Goal: Task Accomplishment & Management: Manage account settings

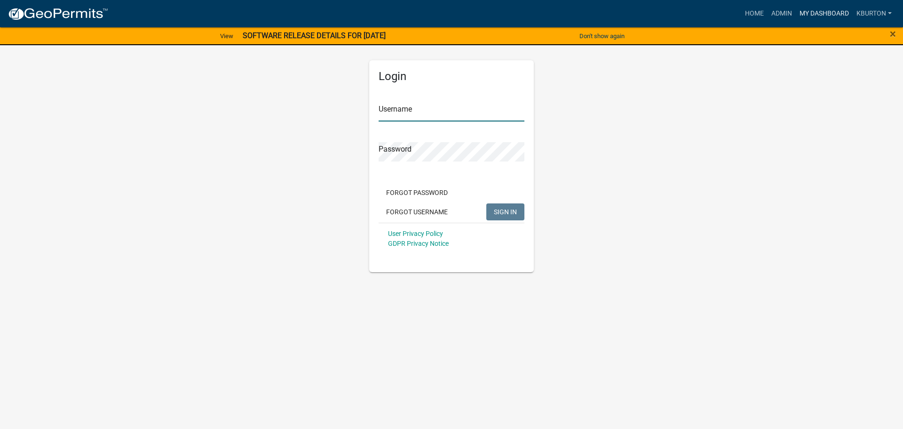
type input "kburton"
click at [815, 15] on link "My Dashboard" at bounding box center [824, 14] width 57 height 18
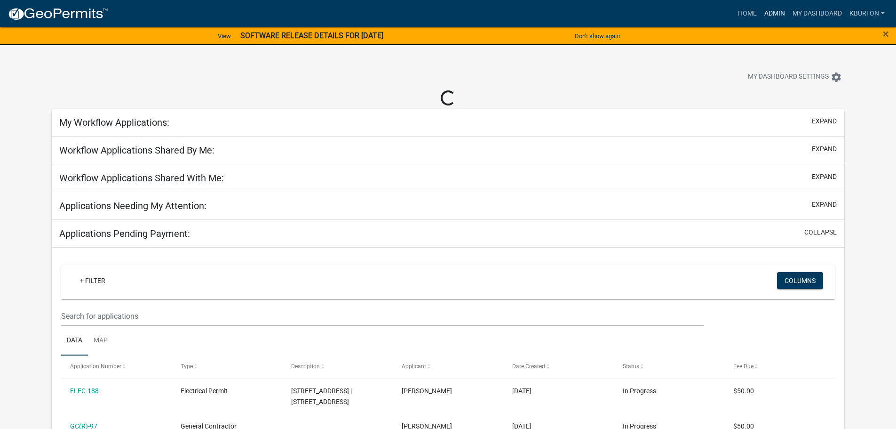
click at [781, 14] on link "Admin" at bounding box center [775, 14] width 28 height 18
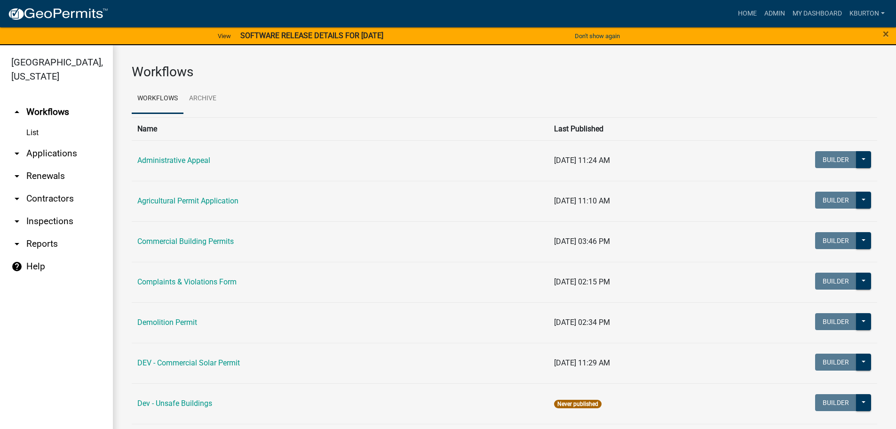
click at [62, 210] on link "arrow_drop_down Inspections" at bounding box center [56, 221] width 113 height 23
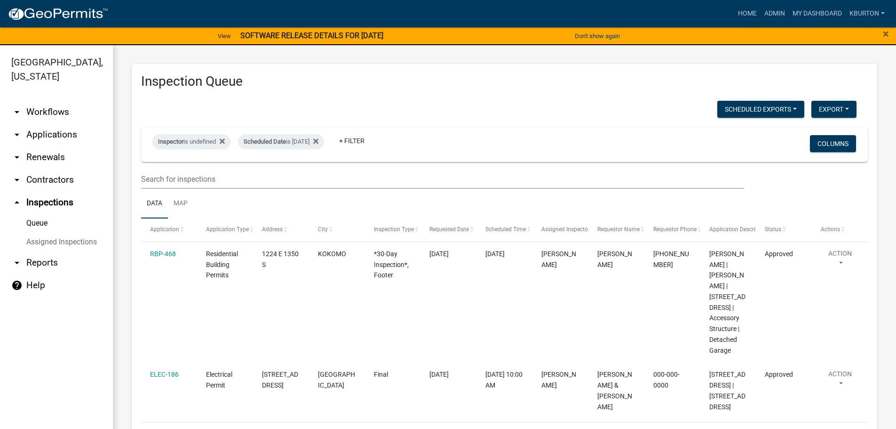
click at [72, 232] on link "Assigned Inspections" at bounding box center [56, 241] width 113 height 19
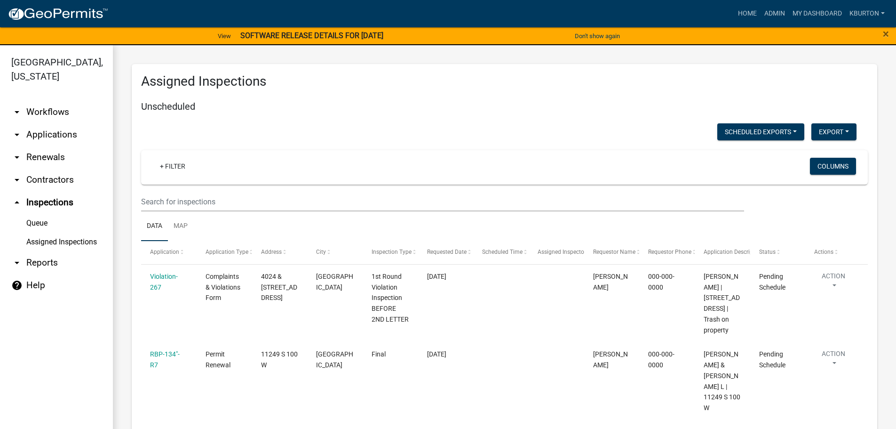
click at [39, 214] on link "Queue" at bounding box center [56, 223] width 113 height 19
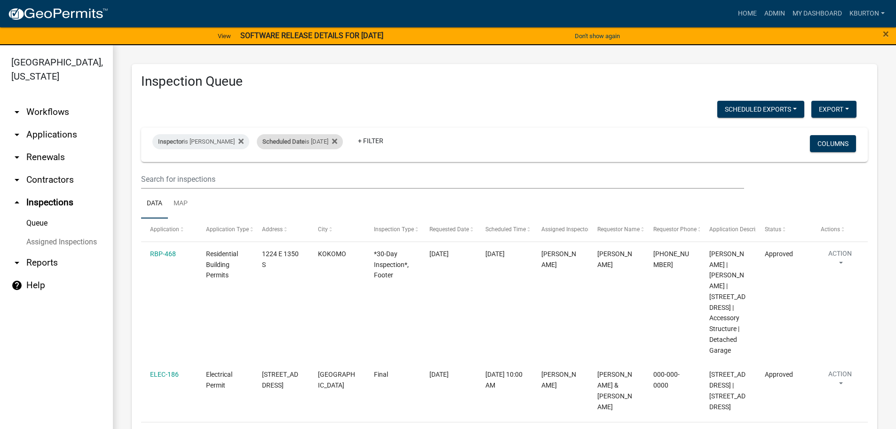
click at [299, 144] on div "Scheduled Date is [DATE]" at bounding box center [300, 141] width 86 height 15
click at [334, 174] on input "[DATE]" at bounding box center [302, 176] width 66 height 19
type input "[DATE]"
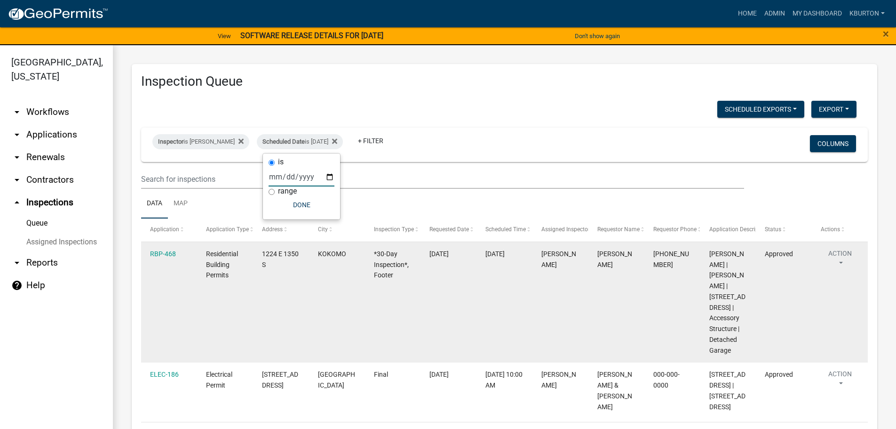
select select "1: 25"
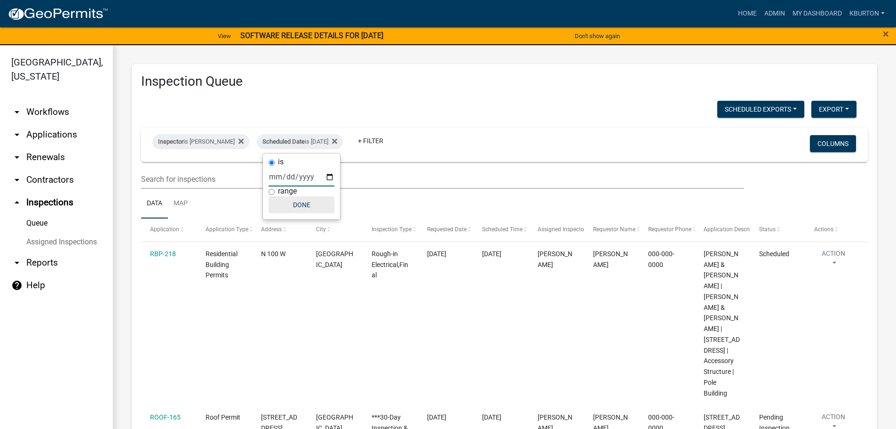
click at [311, 205] on button "Done" at bounding box center [302, 204] width 66 height 17
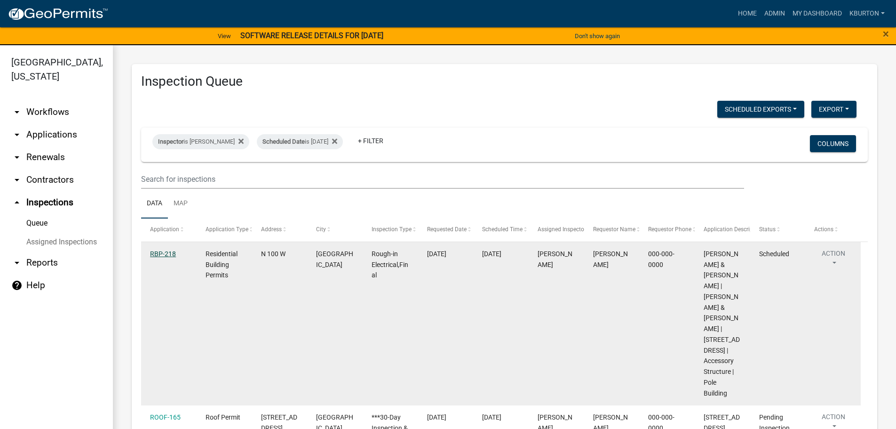
click at [164, 255] on link "RBP-218" at bounding box center [163, 254] width 26 height 8
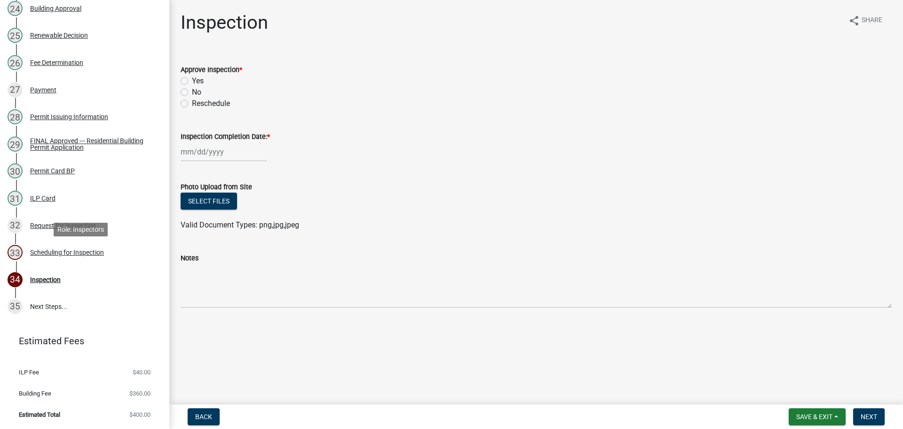
scroll to position [782, 0]
click at [88, 251] on div "Scheduling for Inspection" at bounding box center [67, 252] width 74 height 7
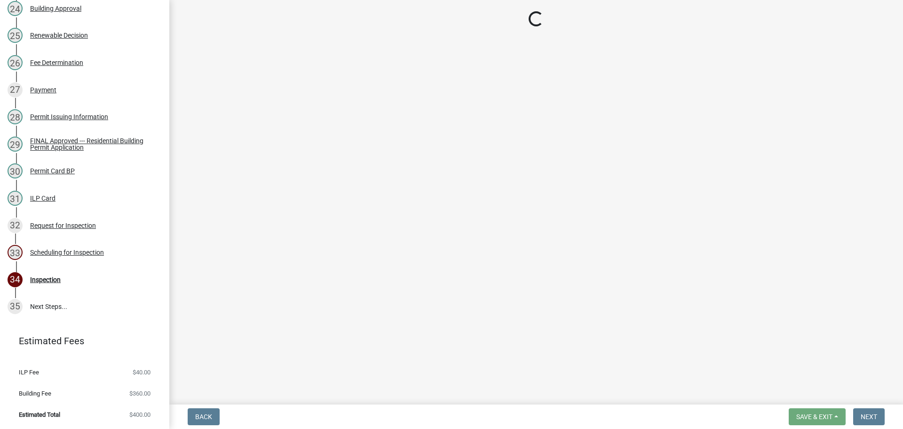
select select "25b75ae6-03c7-4280-9b34-fcf63005d5e5"
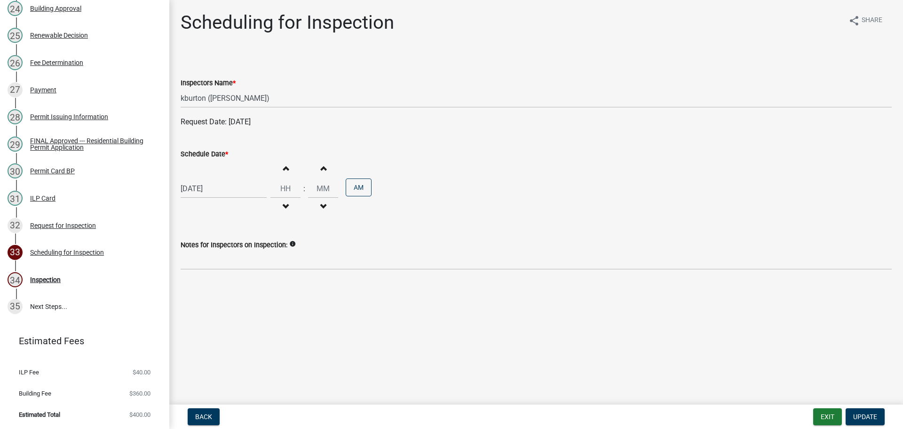
click at [207, 155] on label "Schedule Date *" at bounding box center [205, 154] width 48 height 7
click at [207, 179] on input "[DATE]" at bounding box center [224, 188] width 86 height 19
select select "9"
select select "2025"
click at [235, 301] on div "2" at bounding box center [235, 298] width 15 height 15
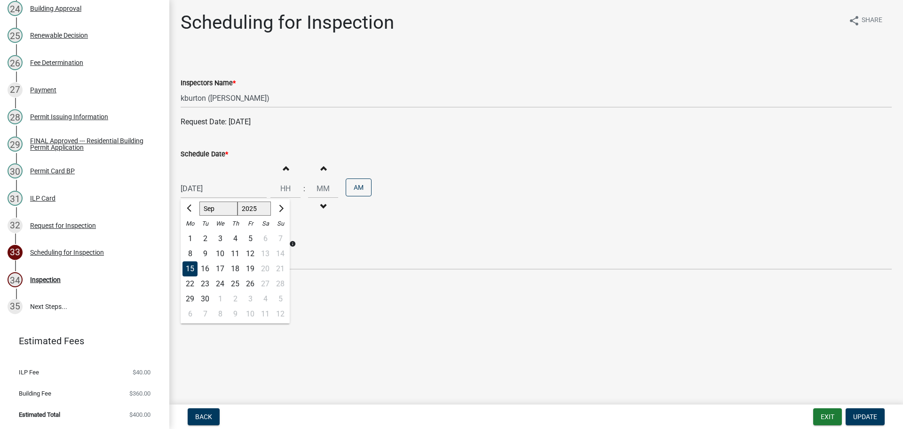
type input "[DATE]"
click at [868, 417] on span "Update" at bounding box center [866, 417] width 24 height 8
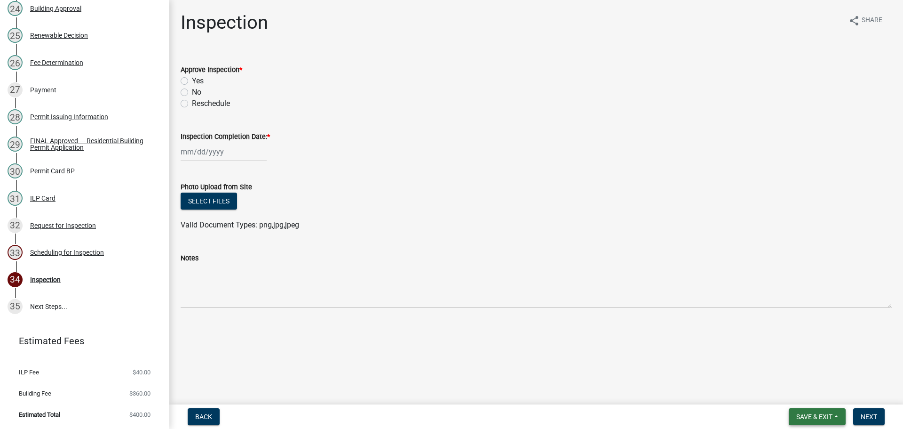
click at [812, 415] on span "Save & Exit" at bounding box center [815, 417] width 36 height 8
click at [807, 390] on button "Save & Exit" at bounding box center [808, 392] width 75 height 23
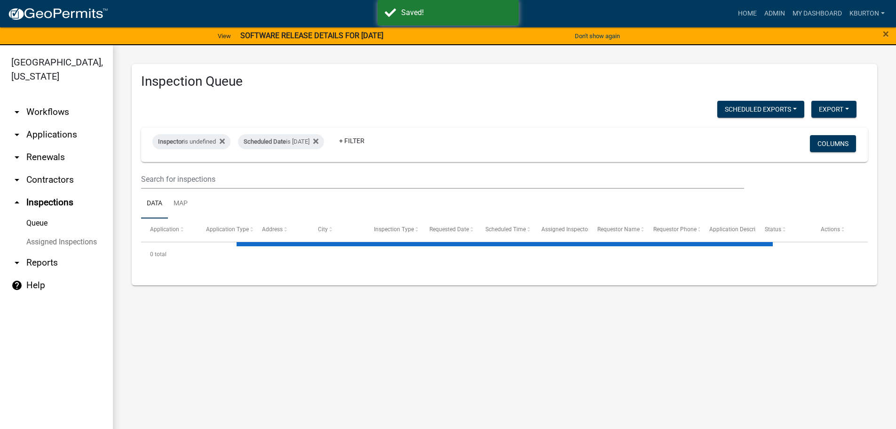
select select "1: 25"
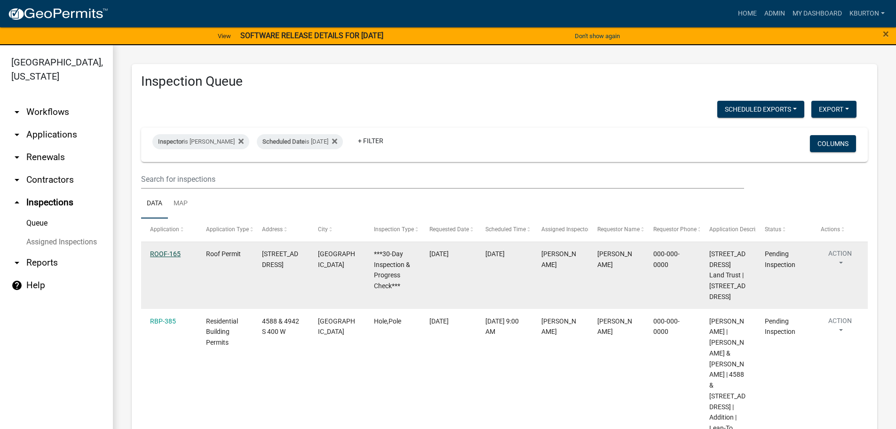
click at [169, 255] on link "ROOF-165" at bounding box center [165, 254] width 31 height 8
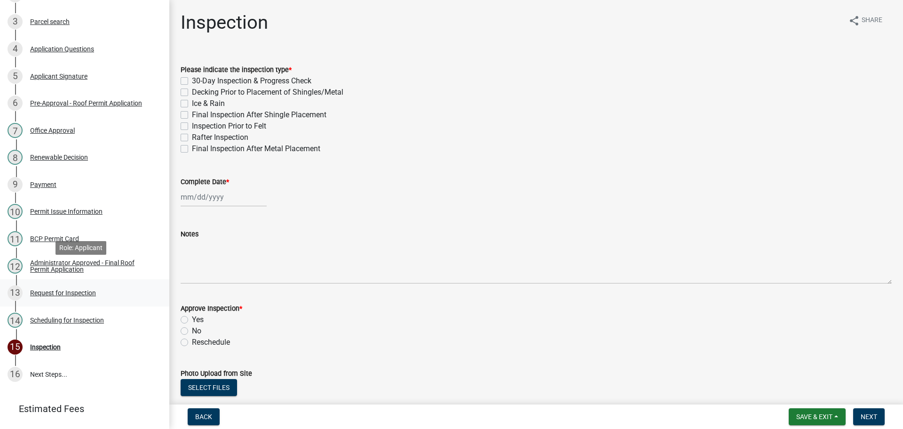
scroll to position [232, 0]
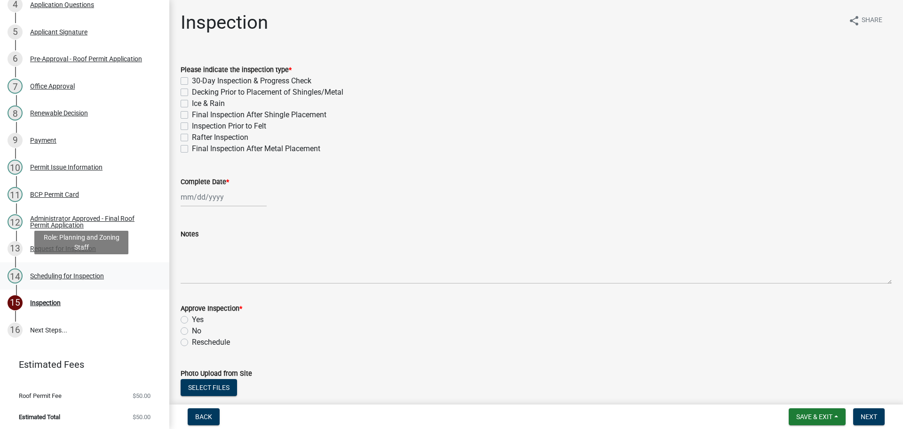
click at [75, 276] on div "Scheduling for Inspection" at bounding box center [67, 275] width 74 height 7
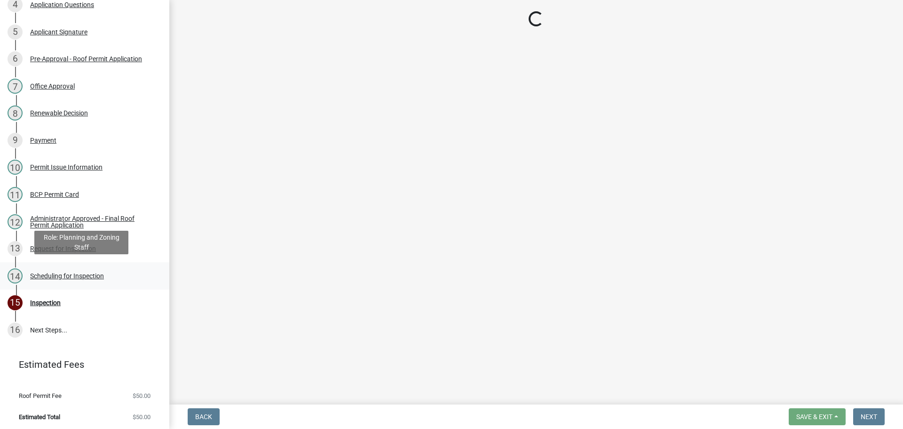
select select "25b75ae6-03c7-4280-9b34-fcf63005d5e5"
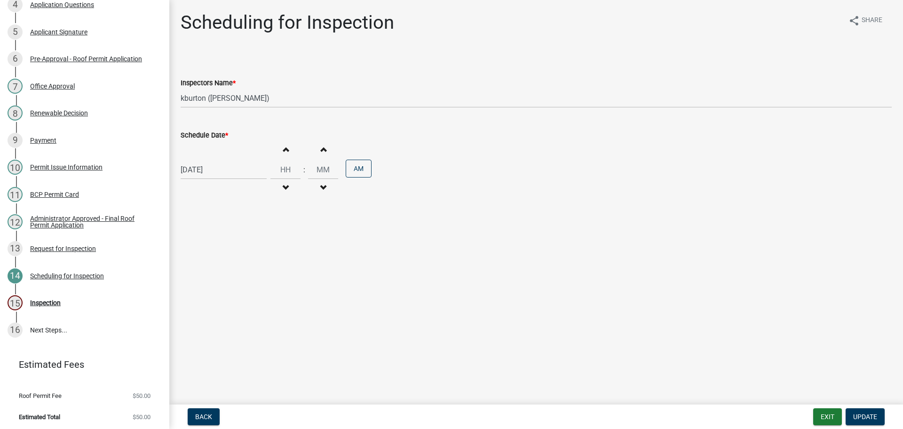
click at [199, 134] on label "Schedule Date *" at bounding box center [205, 135] width 48 height 7
click at [199, 160] on input "[DATE]" at bounding box center [224, 169] width 86 height 19
select select "9"
select select "2025"
click at [236, 265] on div "25" at bounding box center [235, 264] width 15 height 15
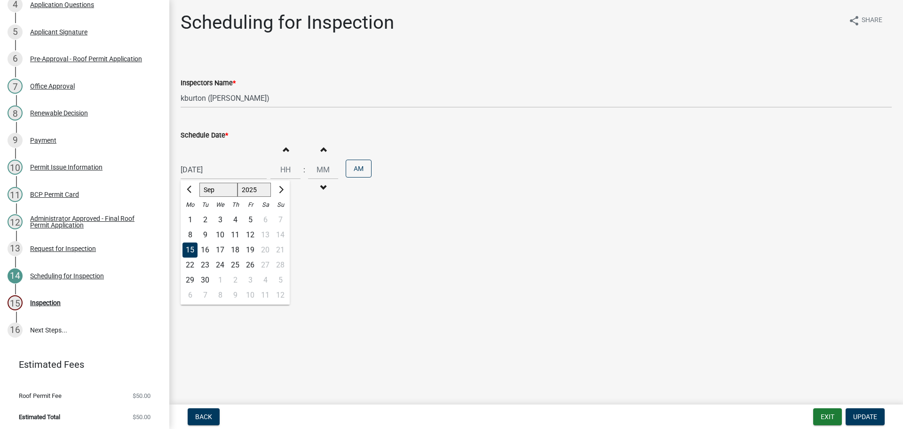
type input "[DATE]"
click at [870, 413] on span "Update" at bounding box center [866, 417] width 24 height 8
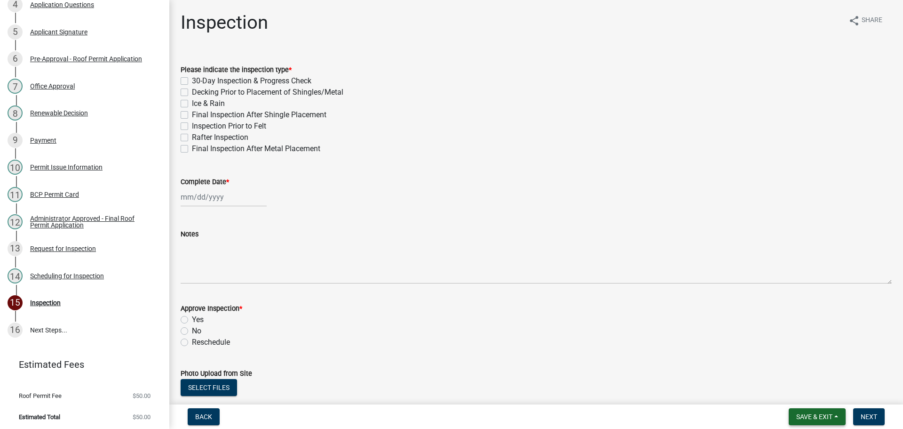
drag, startPoint x: 815, startPoint y: 415, endPoint x: 813, endPoint y: 408, distance: 7.0
click at [815, 414] on span "Save & Exit" at bounding box center [815, 417] width 36 height 8
click at [792, 385] on button "Save & Exit" at bounding box center [808, 392] width 75 height 23
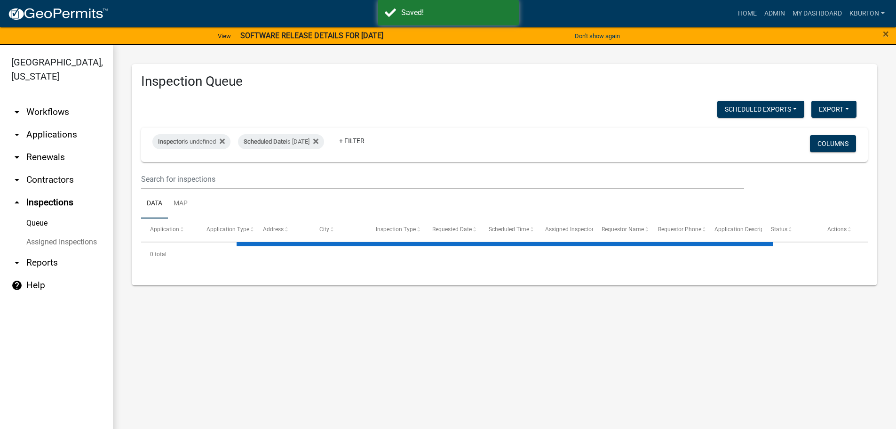
select select "1: 25"
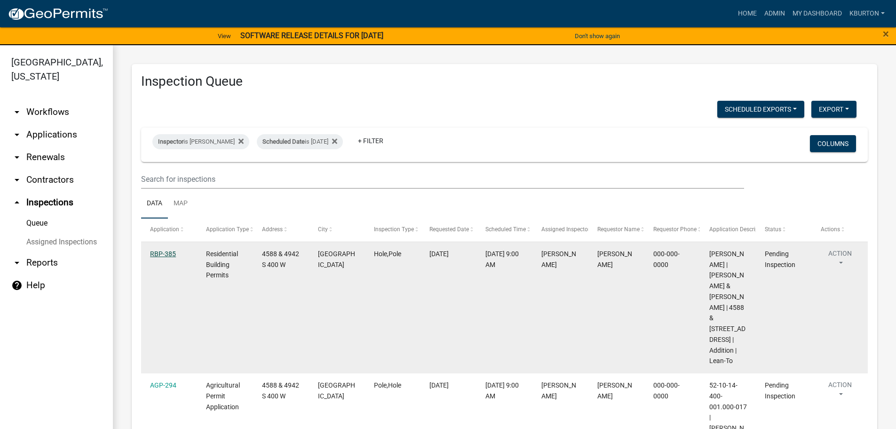
click at [160, 253] on link "RBP-385" at bounding box center [163, 254] width 26 height 8
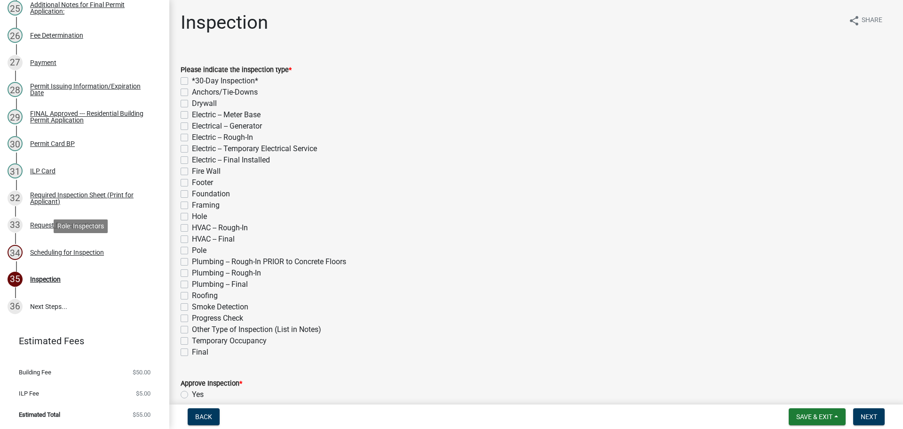
scroll to position [809, 0]
click at [66, 253] on div "Scheduling for Inspection" at bounding box center [67, 252] width 74 height 7
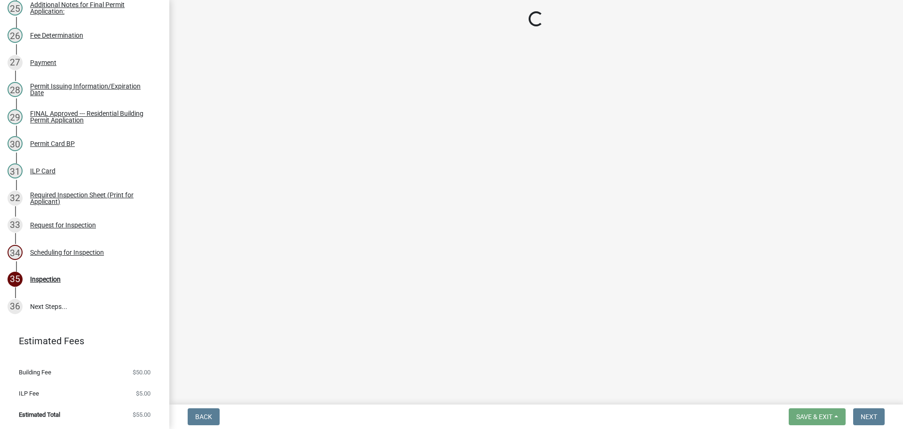
select select "25b75ae6-03c7-4280-9b34-fcf63005d5e5"
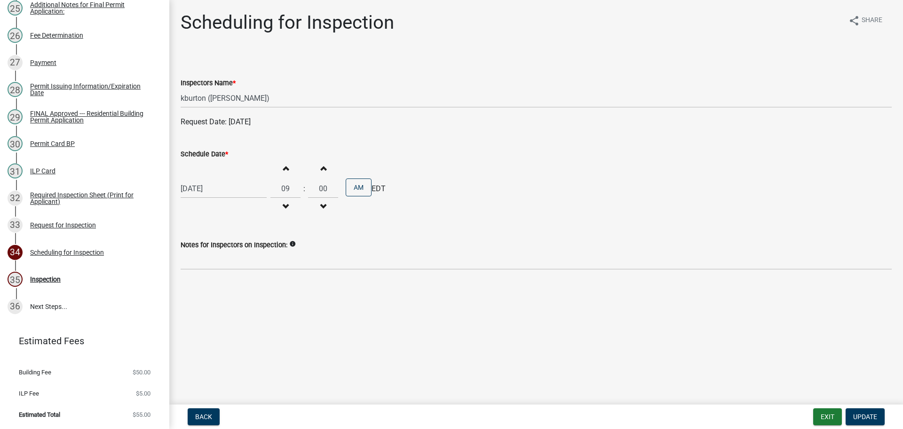
click at [200, 153] on label "Schedule Date *" at bounding box center [205, 154] width 48 height 7
click at [200, 179] on input "[DATE]" at bounding box center [224, 188] width 86 height 19
select select "9"
select select "2025"
click at [208, 299] on div "30" at bounding box center [205, 298] width 15 height 15
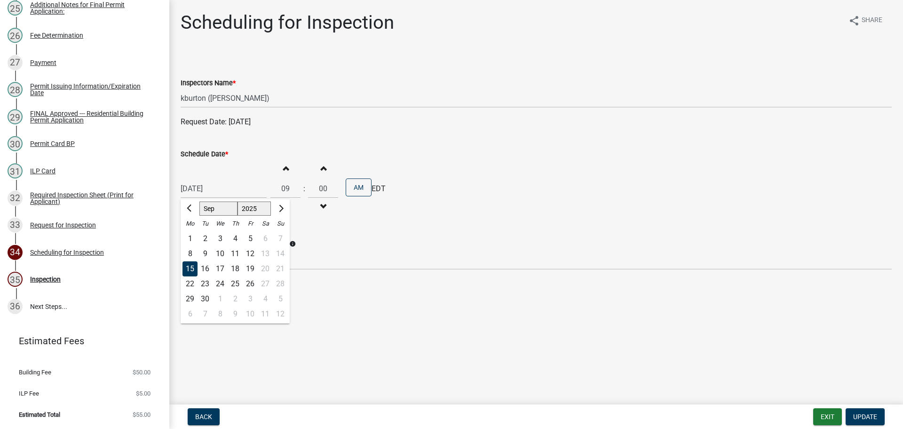
type input "[DATE]"
click at [873, 420] on span "Update" at bounding box center [866, 417] width 24 height 8
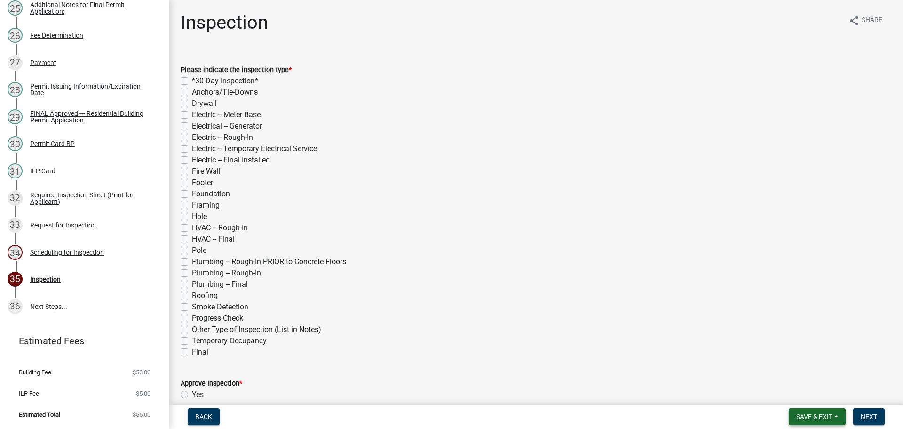
click at [835, 414] on button "Save & Exit" at bounding box center [817, 416] width 57 height 17
click at [818, 400] on button "Save & Exit" at bounding box center [808, 392] width 75 height 23
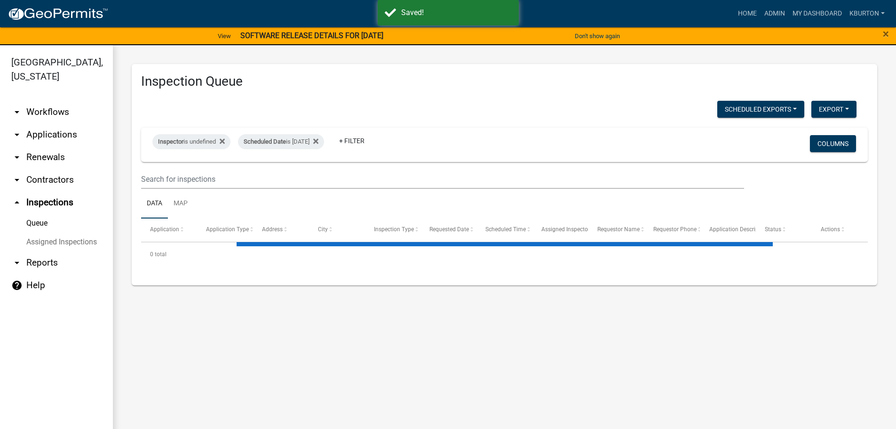
select select "1: 25"
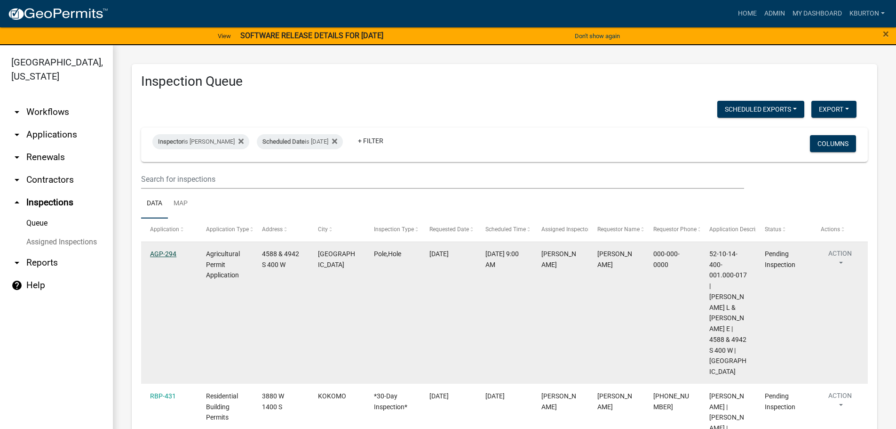
click at [170, 253] on link "AGP-294" at bounding box center [163, 254] width 26 height 8
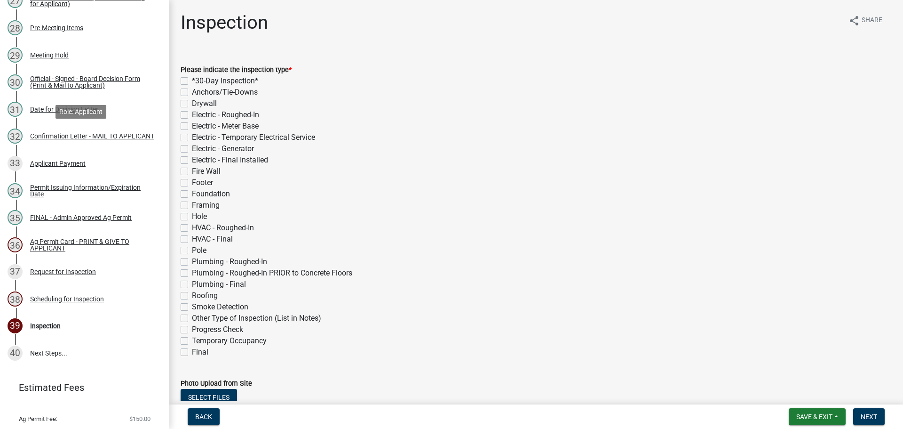
scroll to position [896, 0]
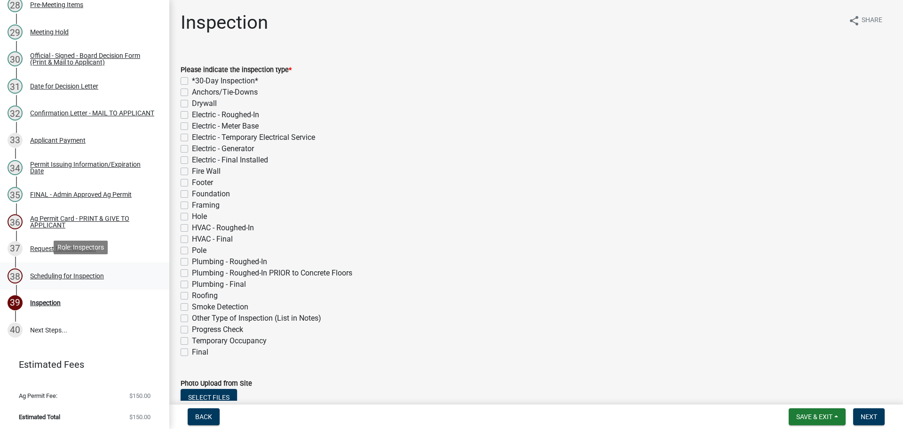
click at [94, 272] on div "Scheduling for Inspection" at bounding box center [67, 275] width 74 height 7
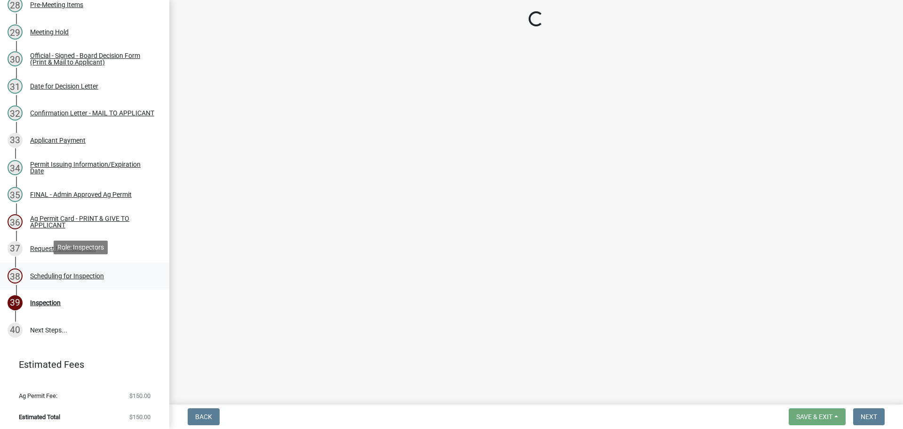
select select "25b75ae6-03c7-4280-9b34-fcf63005d5e5"
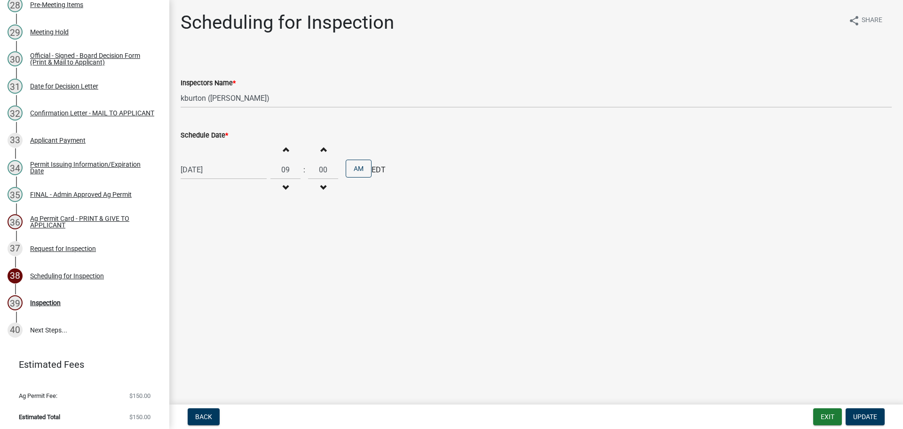
click at [212, 135] on label "Schedule Date *" at bounding box center [205, 135] width 48 height 7
click at [212, 160] on input "[DATE]" at bounding box center [224, 169] width 86 height 19
select select "9"
select select "2025"
click at [206, 281] on div "30" at bounding box center [205, 279] width 15 height 15
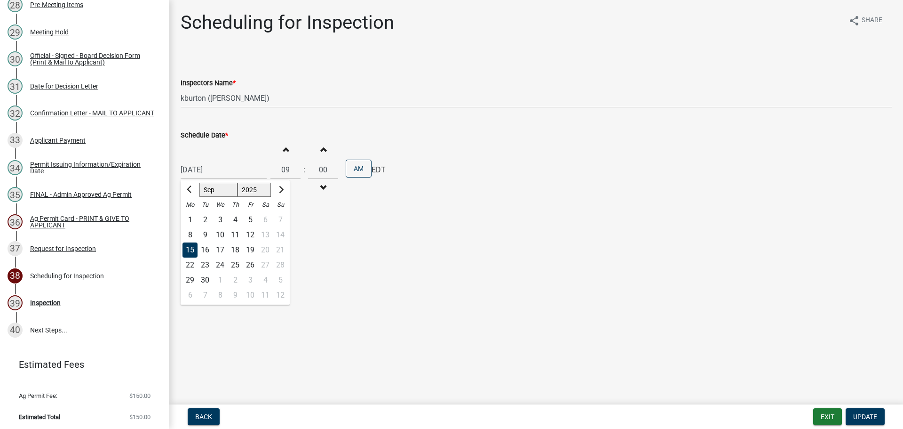
type input "[DATE]"
click at [870, 413] on span "Update" at bounding box center [866, 417] width 24 height 8
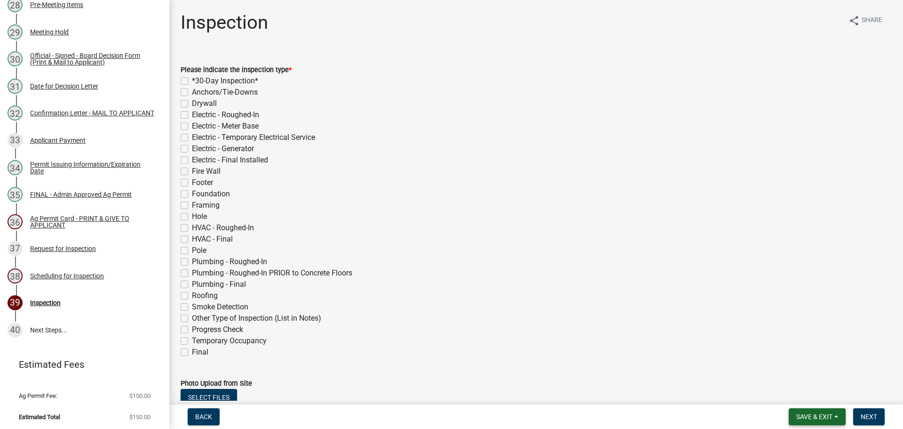
click at [830, 412] on button "Save & Exit" at bounding box center [817, 416] width 57 height 17
click at [823, 395] on button "Save & Exit" at bounding box center [808, 392] width 75 height 23
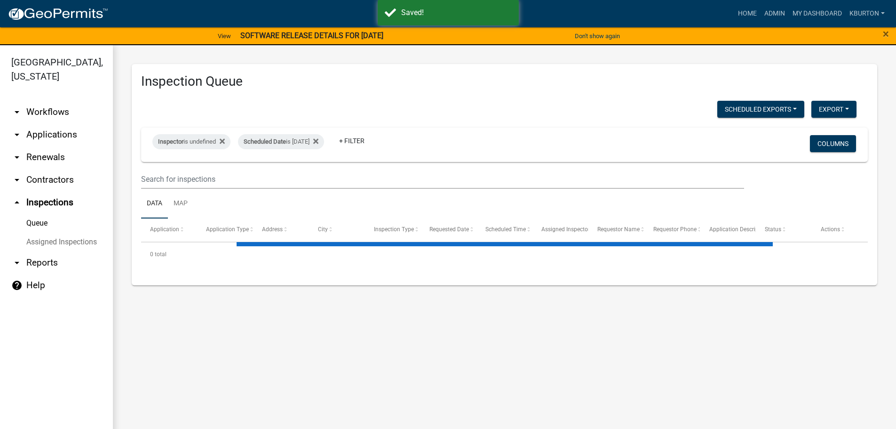
select select "1: 25"
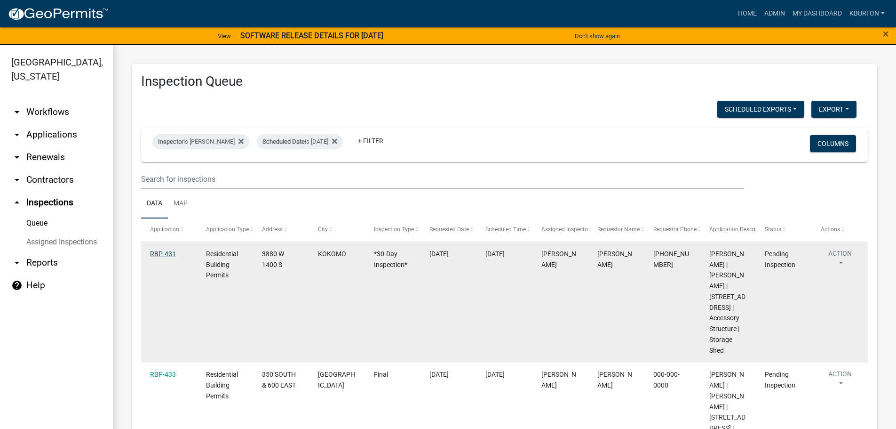
click at [161, 253] on link "RBP-431" at bounding box center [163, 254] width 26 height 8
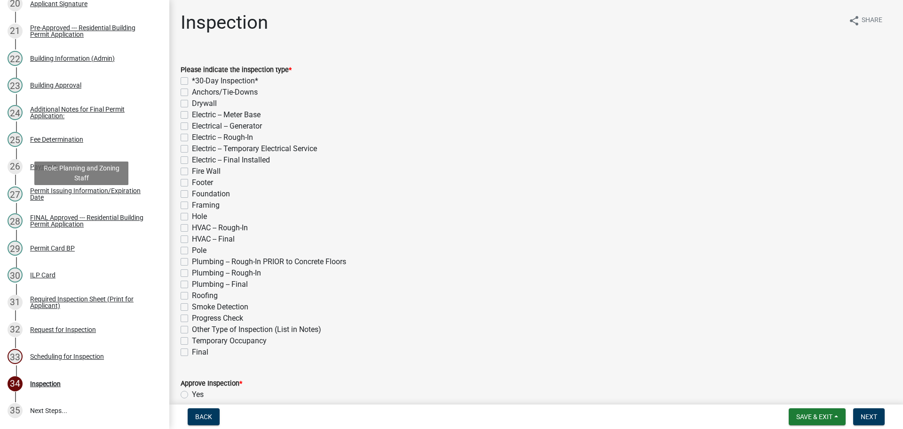
scroll to position [753, 0]
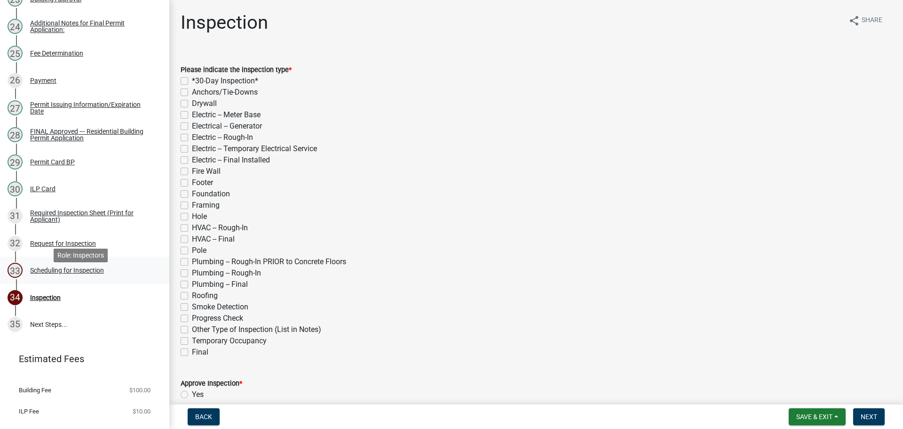
click at [78, 275] on div "33 Scheduling for Inspection" at bounding box center [81, 270] width 147 height 15
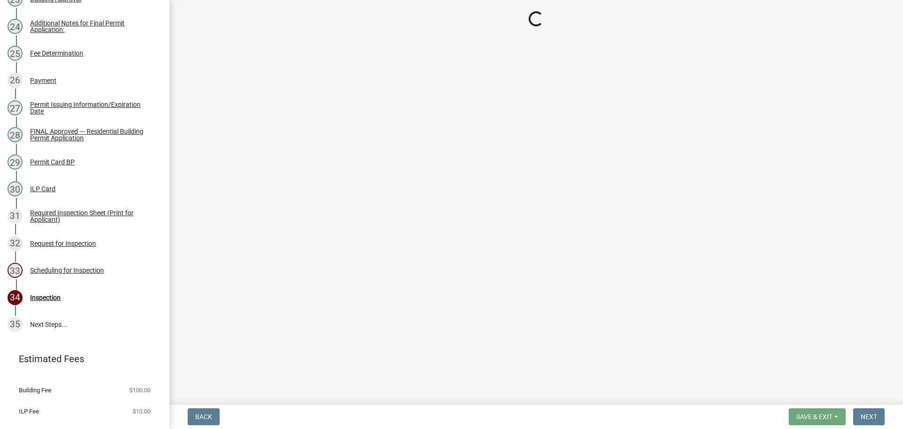
select select "25b75ae6-03c7-4280-9b34-fcf63005d5e5"
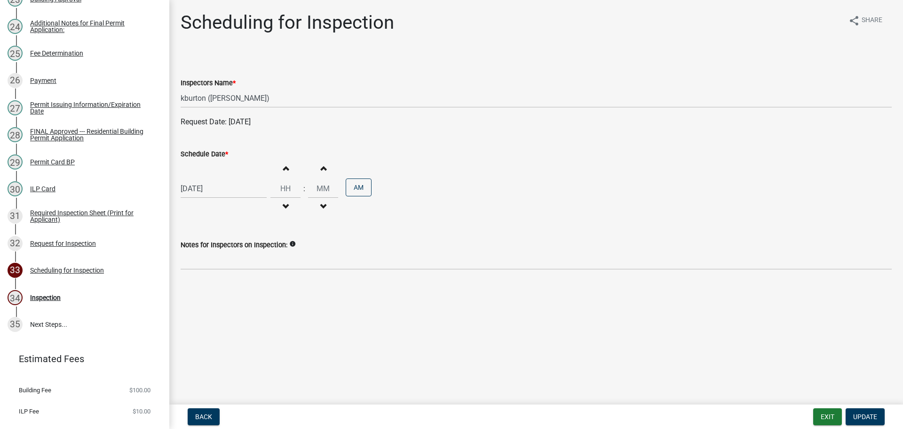
click at [199, 155] on label "Schedule Date *" at bounding box center [205, 154] width 48 height 7
click at [199, 179] on input "[DATE]" at bounding box center [224, 188] width 86 height 19
select select "9"
select select "2025"
click at [207, 298] on div "30" at bounding box center [205, 298] width 15 height 15
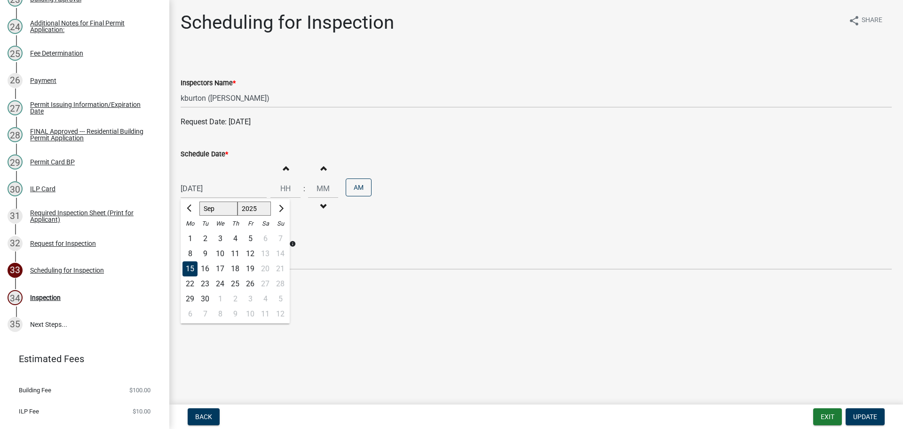
type input "[DATE]"
click at [868, 413] on span "Update" at bounding box center [866, 417] width 24 height 8
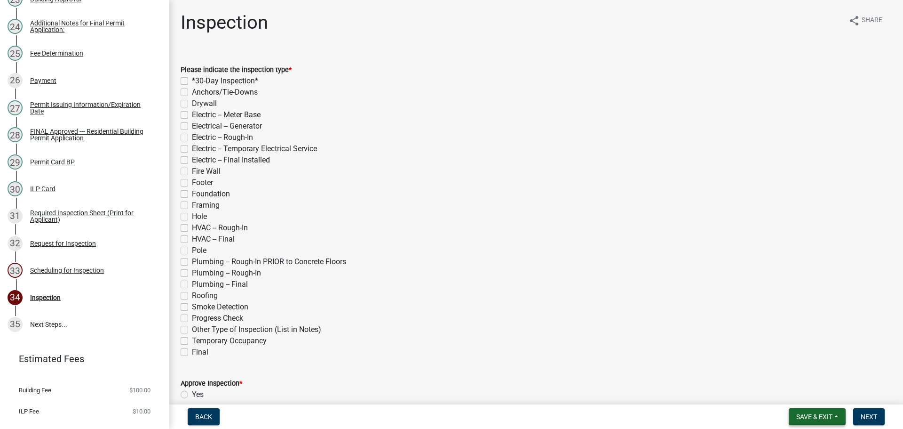
click at [823, 414] on span "Save & Exit" at bounding box center [815, 417] width 36 height 8
click at [820, 394] on button "Save & Exit" at bounding box center [808, 392] width 75 height 23
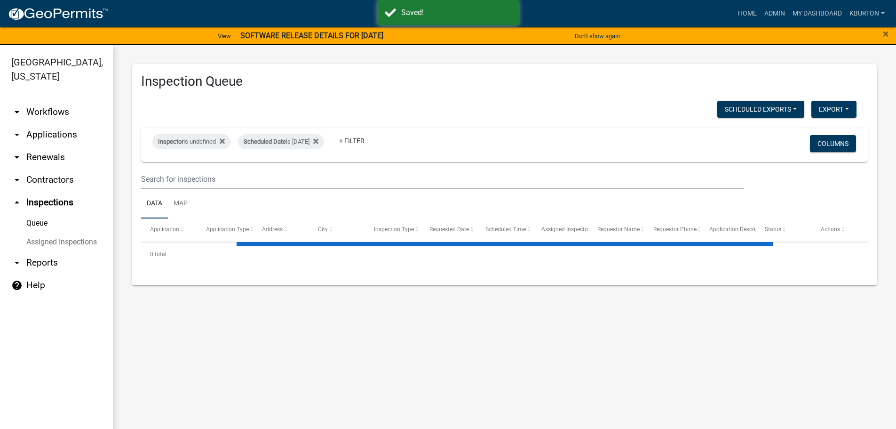
select select "1: 25"
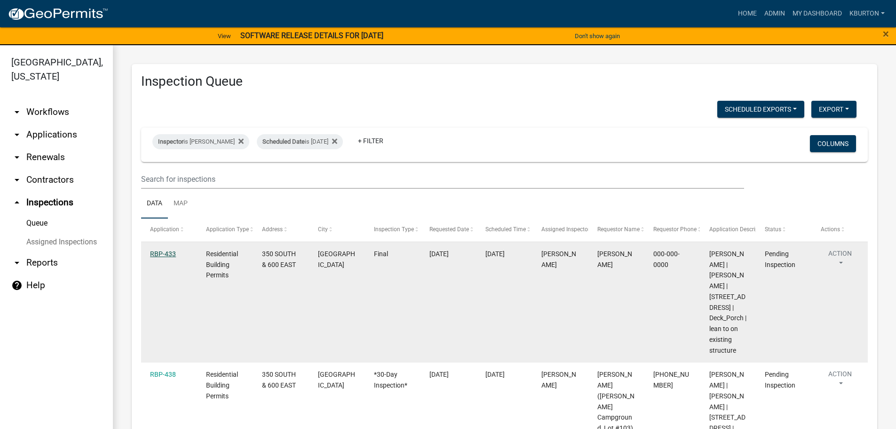
click at [163, 255] on link "RBP-433" at bounding box center [163, 254] width 26 height 8
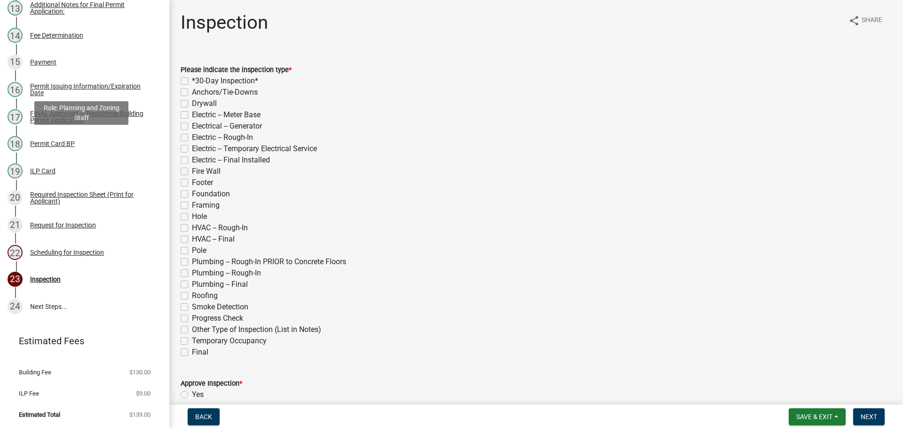
scroll to position [484, 0]
click at [73, 250] on div "Scheduling for Inspection" at bounding box center [67, 252] width 74 height 7
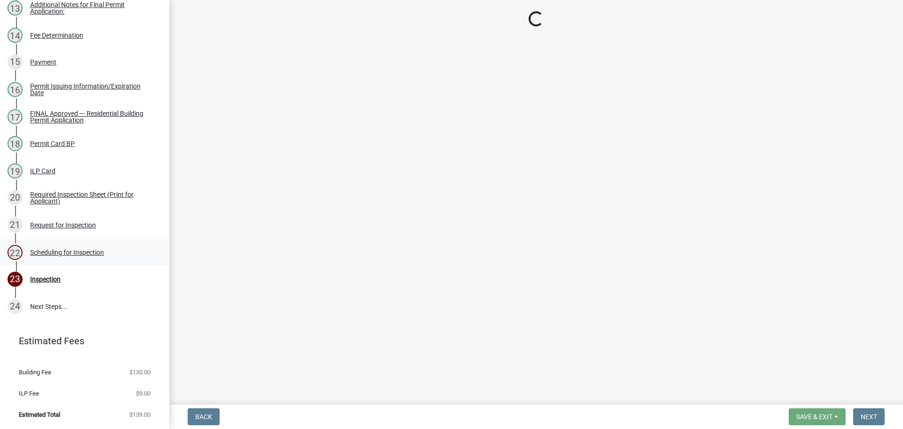
select select "25b75ae6-03c7-4280-9b34-fcf63005d5e5"
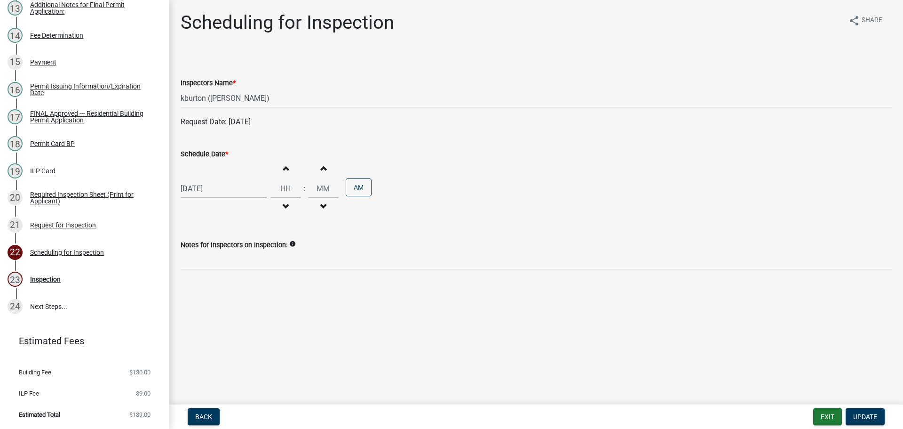
click at [210, 155] on label "Schedule Date *" at bounding box center [205, 154] width 48 height 7
click at [210, 179] on input "[DATE]" at bounding box center [224, 188] width 86 height 19
select select "9"
select select "2025"
click at [235, 296] on div "2" at bounding box center [235, 298] width 15 height 15
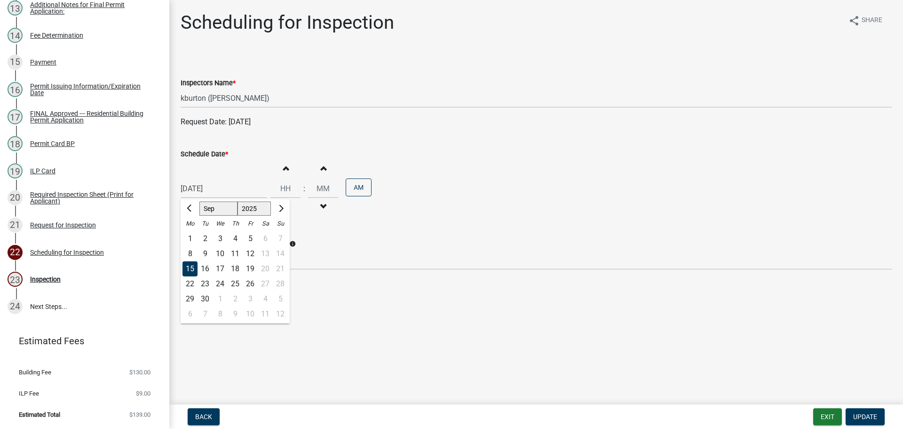
type input "[DATE]"
click at [864, 412] on button "Update" at bounding box center [865, 416] width 39 height 17
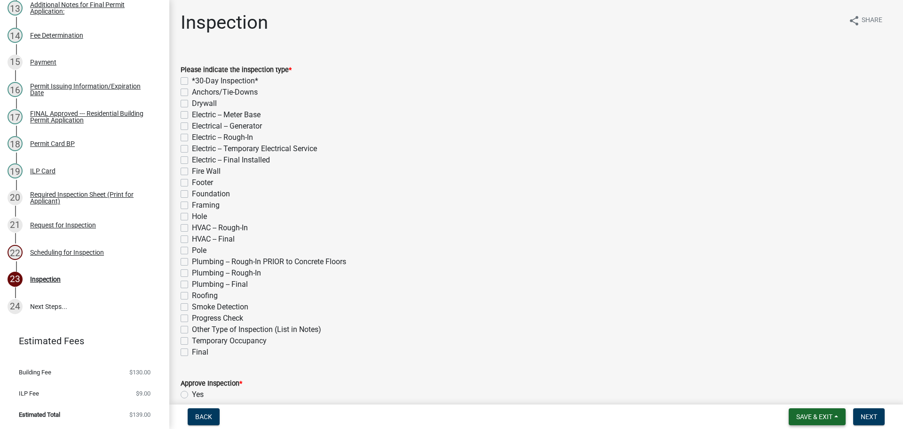
click at [829, 414] on span "Save & Exit" at bounding box center [815, 417] width 36 height 8
click at [807, 389] on button "Save & Exit" at bounding box center [808, 392] width 75 height 23
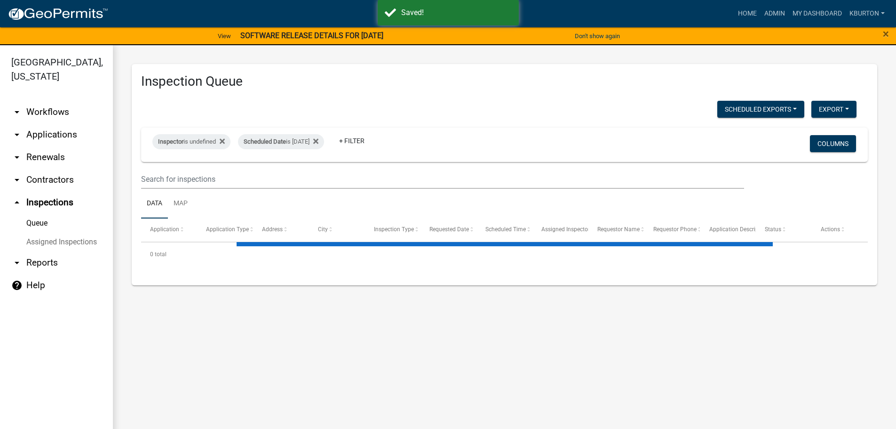
select select "1: 25"
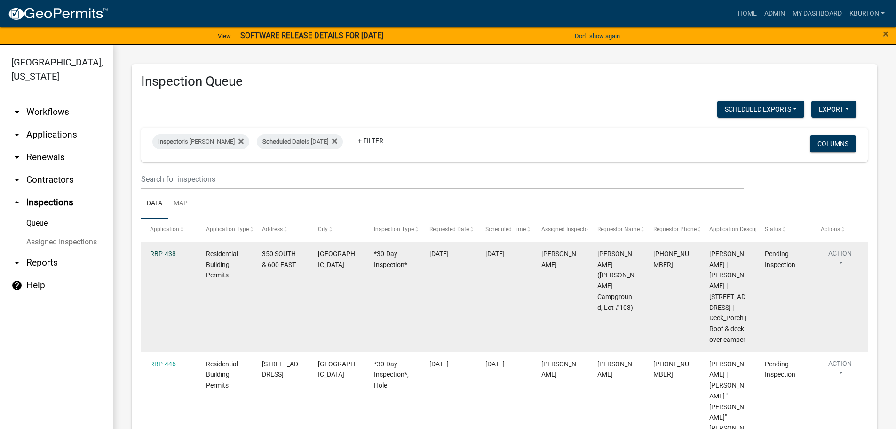
click at [161, 250] on link "RBP-438" at bounding box center [163, 254] width 26 height 8
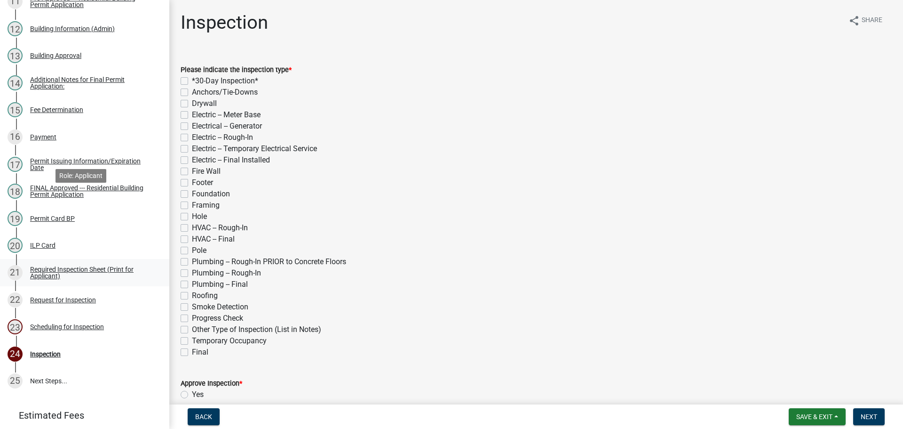
scroll to position [511, 0]
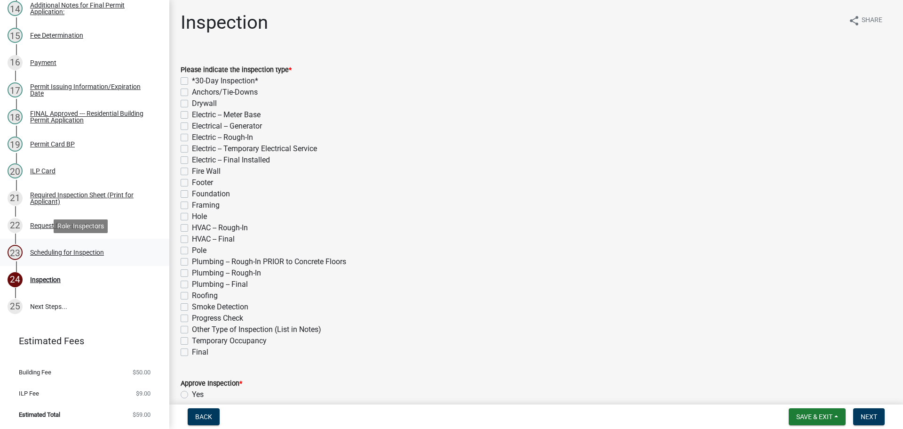
click at [92, 251] on div "Scheduling for Inspection" at bounding box center [67, 252] width 74 height 7
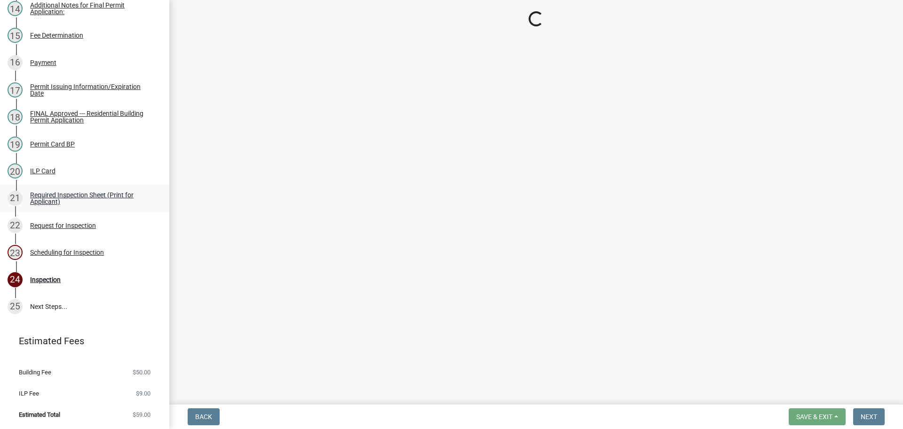
select select "25b75ae6-03c7-4280-9b34-fcf63005d5e5"
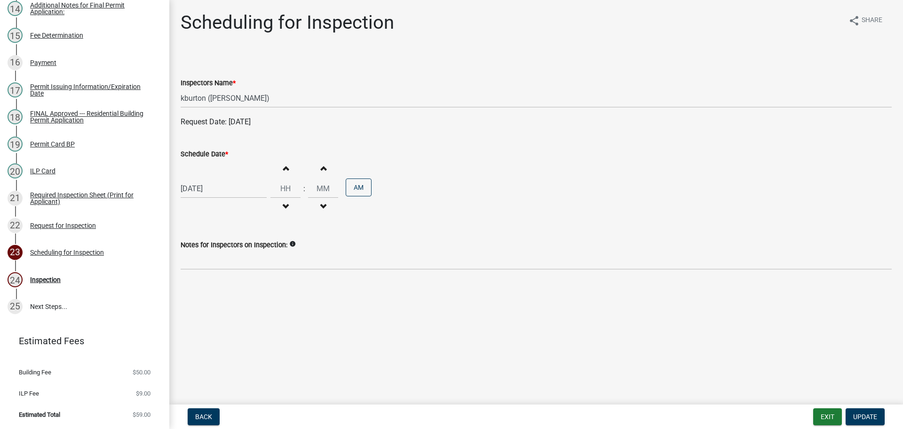
click at [216, 153] on label "Schedule Date *" at bounding box center [205, 154] width 48 height 7
click at [216, 179] on input "[DATE]" at bounding box center [224, 188] width 86 height 19
select select "9"
select select "2025"
click at [206, 313] on div "7" at bounding box center [205, 313] width 15 height 15
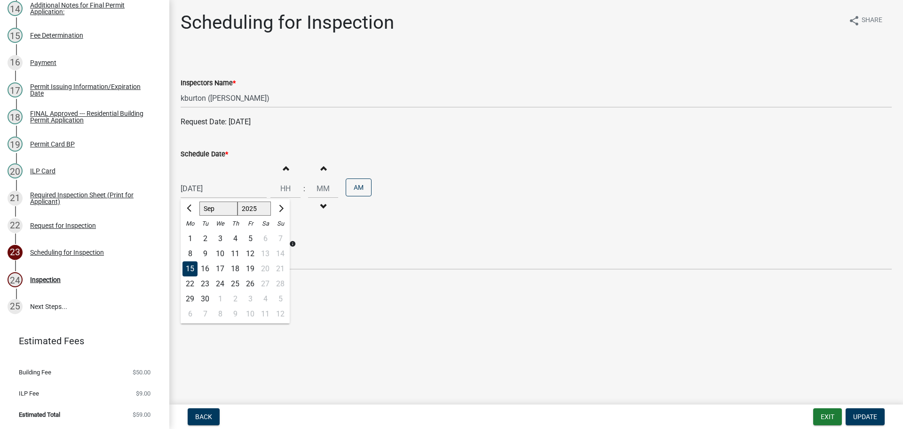
type input "[DATE]"
click at [870, 413] on span "Update" at bounding box center [866, 417] width 24 height 8
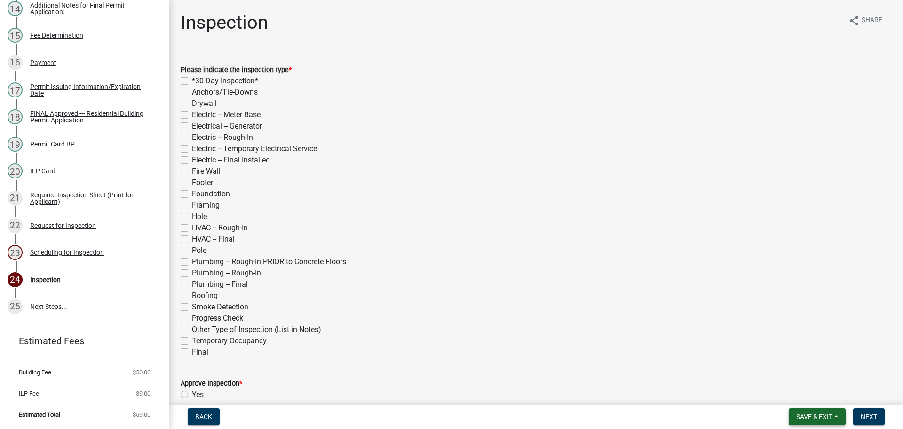
click at [822, 411] on button "Save & Exit" at bounding box center [817, 416] width 57 height 17
click at [818, 390] on button "Save & Exit" at bounding box center [808, 392] width 75 height 23
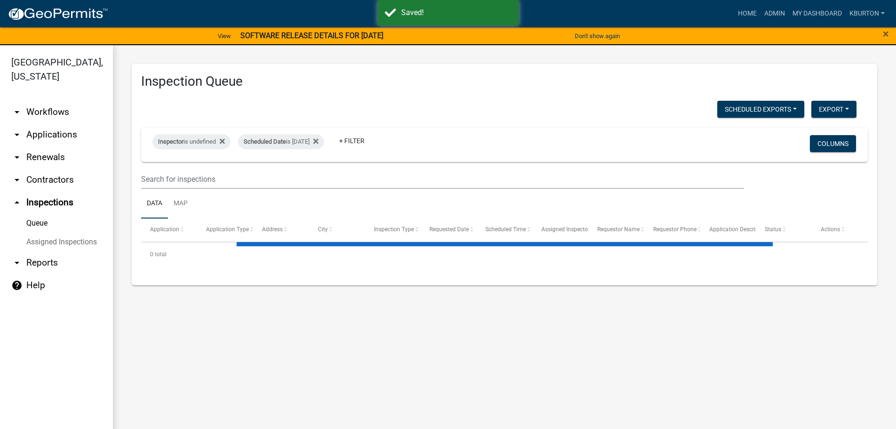
select select "1: 25"
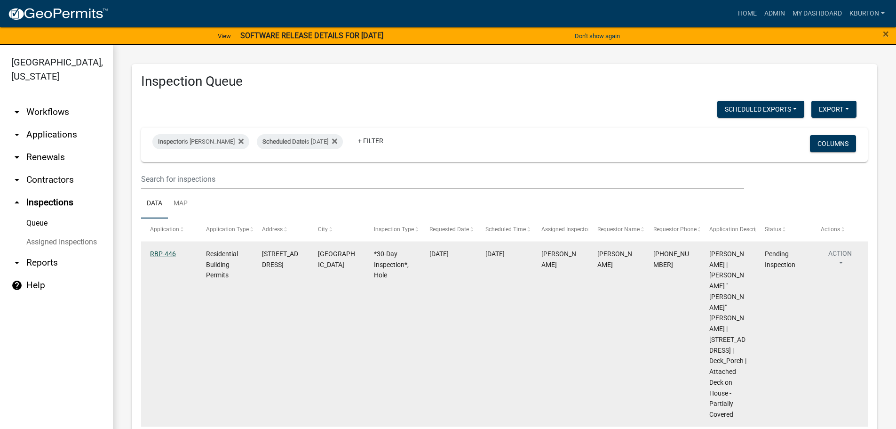
click at [158, 253] on link "RBP-446" at bounding box center [163, 254] width 26 height 8
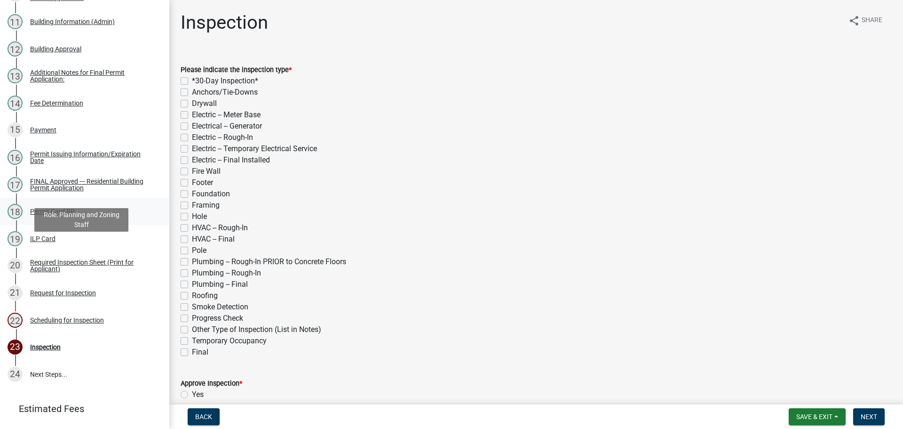
scroll to position [484, 0]
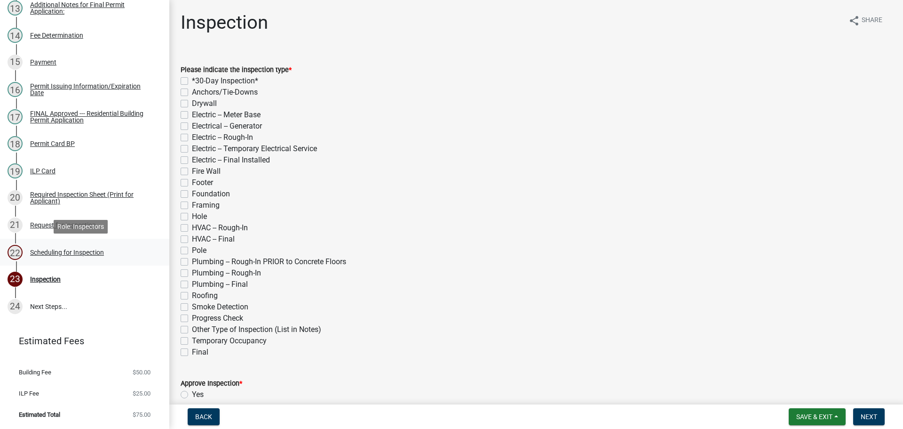
click at [89, 251] on div "Scheduling for Inspection" at bounding box center [67, 252] width 74 height 7
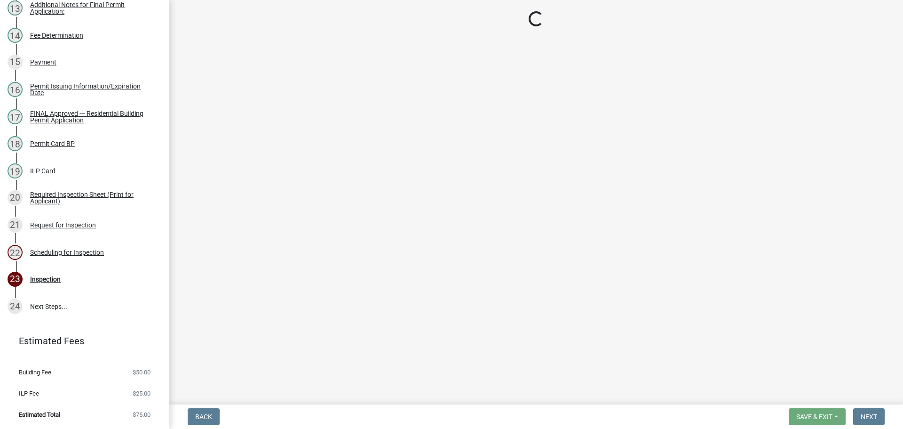
select select "25b75ae6-03c7-4280-9b34-fcf63005d5e5"
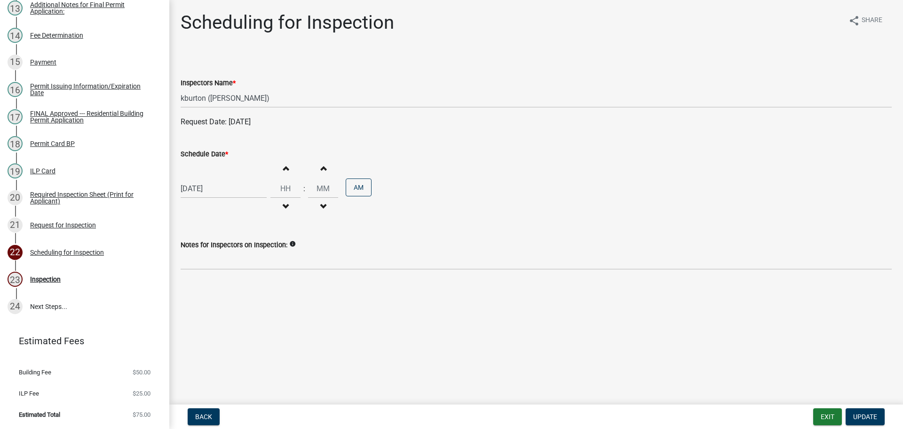
click at [207, 155] on label "Schedule Date *" at bounding box center [205, 154] width 48 height 7
click at [207, 179] on input "[DATE]" at bounding box center [224, 188] width 86 height 19
select select "9"
select select "2025"
click at [189, 299] on div "29" at bounding box center [190, 298] width 15 height 15
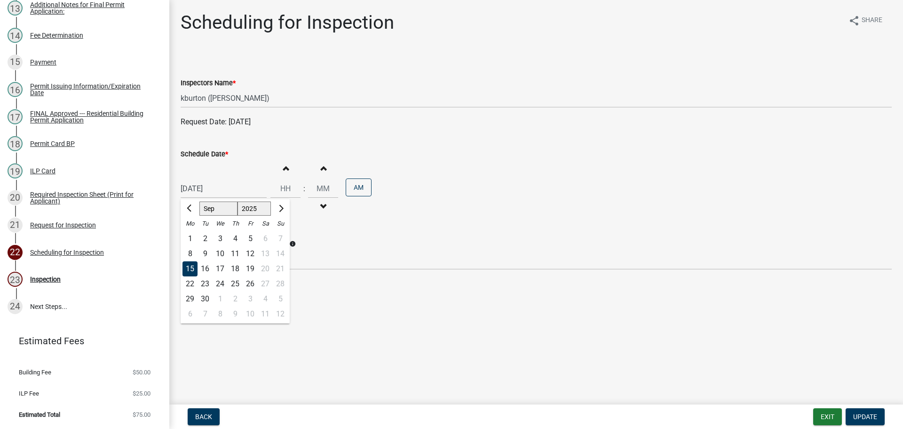
type input "[DATE]"
click at [863, 416] on span "Update" at bounding box center [866, 417] width 24 height 8
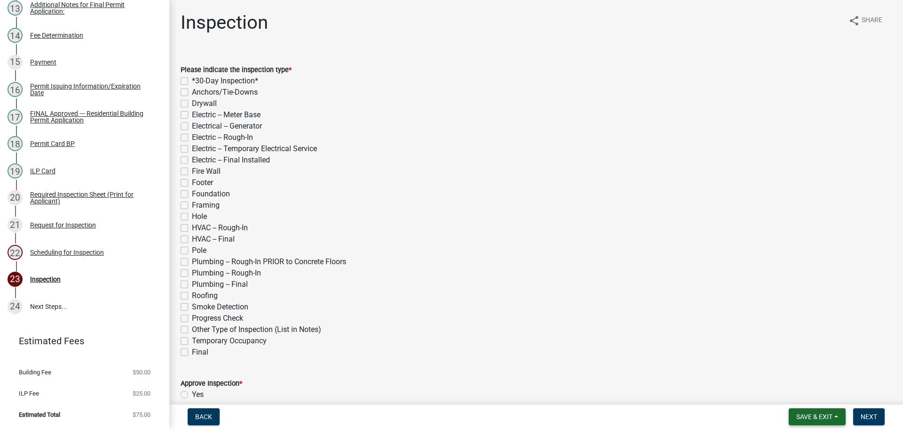
click at [814, 414] on span "Save & Exit" at bounding box center [815, 417] width 36 height 8
click at [809, 391] on button "Save & Exit" at bounding box center [808, 392] width 75 height 23
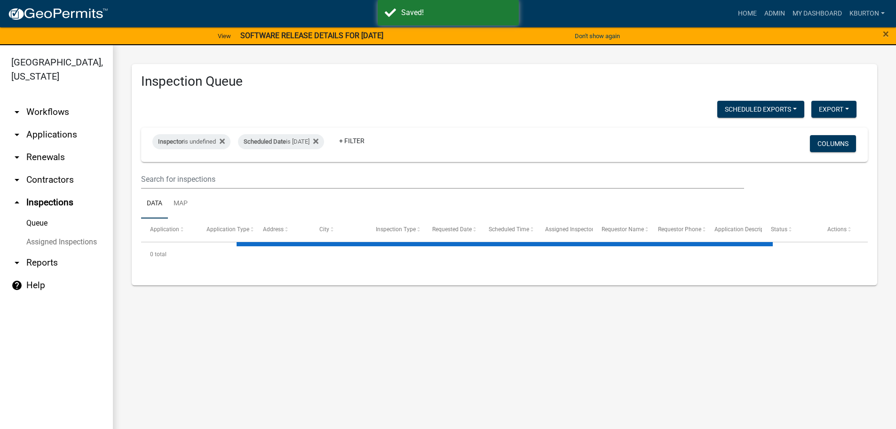
select select "1: 25"
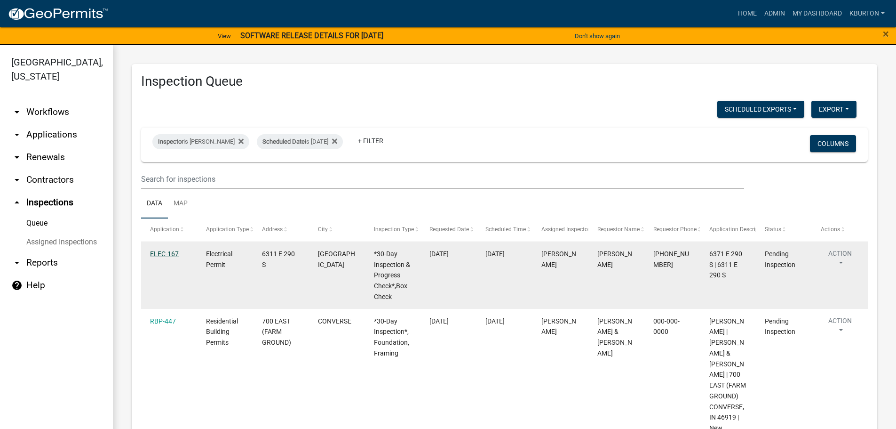
click at [176, 252] on link "ELEC-167" at bounding box center [164, 254] width 29 height 8
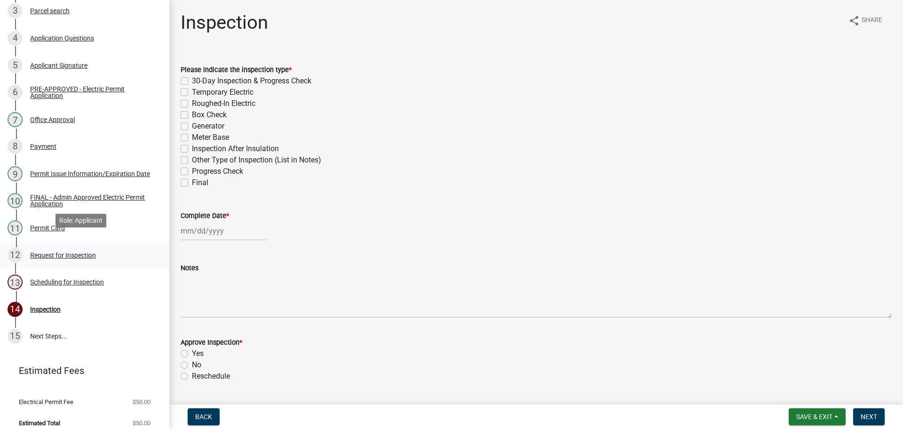
scroll to position [205, 0]
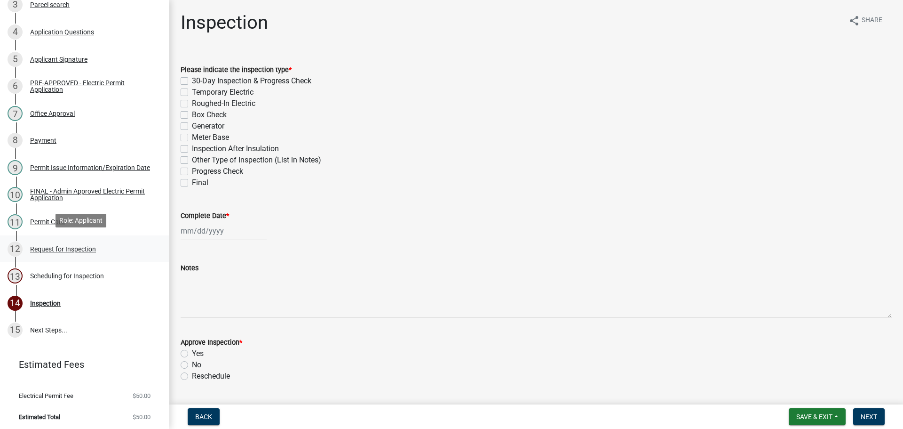
click at [64, 246] on div "Request for Inspection" at bounding box center [63, 249] width 66 height 7
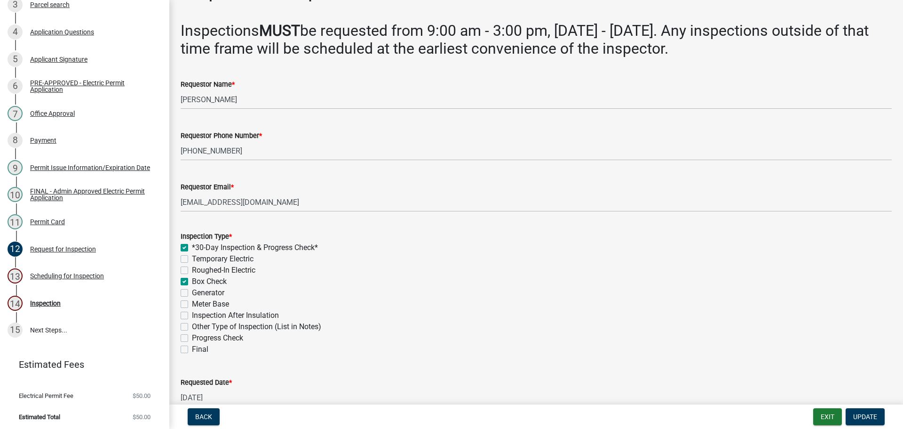
scroll to position [47, 0]
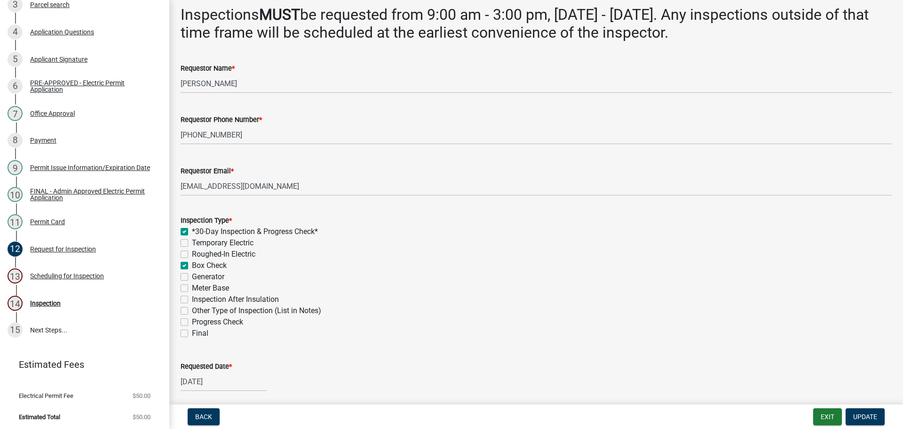
click at [192, 332] on label "Final" at bounding box center [200, 332] width 16 height 11
click at [192, 332] on input "Final" at bounding box center [195, 330] width 6 height 6
checkbox input "true"
checkbox input "false"
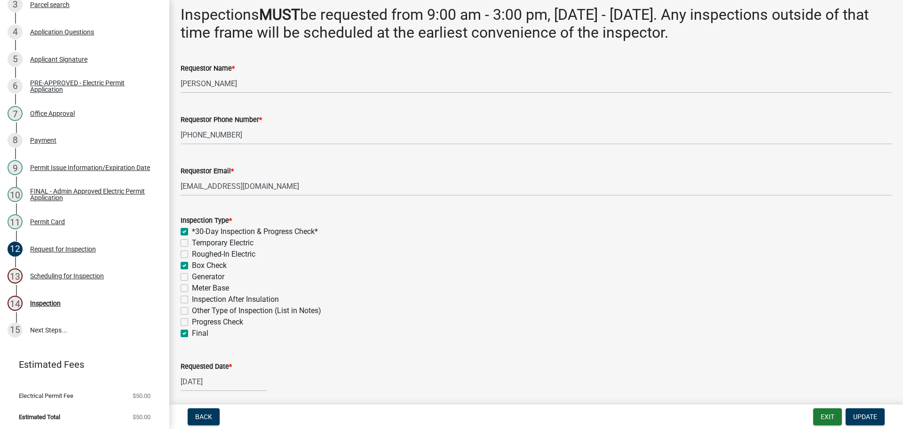
checkbox input "false"
checkbox input "true"
checkbox input "false"
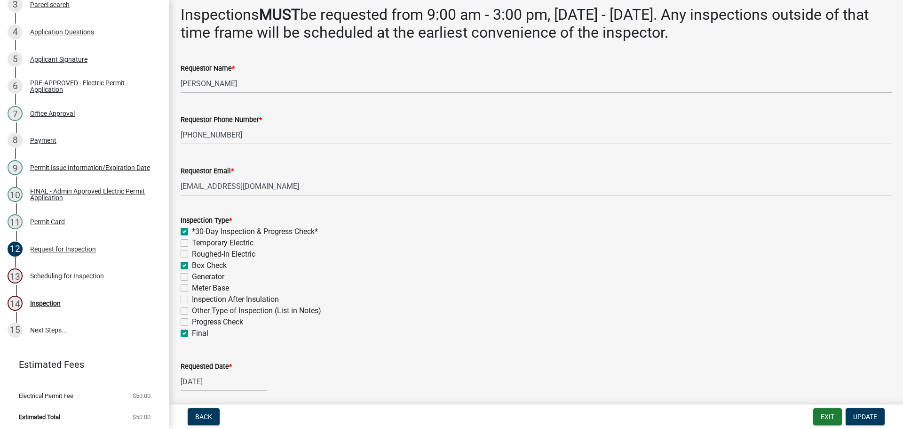
checkbox input "false"
checkbox input "true"
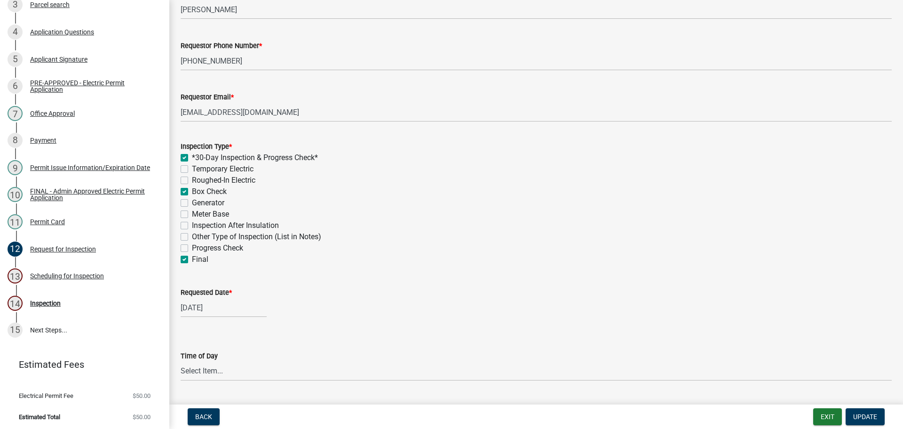
scroll to position [188, 0]
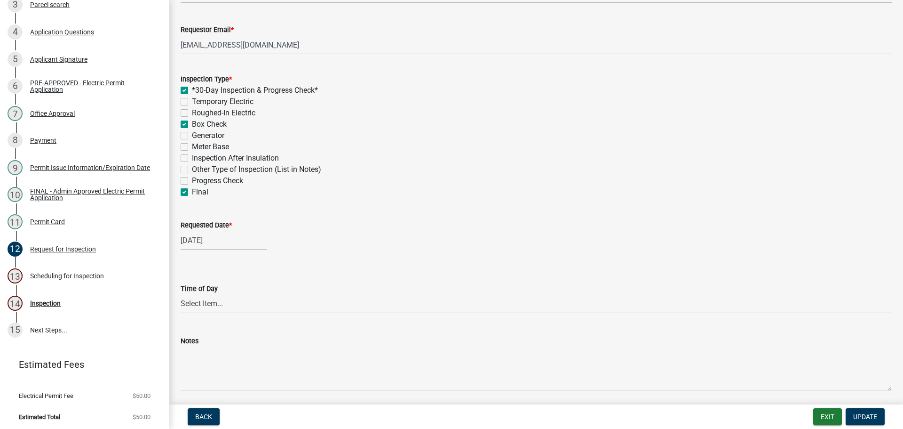
click at [192, 145] on label "Meter Base" at bounding box center [210, 146] width 37 height 11
click at [192, 145] on input "Meter Base" at bounding box center [195, 144] width 6 height 6
checkbox input "true"
checkbox input "false"
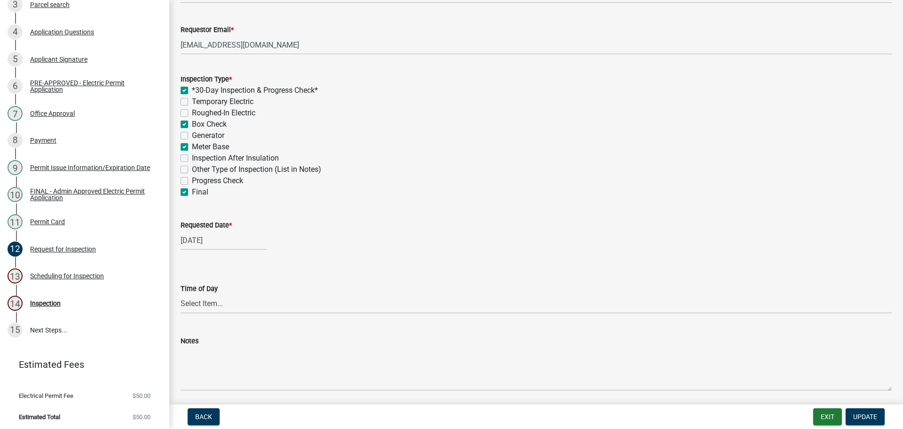
checkbox input "false"
checkbox input "true"
checkbox input "false"
checkbox input "true"
checkbox input "false"
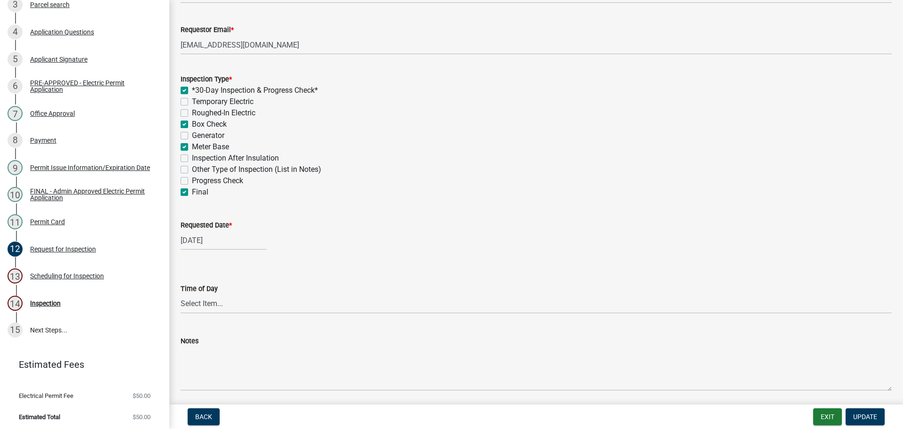
checkbox input "false"
checkbox input "true"
click at [207, 225] on label "Requested Date *" at bounding box center [206, 225] width 51 height 7
click at [207, 231] on input "[DATE]" at bounding box center [224, 240] width 86 height 19
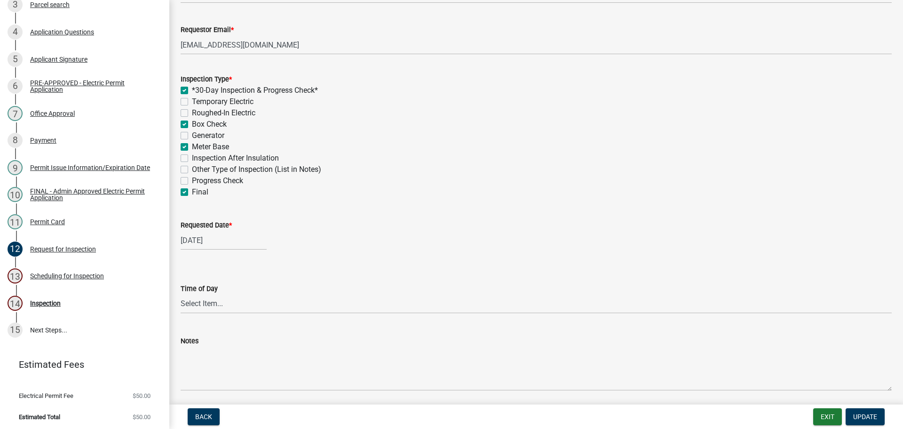
select select "7"
select select "2025"
click at [221, 261] on select "Jan Feb Mar Apr May Jun [DATE] Aug Sep Oct Nov Dec" at bounding box center [219, 260] width 38 height 14
select select "9"
click at [200, 253] on select "Jan Feb Mar Apr May Jun [DATE] Aug Sep Oct Nov Dec" at bounding box center [219, 260] width 38 height 14
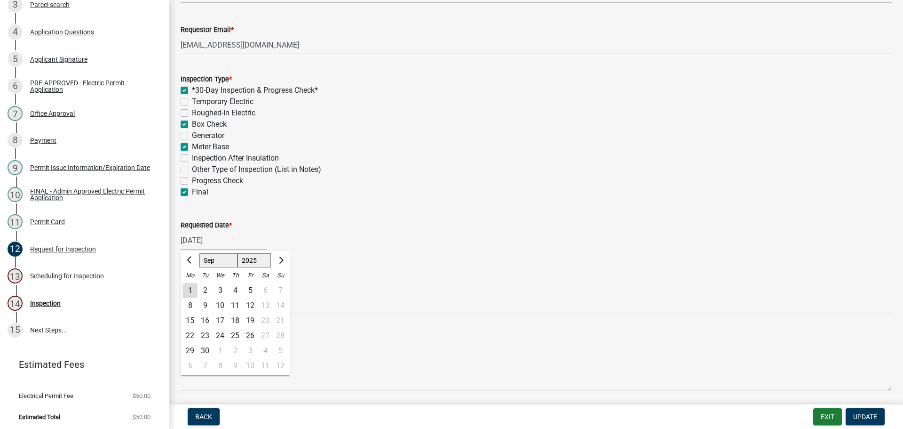
click at [192, 319] on div "15" at bounding box center [190, 320] width 15 height 15
type input "[DATE]"
click at [870, 410] on button "Update" at bounding box center [865, 416] width 39 height 17
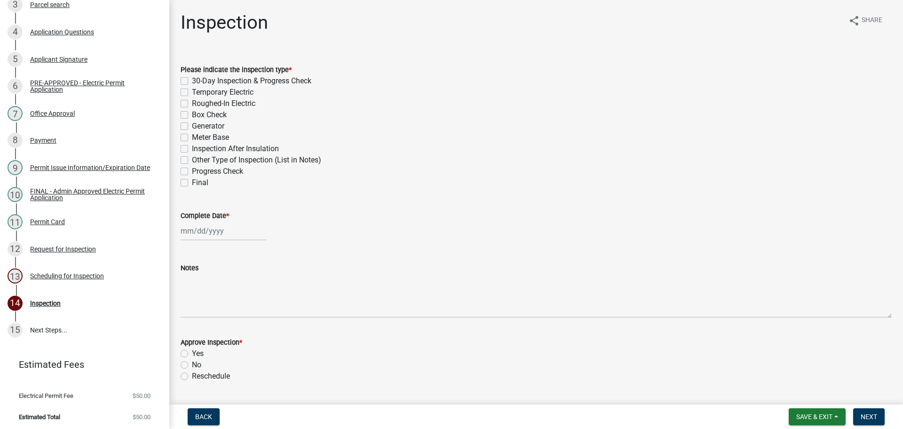
click at [192, 81] on label "30-Day Inspection & Progress Check" at bounding box center [252, 80] width 120 height 11
click at [192, 81] on input "30-Day Inspection & Progress Check" at bounding box center [195, 78] width 6 height 6
checkbox input "true"
checkbox input "false"
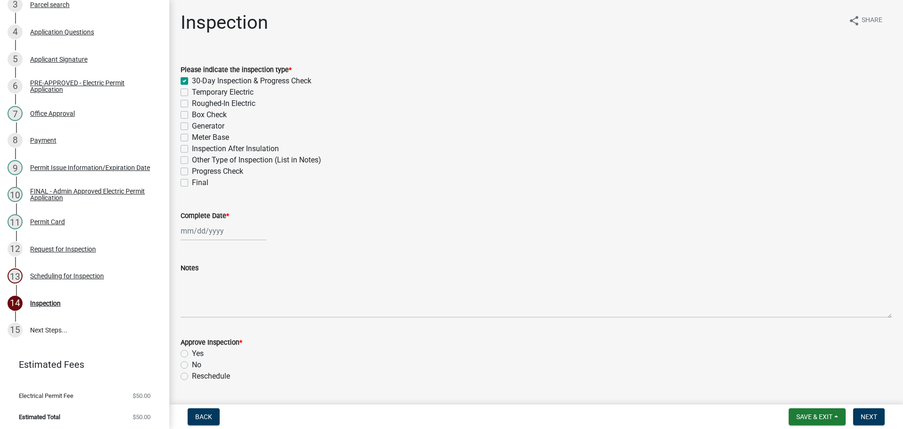
checkbox input "false"
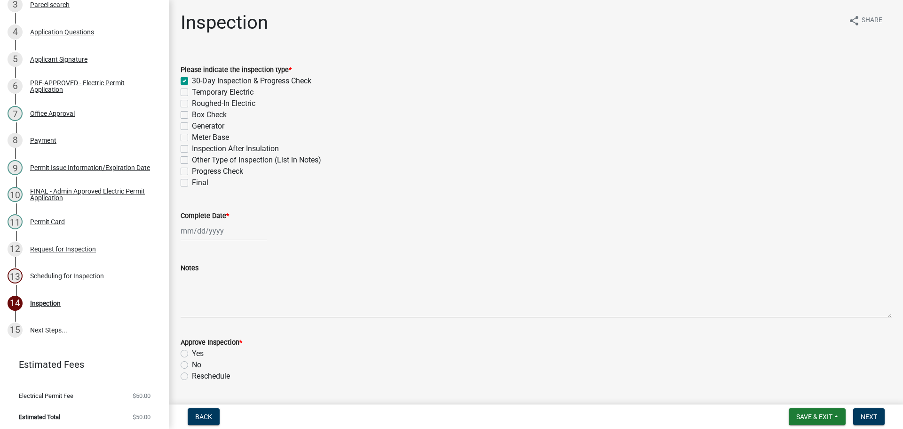
checkbox input "false"
click at [192, 113] on label "Box Check" at bounding box center [209, 114] width 35 height 11
click at [192, 113] on input "Box Check" at bounding box center [195, 112] width 6 height 6
checkbox input "true"
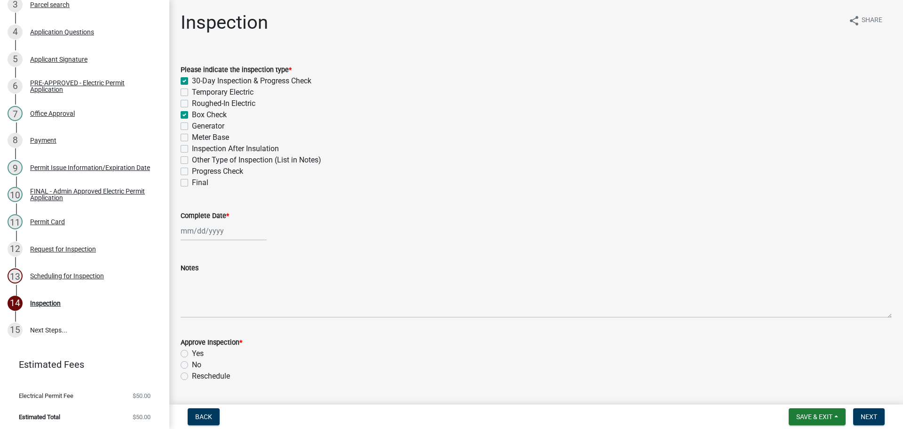
checkbox input "true"
checkbox input "false"
checkbox input "true"
checkbox input "false"
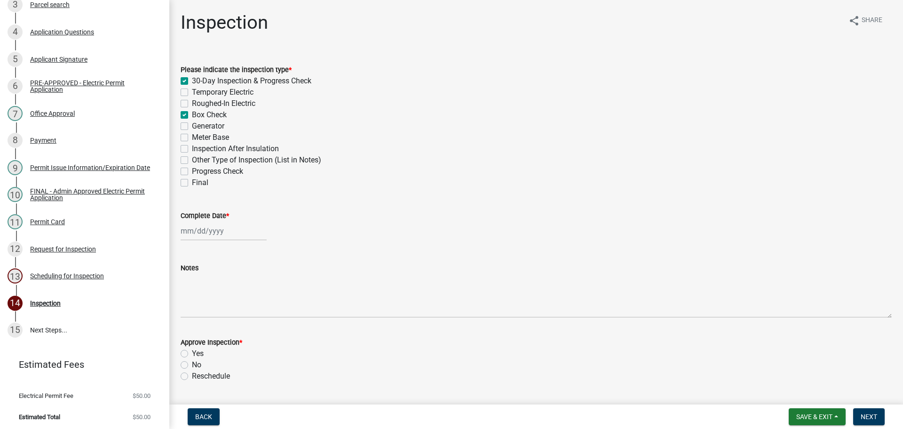
checkbox input "false"
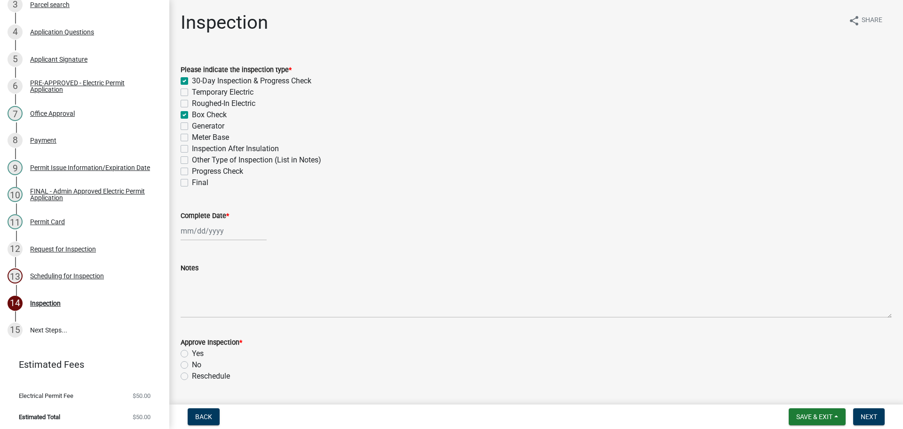
click at [192, 137] on label "Meter Base" at bounding box center [210, 137] width 37 height 11
click at [192, 137] on input "Meter Base" at bounding box center [195, 135] width 6 height 6
checkbox input "true"
checkbox input "false"
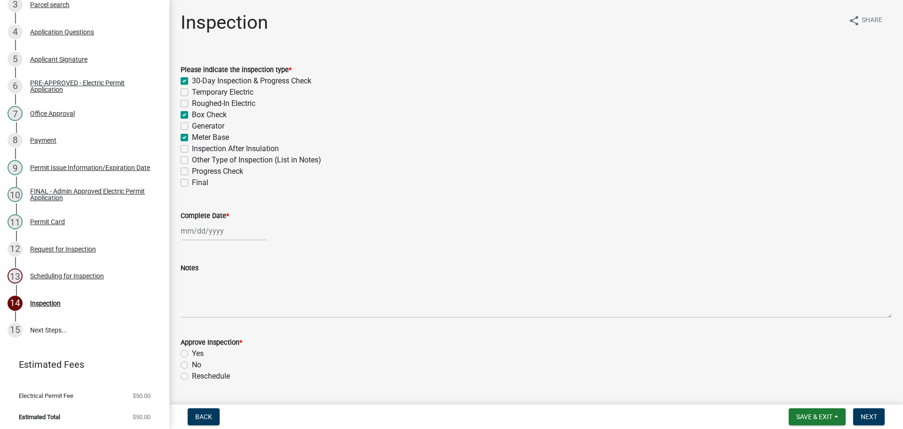
checkbox input "false"
checkbox input "true"
checkbox input "false"
checkbox input "true"
checkbox input "false"
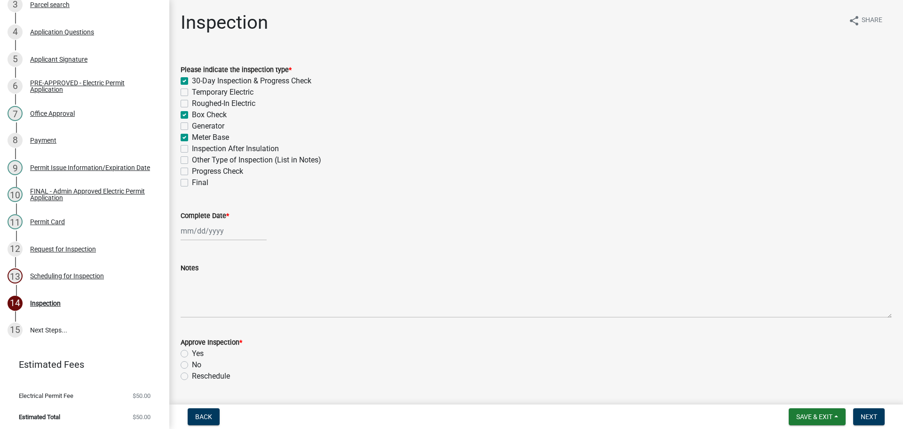
checkbox input "false"
click at [192, 182] on label "Final" at bounding box center [200, 182] width 16 height 11
click at [192, 182] on input "Final" at bounding box center [195, 180] width 6 height 6
checkbox input "true"
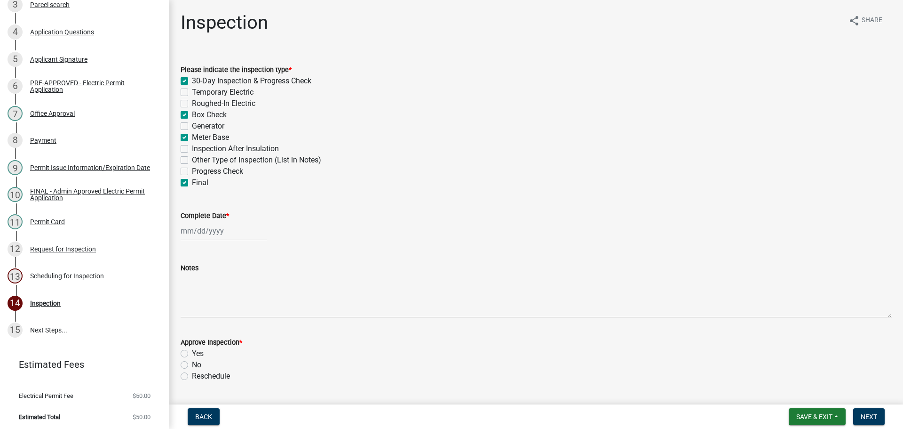
checkbox input "true"
checkbox input "false"
checkbox input "true"
checkbox input "false"
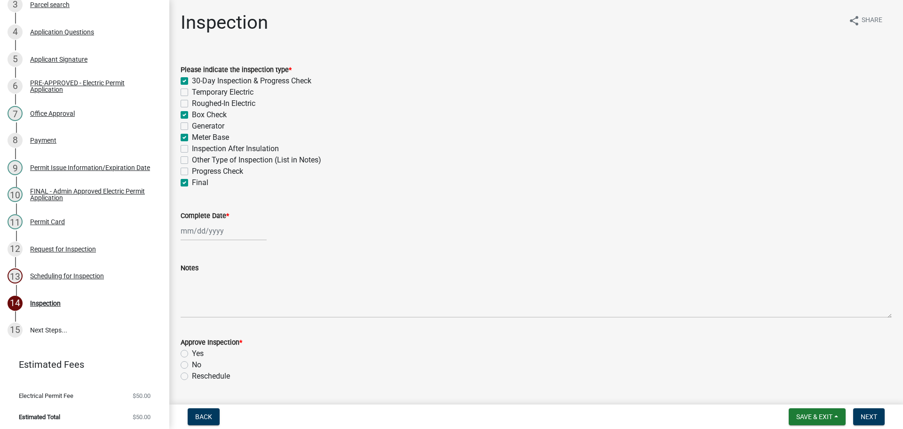
checkbox input "true"
checkbox input "false"
checkbox input "true"
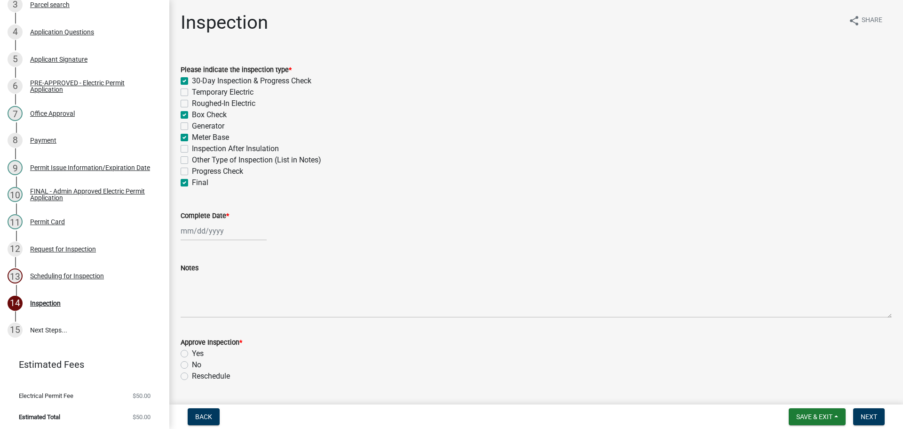
click at [205, 215] on label "Complete Date *" at bounding box center [205, 216] width 48 height 7
click at [205, 221] on input "Complete Date *" at bounding box center [224, 230] width 86 height 19
select select "9"
select select "2025"
click at [187, 309] on div "15" at bounding box center [190, 310] width 15 height 15
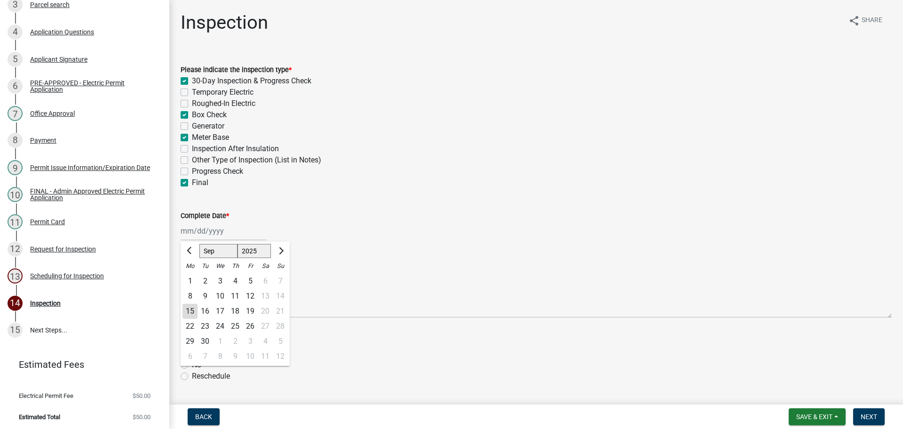
type input "[DATE]"
click at [192, 351] on label "Yes" at bounding box center [198, 353] width 12 height 11
click at [192, 351] on input "Yes" at bounding box center [195, 351] width 6 height 6
radio input "true"
click at [873, 414] on span "Next" at bounding box center [869, 417] width 16 height 8
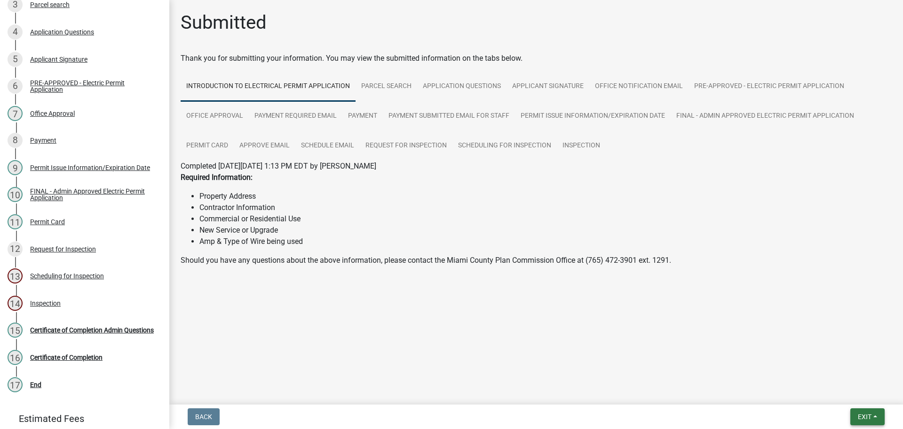
click at [865, 415] on span "Exit" at bounding box center [865, 417] width 14 height 8
click at [852, 395] on button "Save & Exit" at bounding box center [847, 392] width 75 height 23
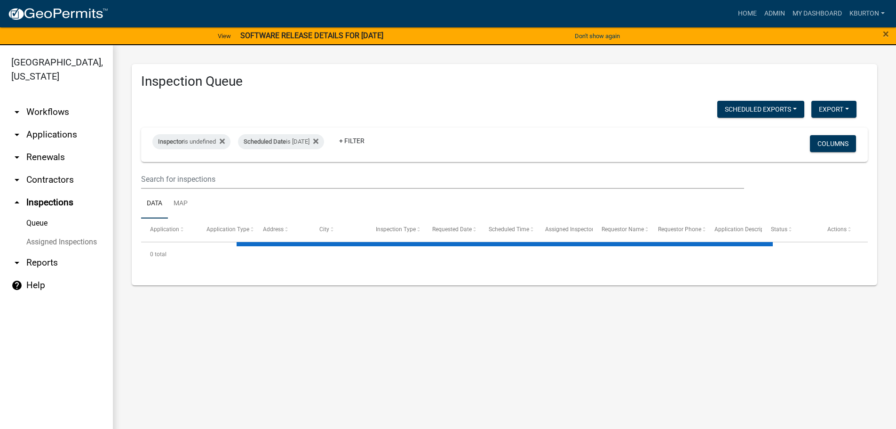
select select "1: 25"
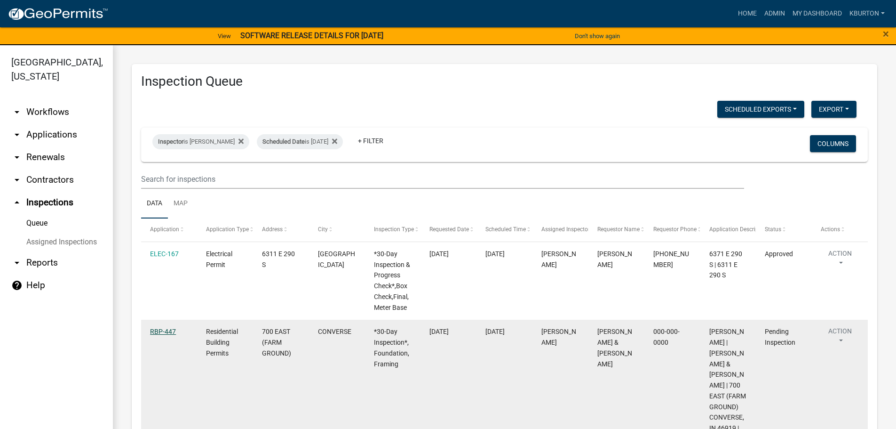
click at [166, 332] on link "RBP-447" at bounding box center [163, 331] width 26 height 8
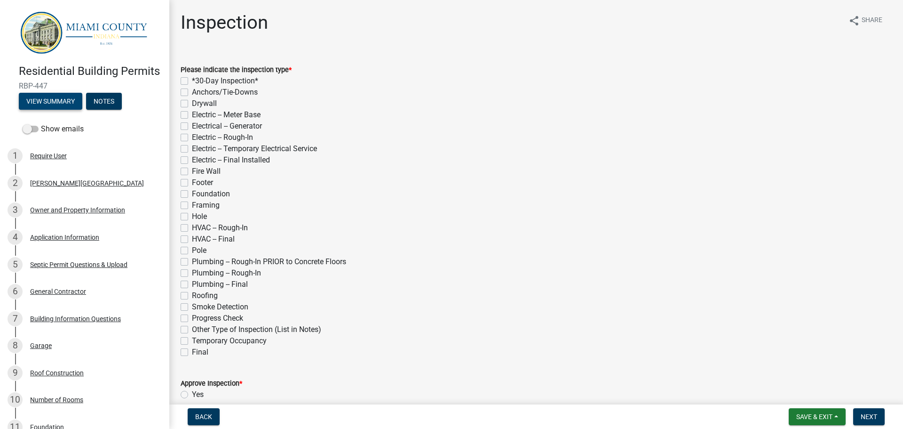
click at [63, 110] on button "View Summary" at bounding box center [51, 101] width 64 height 17
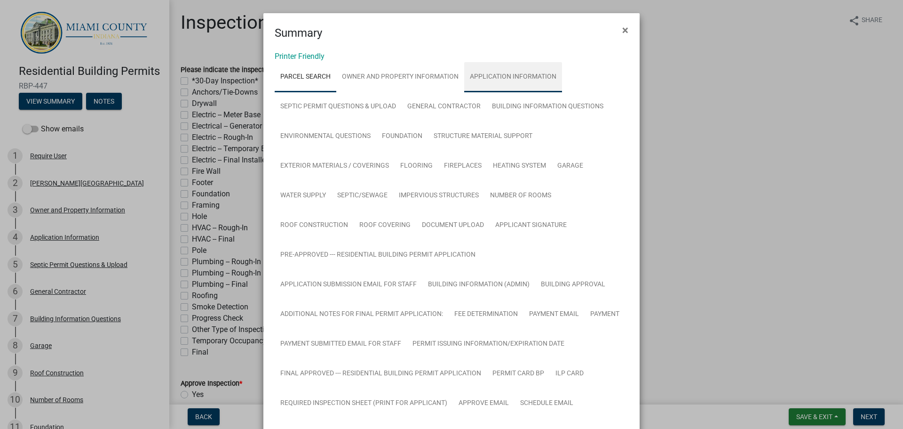
click at [489, 77] on link "Application Information" at bounding box center [513, 77] width 98 height 30
click at [420, 73] on link "Owner and Property Information" at bounding box center [400, 77] width 128 height 30
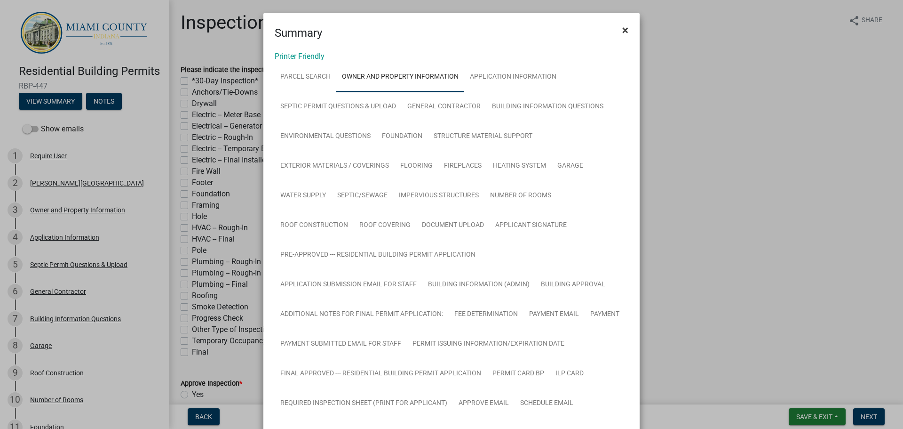
click at [624, 26] on span "×" at bounding box center [625, 30] width 6 height 13
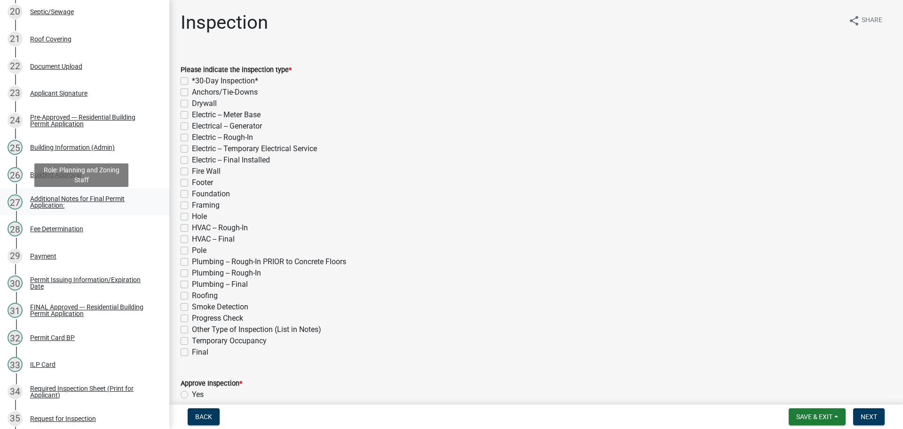
scroll to position [847, 0]
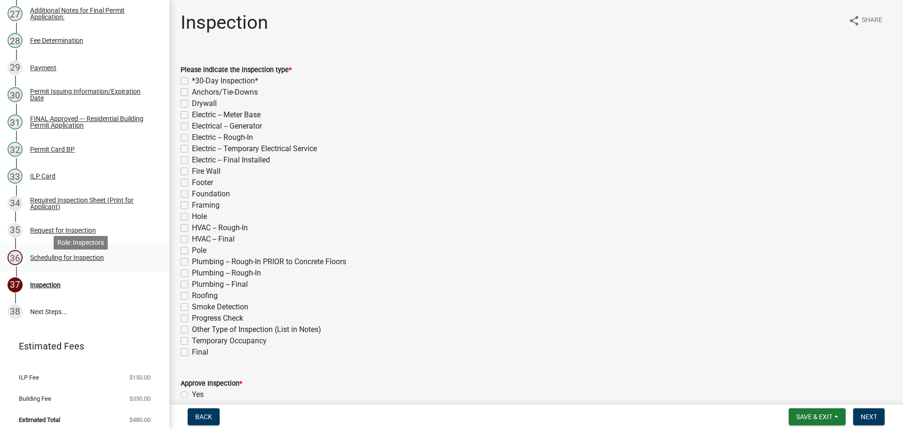
click at [100, 261] on div "Scheduling for Inspection" at bounding box center [67, 257] width 74 height 7
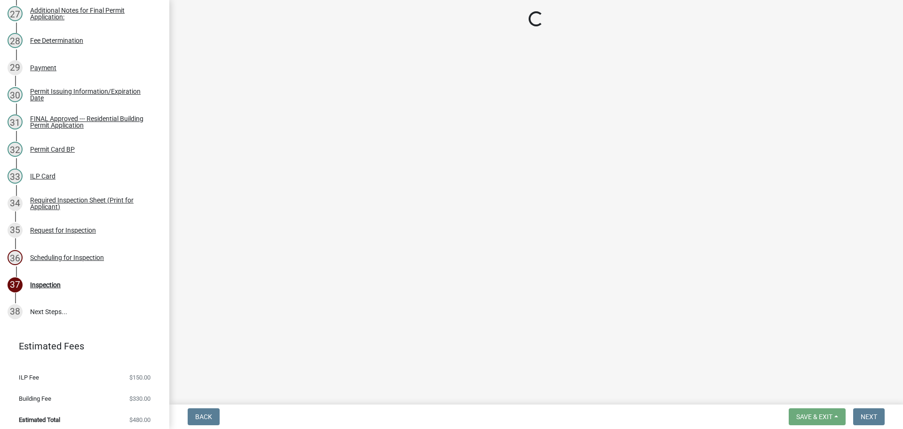
select select "25b75ae6-03c7-4280-9b34-fcf63005d5e5"
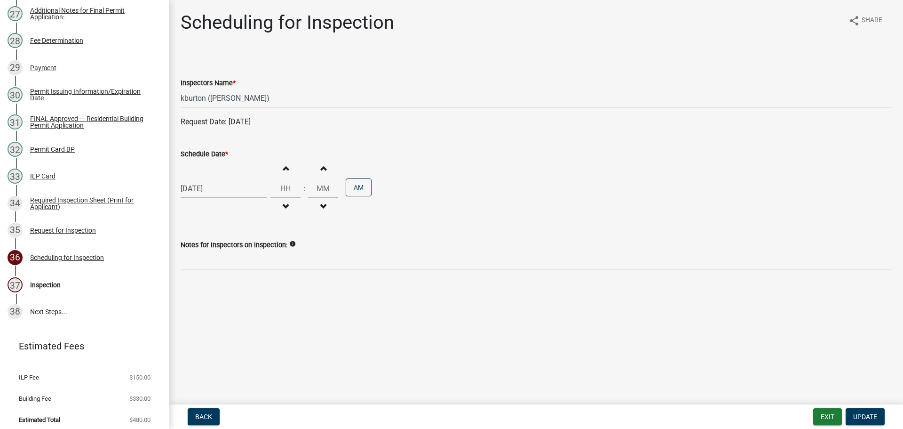
click at [214, 151] on label "Schedule Date *" at bounding box center [205, 154] width 48 height 7
click at [214, 179] on input "[DATE]" at bounding box center [224, 188] width 86 height 19
select select "9"
select select "2025"
click at [219, 270] on div "17" at bounding box center [220, 268] width 15 height 15
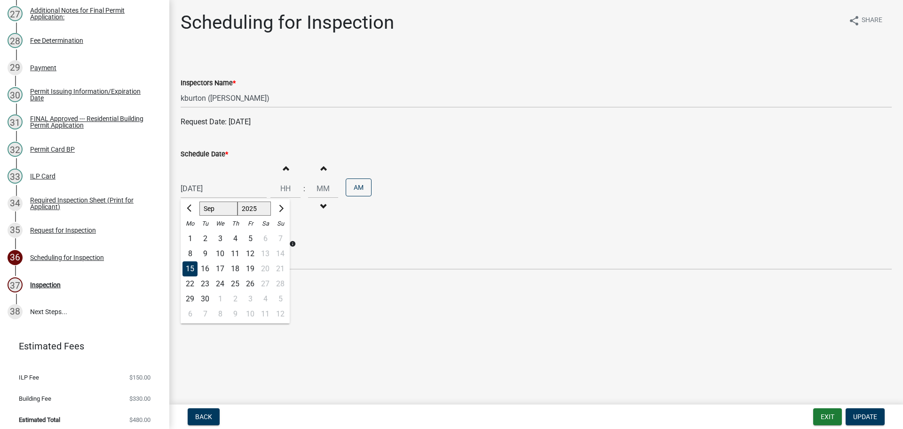
type input "[DATE]"
click at [862, 413] on span "Update" at bounding box center [866, 417] width 24 height 8
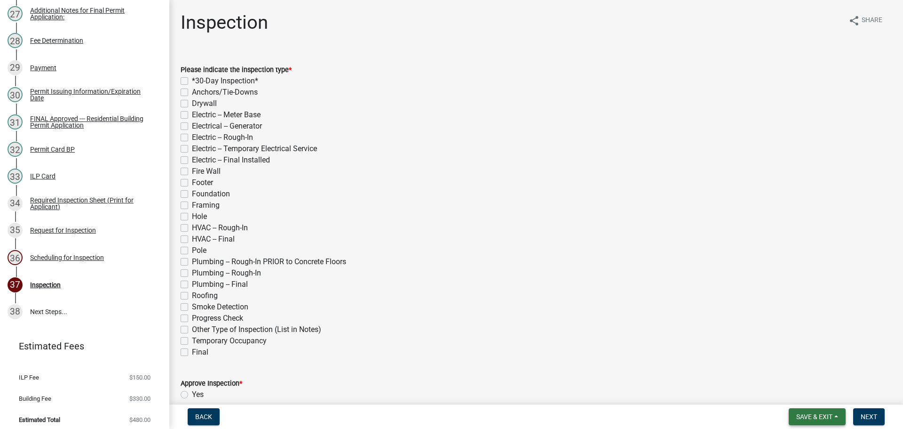
click at [818, 413] on span "Save & Exit" at bounding box center [815, 417] width 36 height 8
click at [802, 395] on button "Save & Exit" at bounding box center [808, 392] width 75 height 23
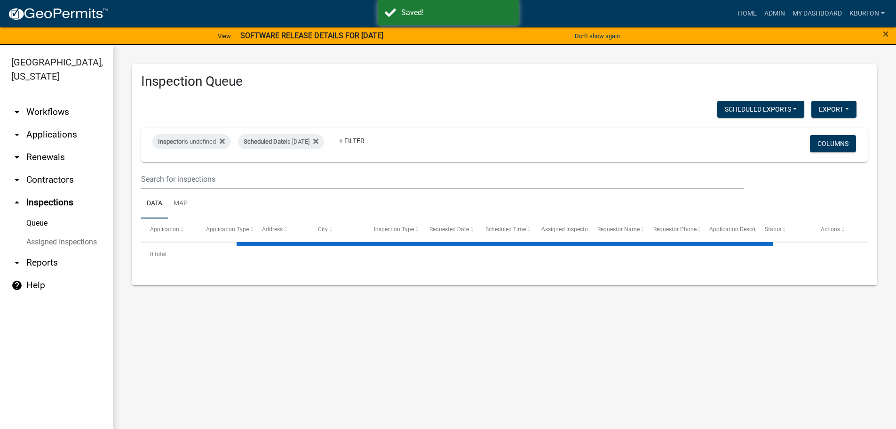
select select "1: 25"
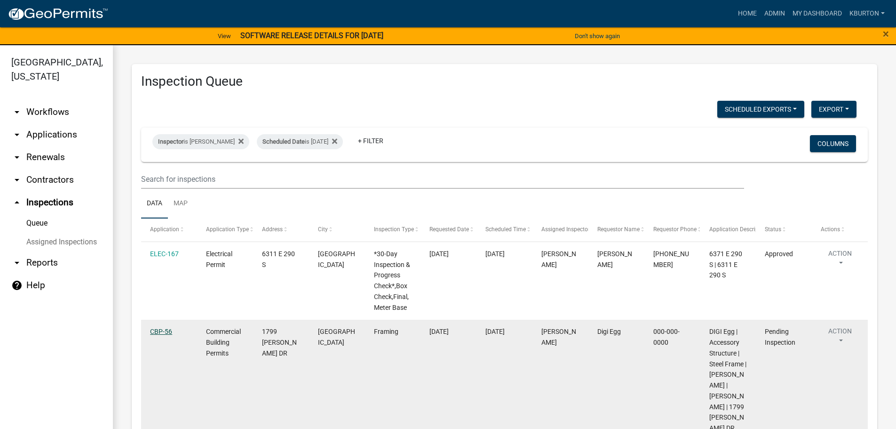
click at [162, 330] on link "CBP-56" at bounding box center [161, 331] width 22 height 8
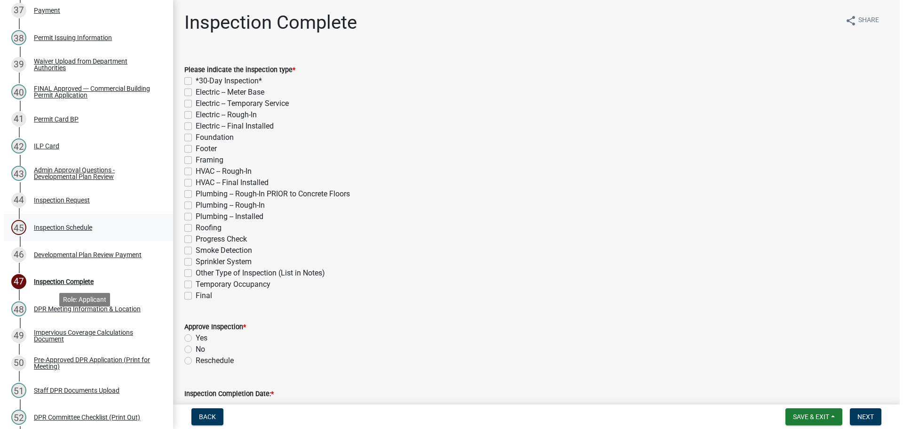
scroll to position [1082, 0]
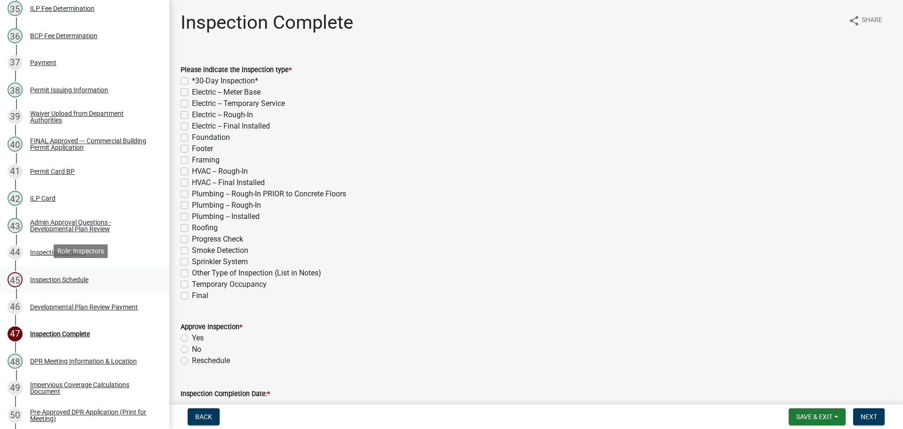
click at [71, 279] on div "Inspection Schedule" at bounding box center [59, 279] width 58 height 7
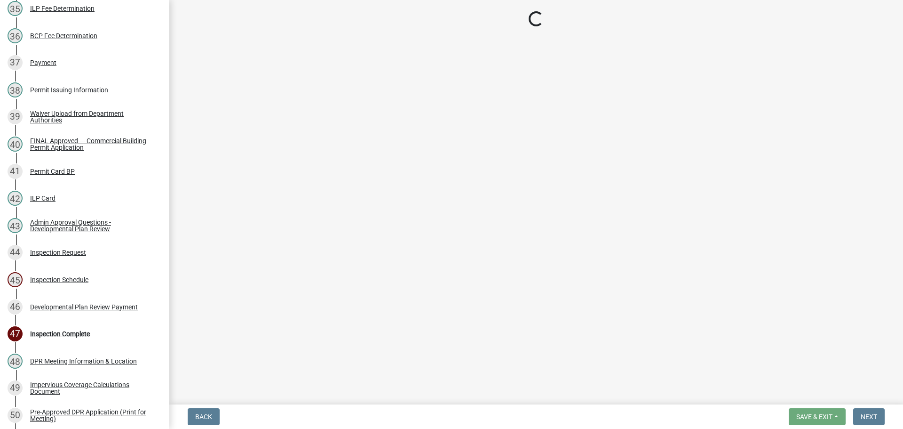
select select "25b75ae6-03c7-4280-9b34-fcf63005d5e5"
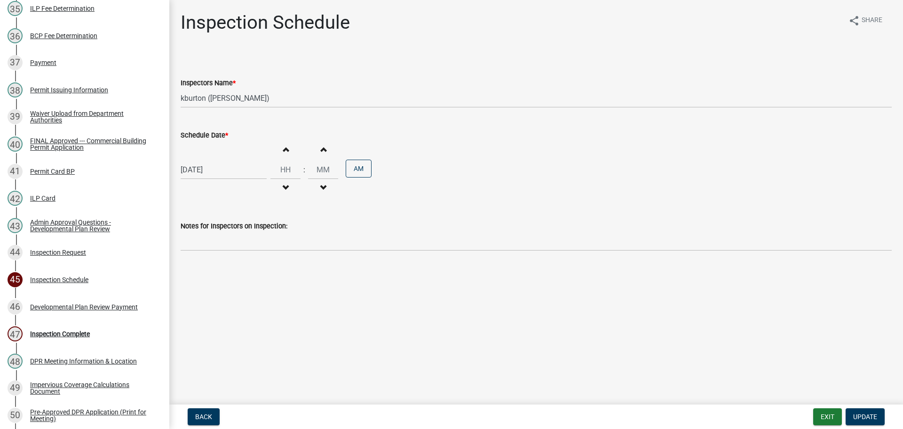
click at [207, 135] on label "Schedule Date *" at bounding box center [205, 135] width 48 height 7
click at [207, 160] on input "[DATE]" at bounding box center [224, 169] width 86 height 19
select select "9"
select select "2025"
click at [237, 252] on div "18" at bounding box center [235, 249] width 15 height 15
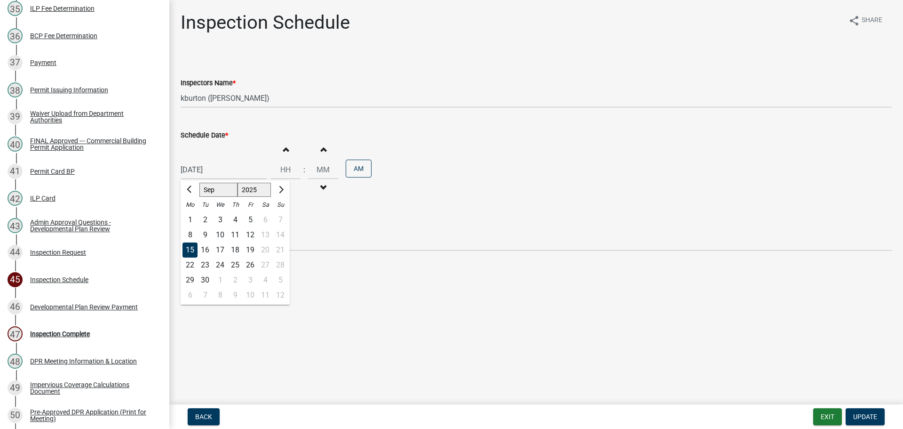
type input "[DATE]"
click at [870, 414] on span "Update" at bounding box center [866, 417] width 24 height 8
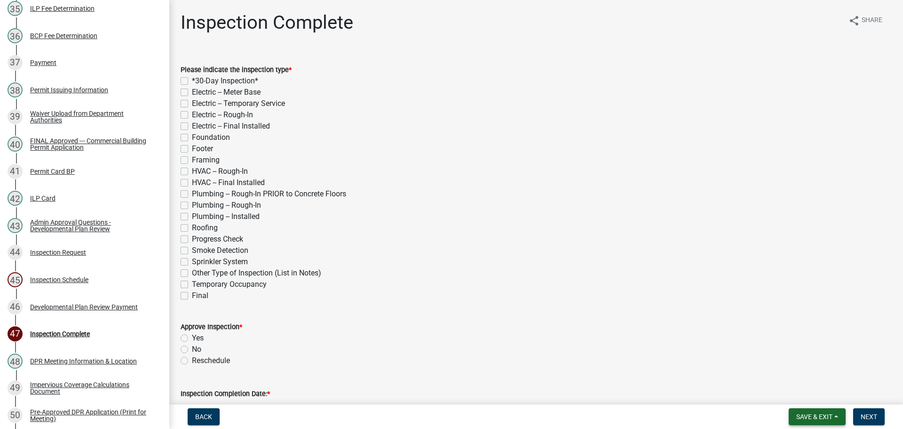
click at [830, 415] on span "Save & Exit" at bounding box center [815, 417] width 36 height 8
click at [809, 393] on button "Save & Exit" at bounding box center [808, 392] width 75 height 23
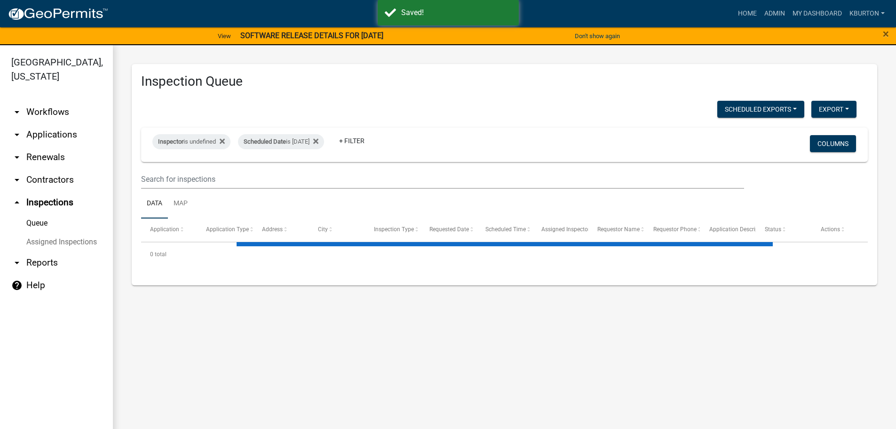
select select "1: 25"
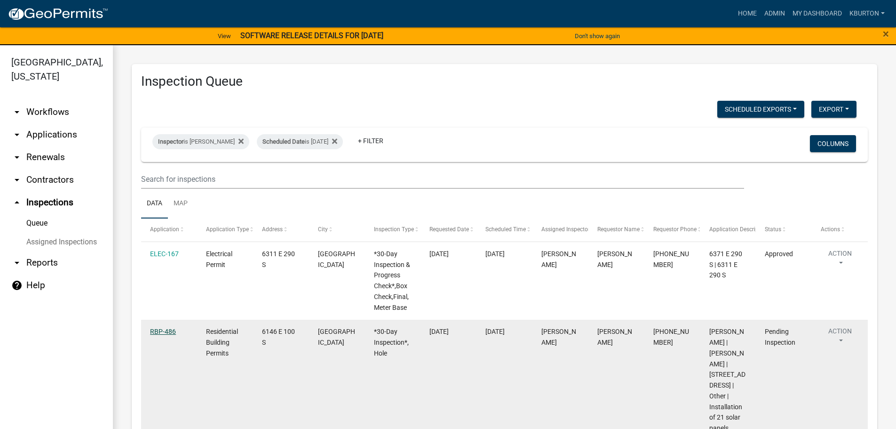
click at [156, 329] on link "RBP-486" at bounding box center [163, 331] width 26 height 8
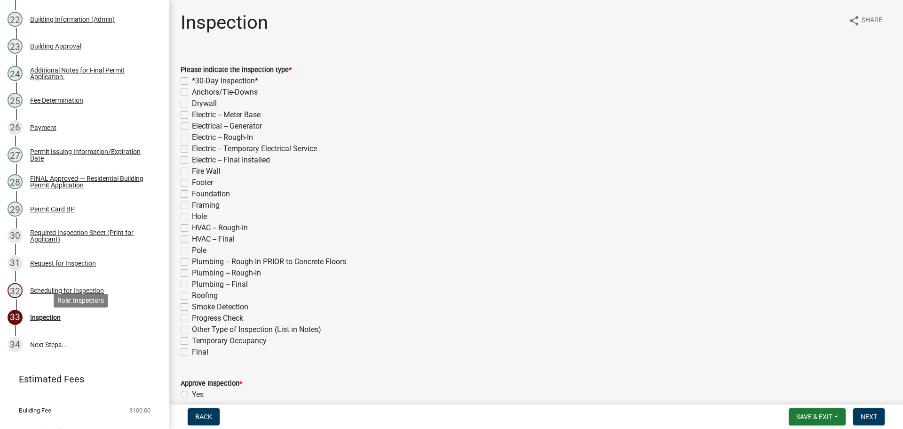
scroll to position [734, 0]
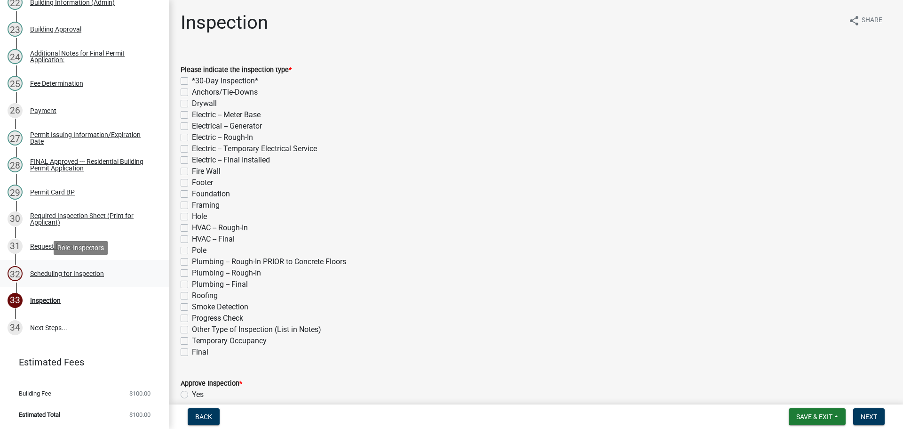
click at [74, 273] on div "Scheduling for Inspection" at bounding box center [67, 273] width 74 height 7
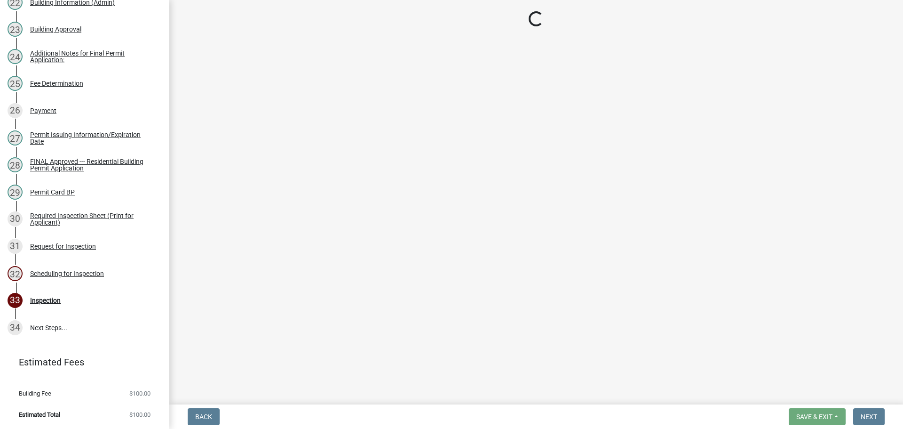
select select "25b75ae6-03c7-4280-9b34-fcf63005d5e5"
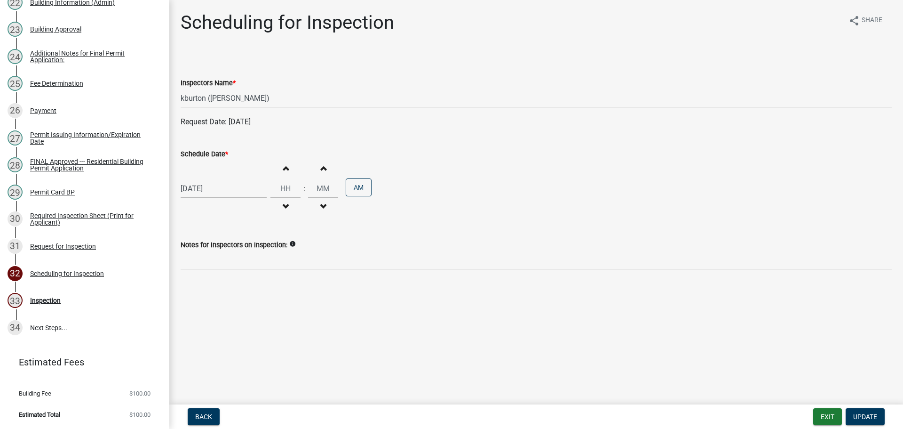
click at [201, 153] on label "Schedule Date *" at bounding box center [205, 154] width 48 height 7
click at [201, 179] on input "[DATE]" at bounding box center [224, 188] width 86 height 19
select select "9"
select select "2025"
click at [239, 269] on div "18" at bounding box center [235, 268] width 15 height 15
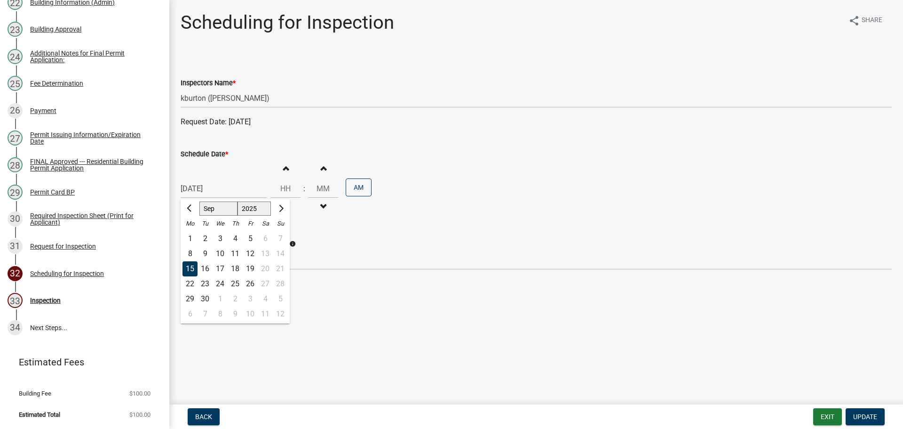
type input "[DATE]"
click at [874, 413] on span "Update" at bounding box center [866, 417] width 24 height 8
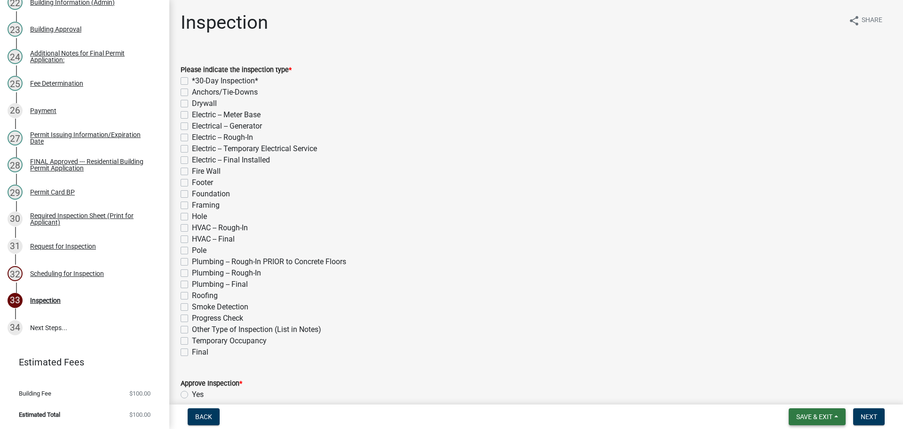
click at [820, 413] on span "Save & Exit" at bounding box center [815, 417] width 36 height 8
click at [817, 398] on button "Save & Exit" at bounding box center [808, 392] width 75 height 23
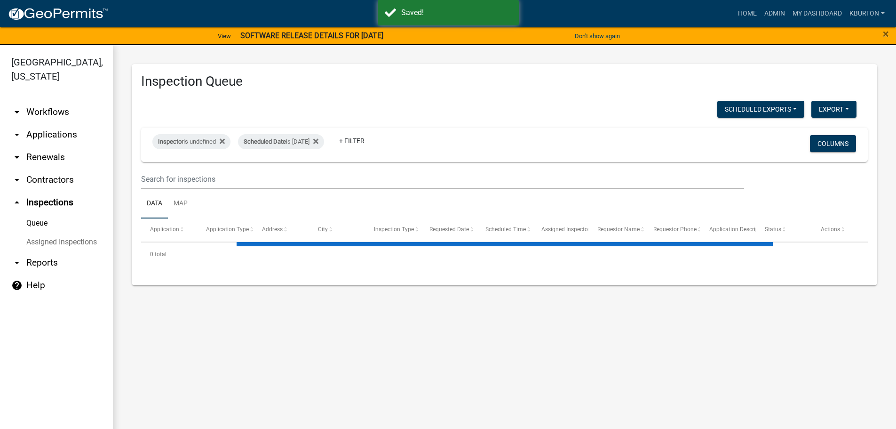
select select "1: 25"
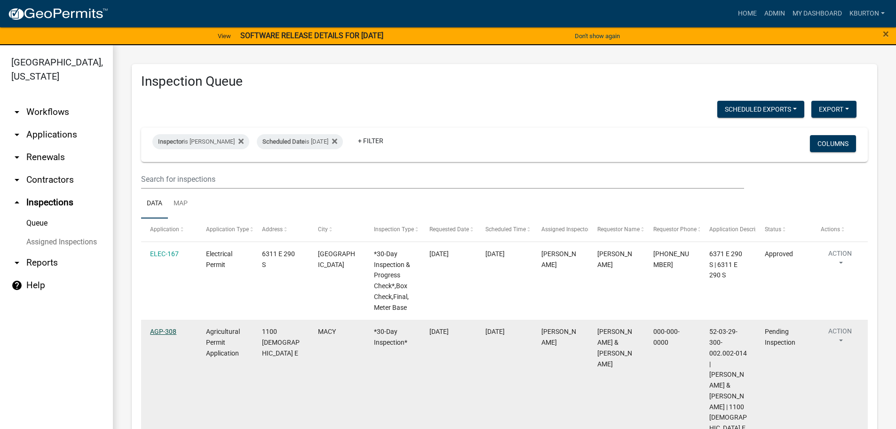
click at [163, 331] on link "AGP-308" at bounding box center [163, 331] width 26 height 8
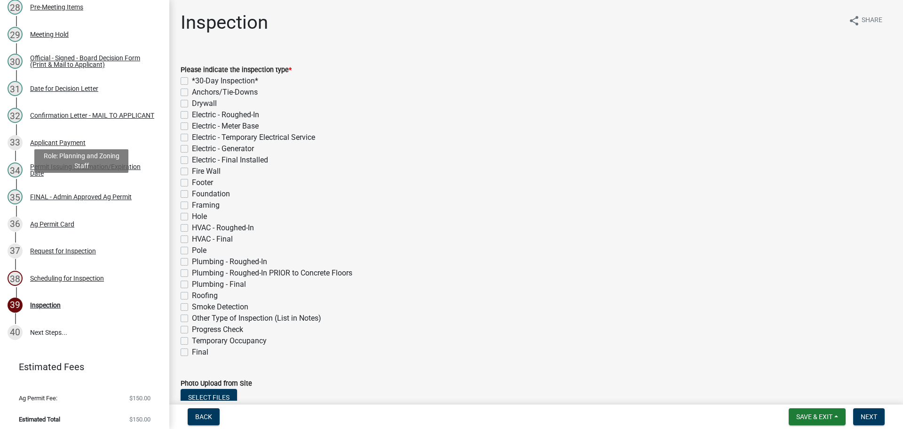
scroll to position [896, 0]
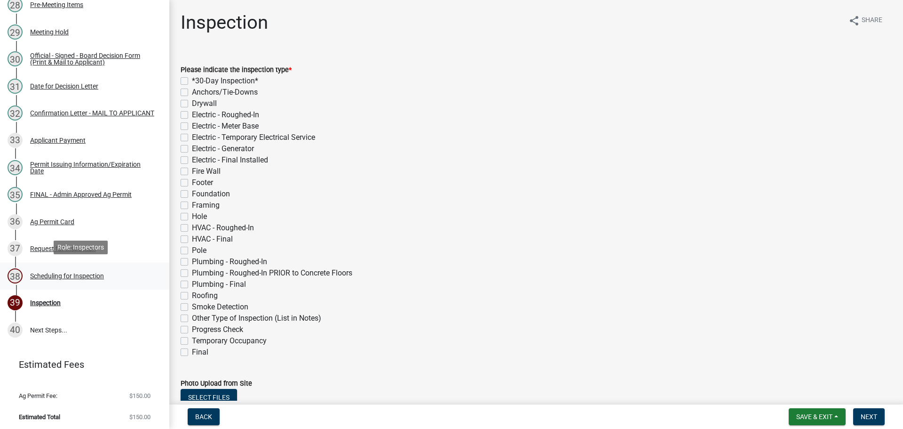
click at [86, 272] on div "Scheduling for Inspection" at bounding box center [67, 275] width 74 height 7
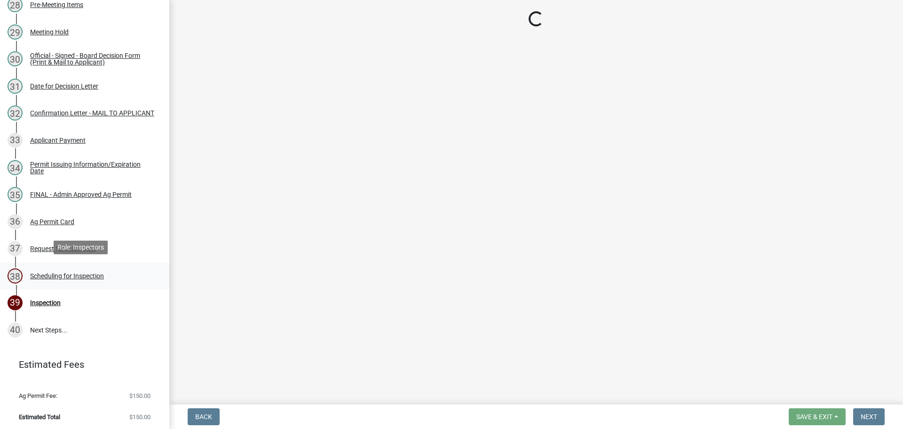
select select "25b75ae6-03c7-4280-9b34-fcf63005d5e5"
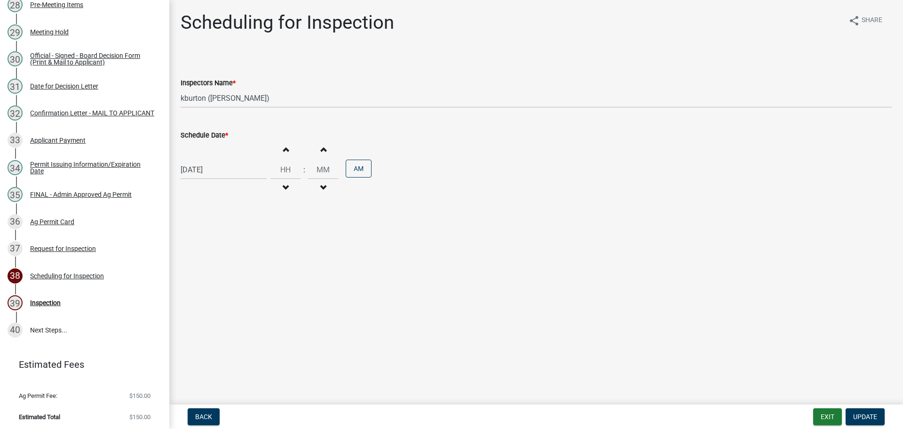
click at [218, 134] on label "Schedule Date *" at bounding box center [205, 135] width 48 height 7
click at [218, 160] on input "[DATE]" at bounding box center [224, 169] width 86 height 19
select select "9"
select select "2025"
click at [206, 267] on div "23" at bounding box center [205, 264] width 15 height 15
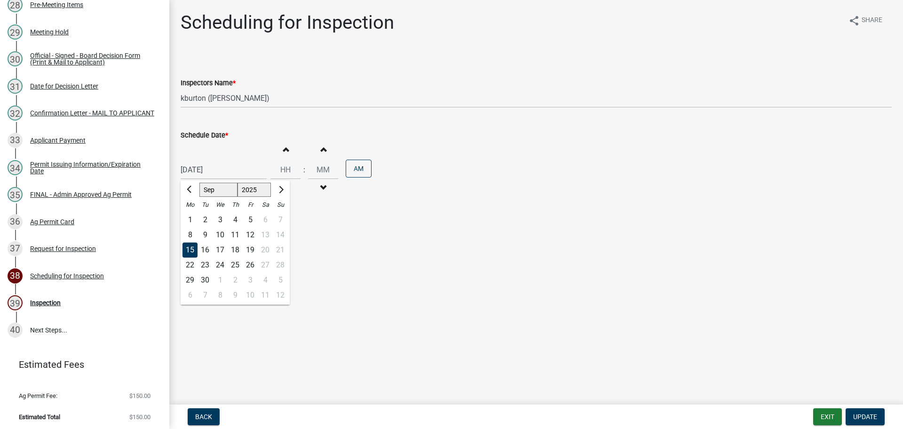
type input "[DATE]"
click at [862, 412] on button "Update" at bounding box center [865, 416] width 39 height 17
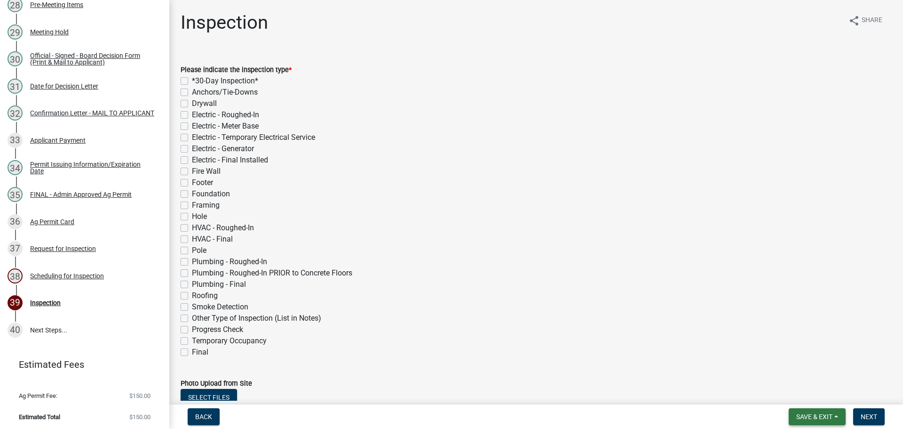
click at [822, 415] on span "Save & Exit" at bounding box center [815, 417] width 36 height 8
click at [814, 399] on button "Save & Exit" at bounding box center [808, 392] width 75 height 23
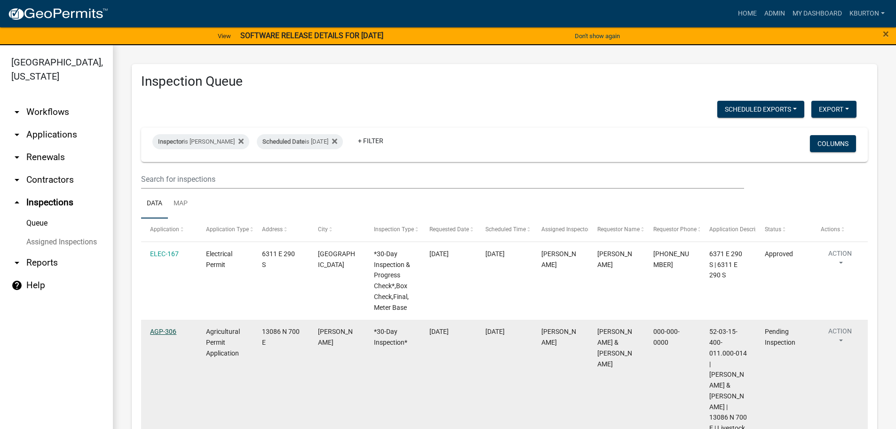
click at [160, 331] on link "AGP-306" at bounding box center [163, 331] width 26 height 8
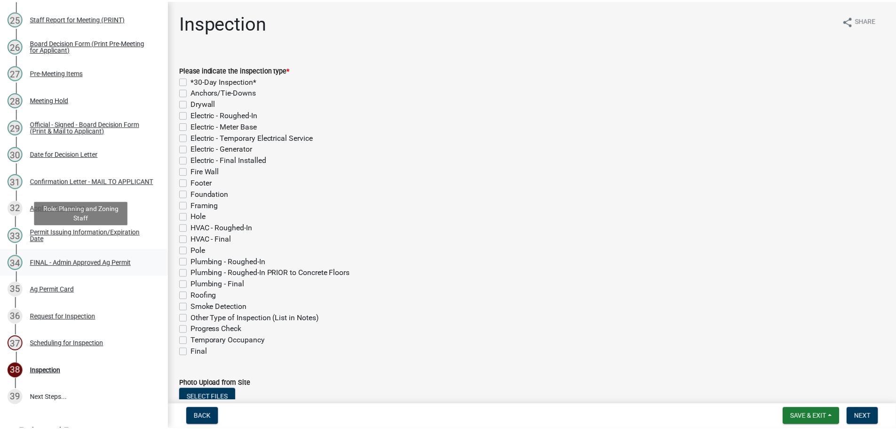
scroll to position [869, 0]
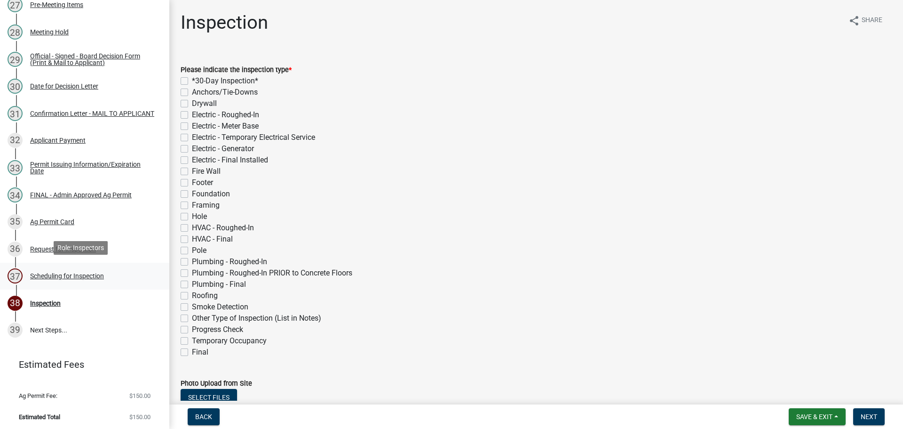
click at [92, 274] on div "Scheduling for Inspection" at bounding box center [67, 275] width 74 height 7
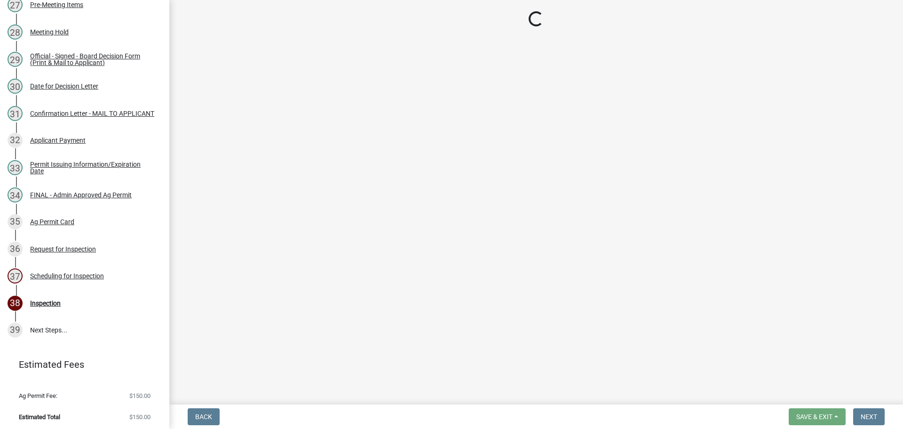
select select "25b75ae6-03c7-4280-9b34-fcf63005d5e5"
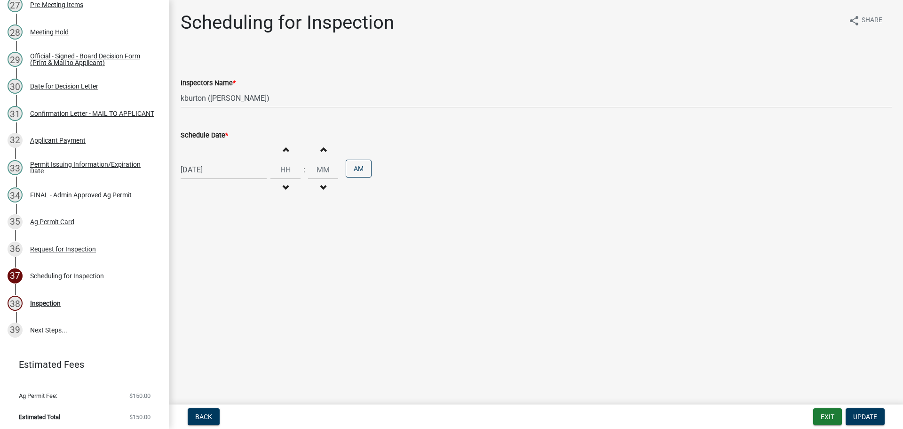
click at [215, 135] on label "Schedule Date *" at bounding box center [205, 135] width 48 height 7
click at [215, 160] on input "[DATE]" at bounding box center [224, 169] width 86 height 19
select select "9"
select select "2025"
click at [206, 264] on div "23" at bounding box center [205, 264] width 15 height 15
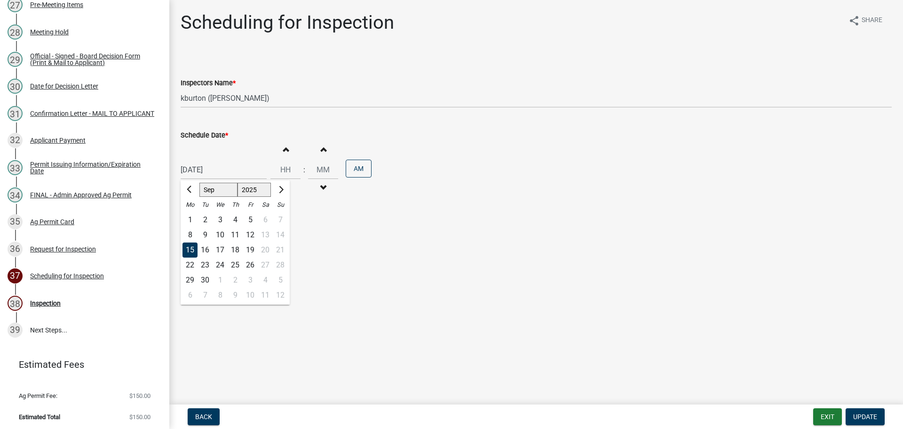
type input "[DATE]"
click at [867, 409] on button "Update" at bounding box center [865, 416] width 39 height 17
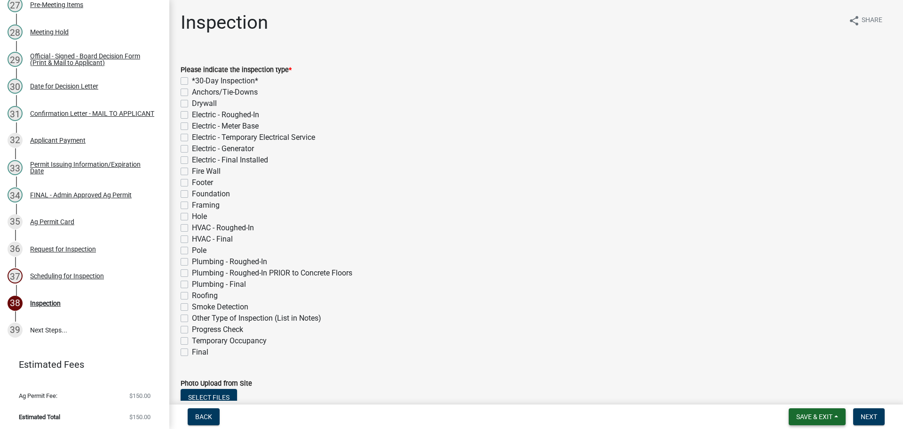
click at [819, 413] on span "Save & Exit" at bounding box center [815, 417] width 36 height 8
click at [819, 400] on button "Save & Exit" at bounding box center [808, 392] width 75 height 23
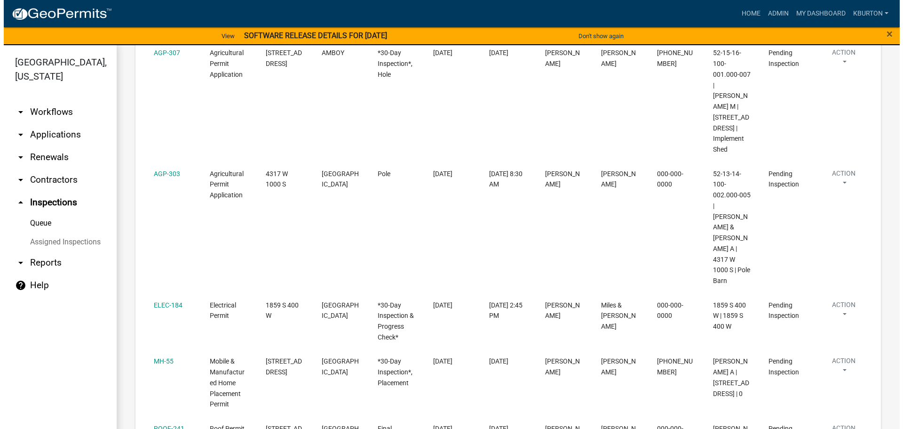
scroll to position [282, 0]
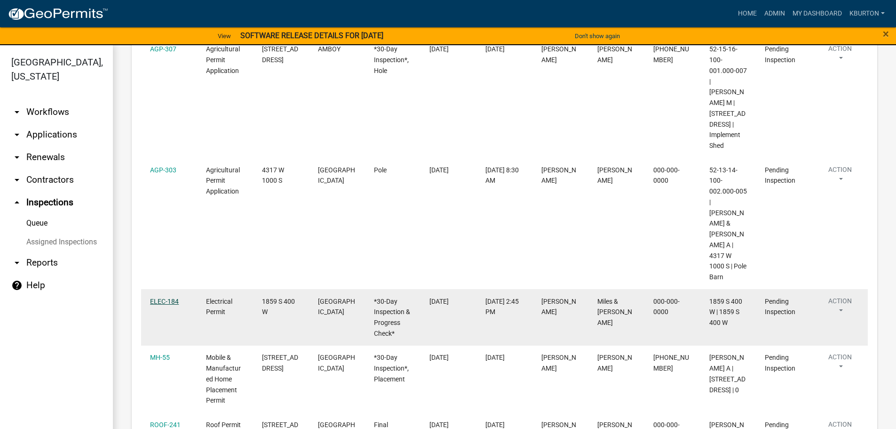
click at [172, 297] on link "ELEC-184" at bounding box center [164, 301] width 29 height 8
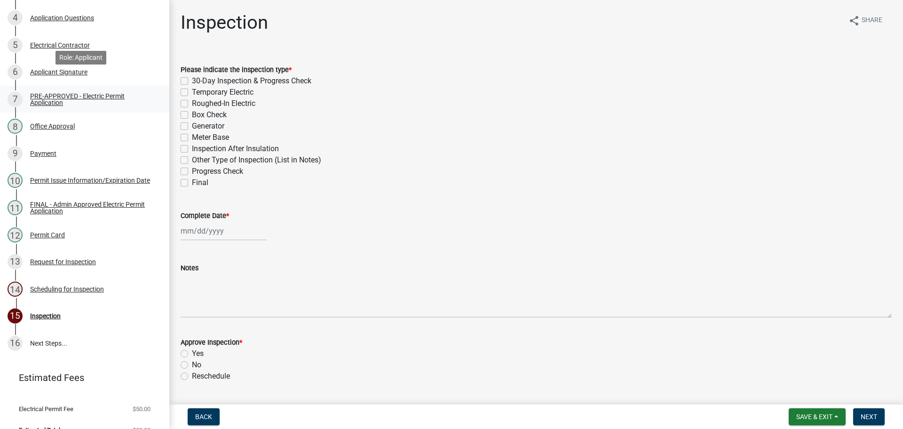
scroll to position [232, 0]
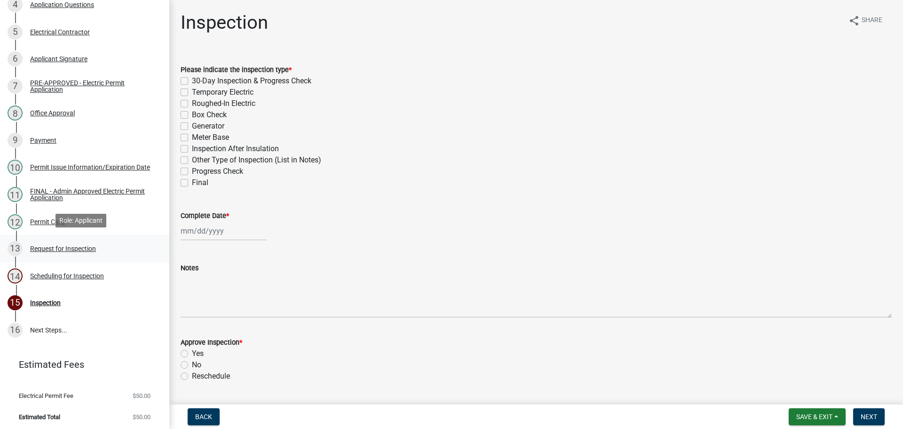
click at [80, 246] on div "Request for Inspection" at bounding box center [63, 248] width 66 height 7
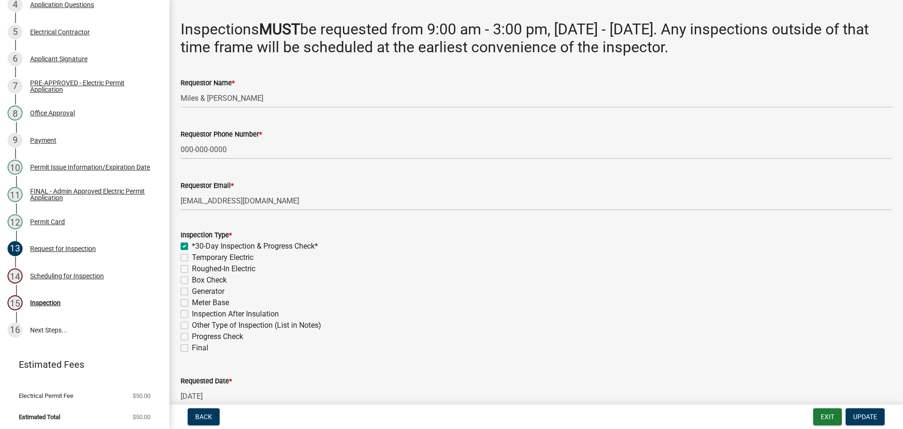
scroll to position [47, 0]
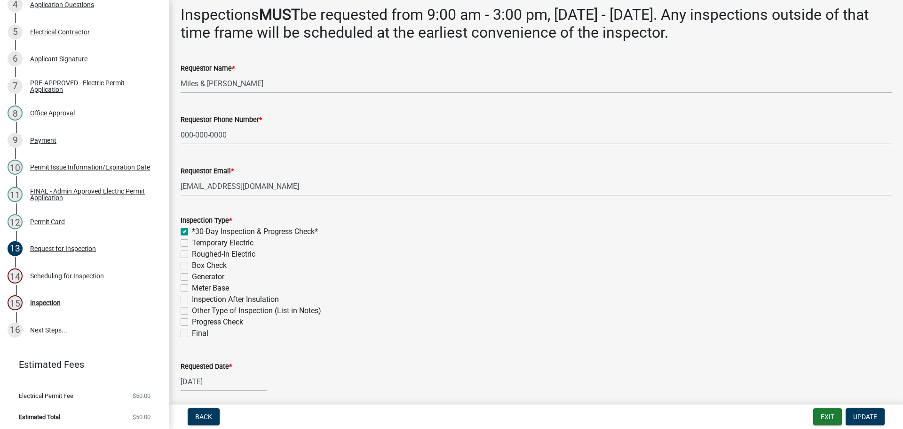
click at [192, 298] on label "Inspection After Insulation" at bounding box center [235, 299] width 87 height 11
click at [192, 298] on input "Inspection After Insulation" at bounding box center [195, 297] width 6 height 6
checkbox input "true"
checkbox input "false"
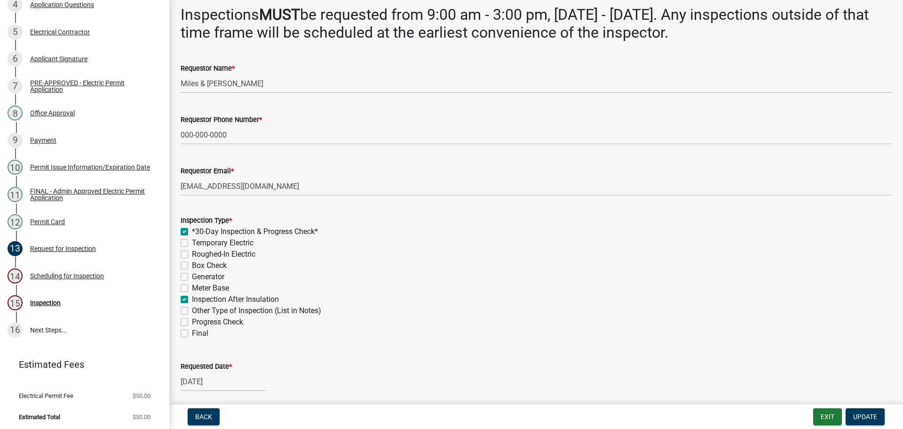
checkbox input "false"
checkbox input "true"
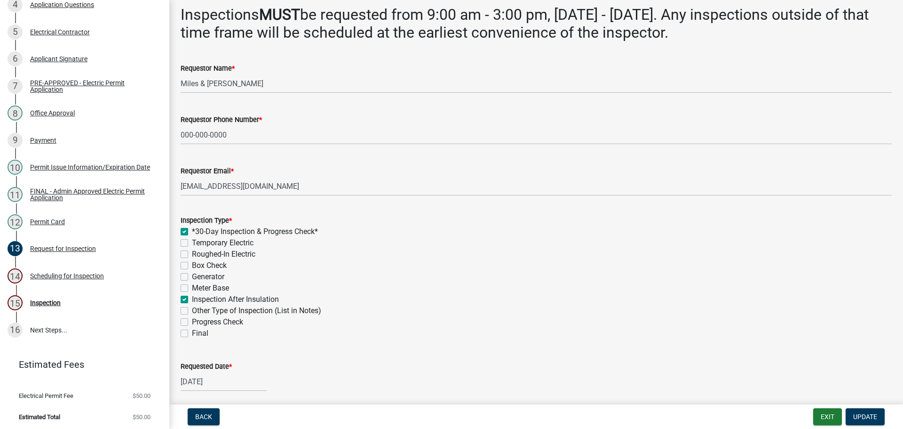
checkbox input "false"
click at [192, 332] on label "Final" at bounding box center [200, 332] width 16 height 11
click at [192, 332] on input "Final" at bounding box center [195, 330] width 6 height 6
checkbox input "true"
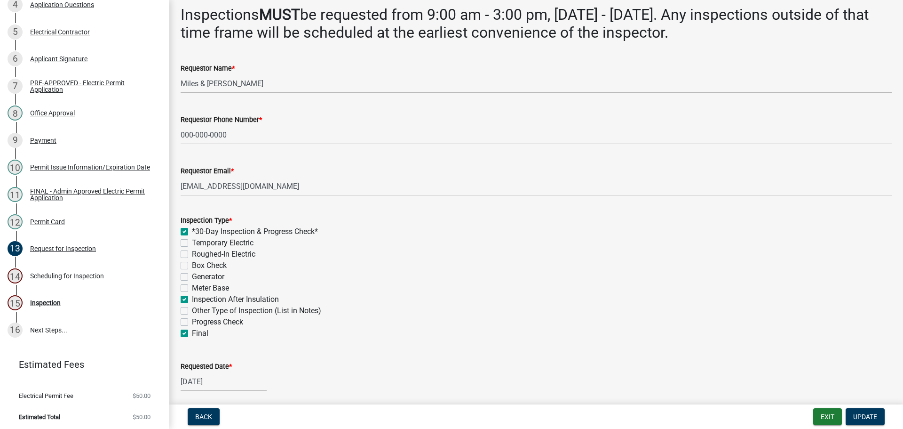
checkbox input "true"
checkbox input "false"
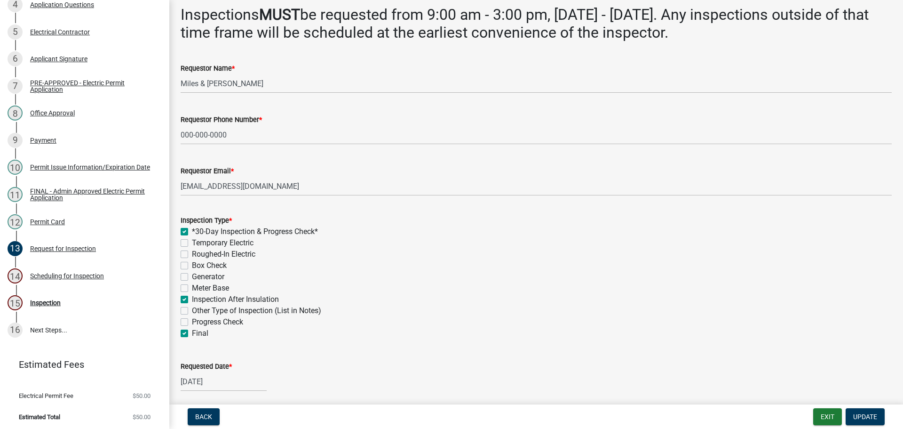
checkbox input "false"
checkbox input "true"
checkbox input "false"
checkbox input "true"
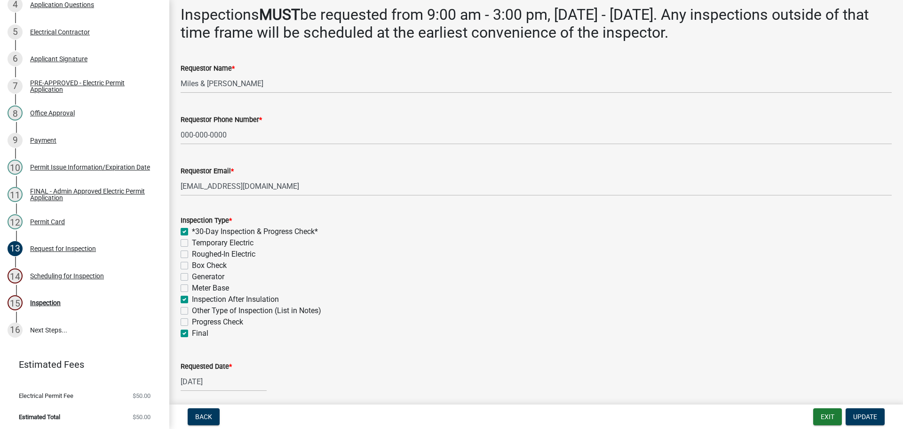
scroll to position [94, 0]
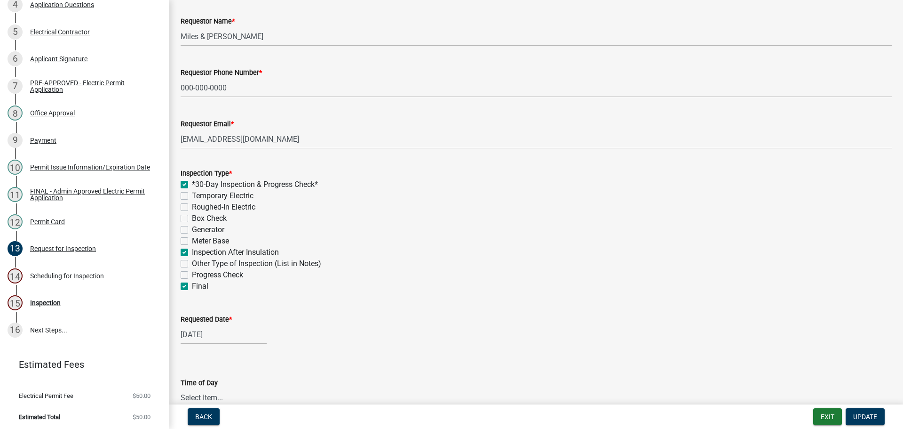
click at [200, 318] on label "Requested Date *" at bounding box center [206, 319] width 51 height 7
click at [200, 325] on input "[DATE]" at bounding box center [224, 334] width 86 height 19
select select "9"
select select "2025"
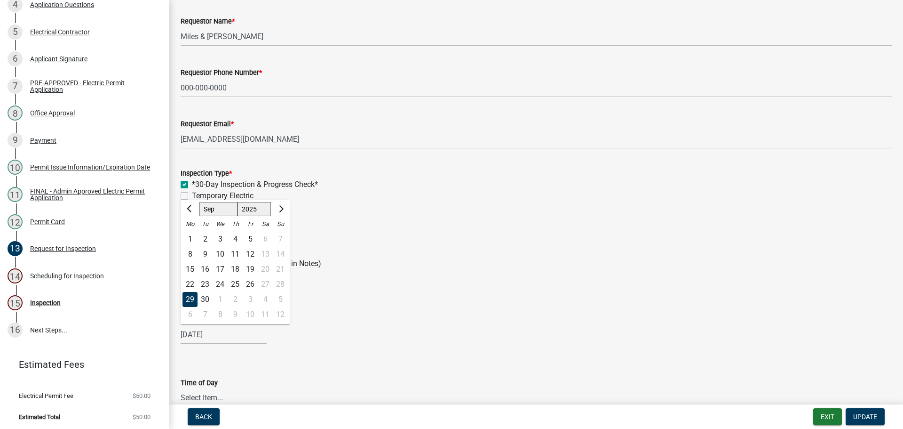
click at [192, 268] on div "15" at bounding box center [190, 269] width 15 height 15
type input "[DATE]"
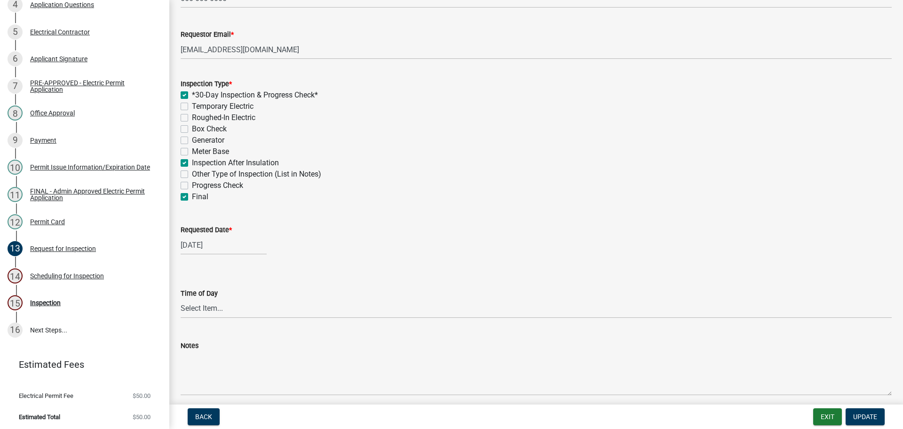
scroll to position [188, 0]
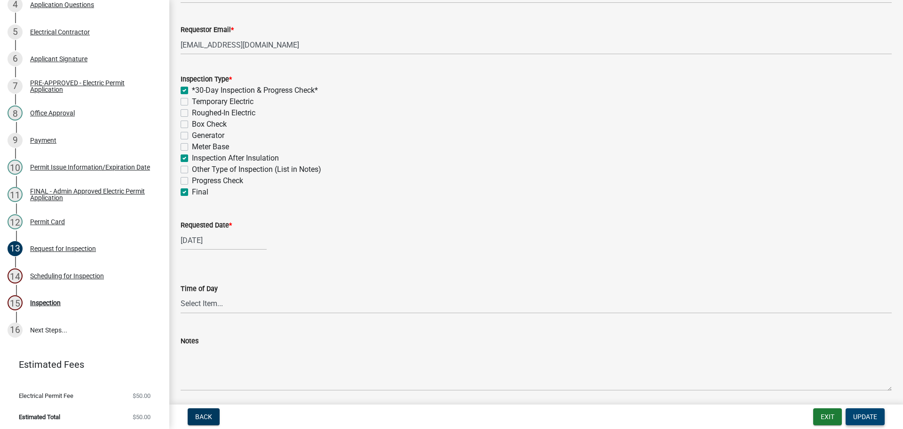
click at [872, 413] on span "Update" at bounding box center [866, 417] width 24 height 8
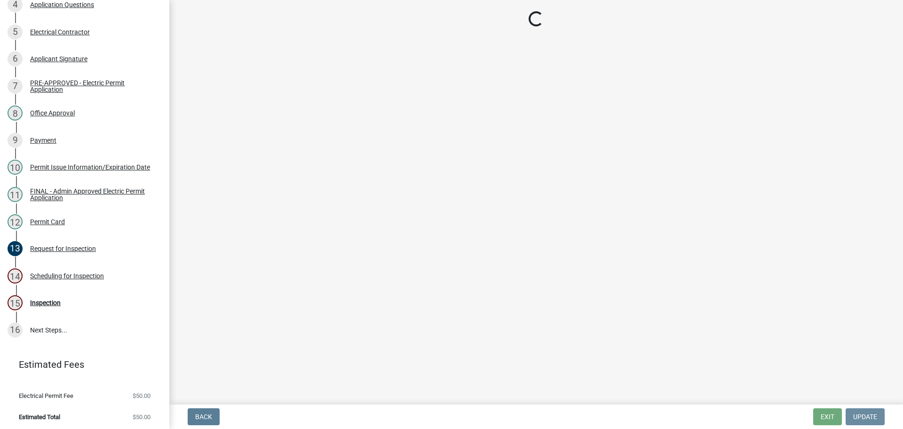
scroll to position [0, 0]
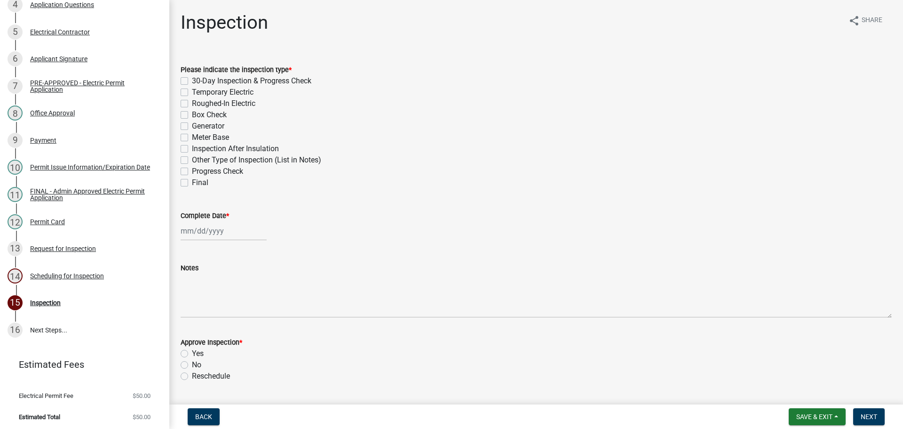
click at [192, 78] on label "30-Day Inspection & Progress Check" at bounding box center [252, 80] width 120 height 11
click at [192, 78] on input "30-Day Inspection & Progress Check" at bounding box center [195, 78] width 6 height 6
checkbox input "true"
checkbox input "false"
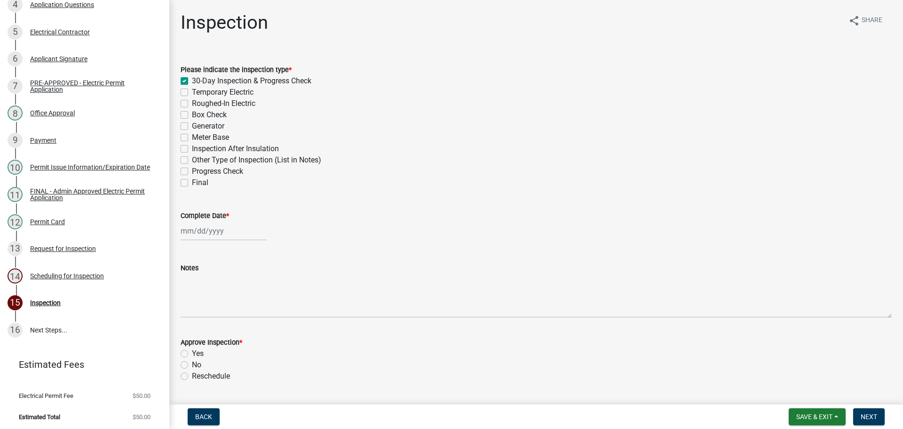
checkbox input "false"
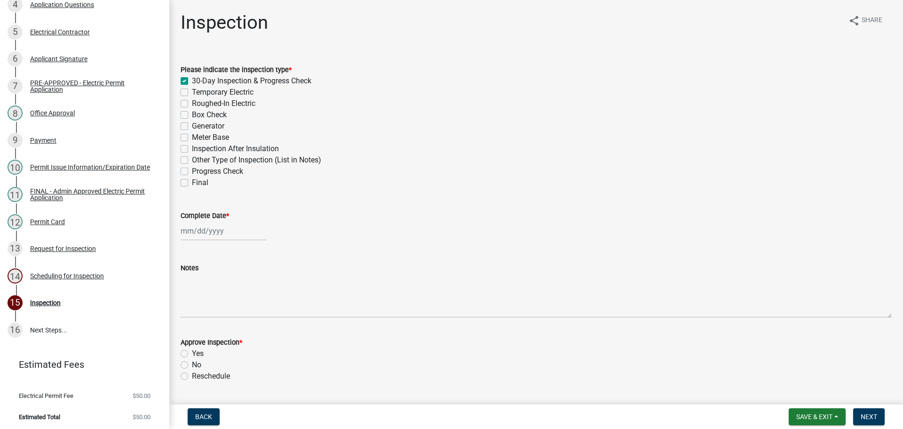
checkbox input "false"
click at [192, 148] on label "Inspection After Insulation" at bounding box center [235, 148] width 87 height 11
click at [192, 148] on input "Inspection After Insulation" at bounding box center [195, 146] width 6 height 6
checkbox input "true"
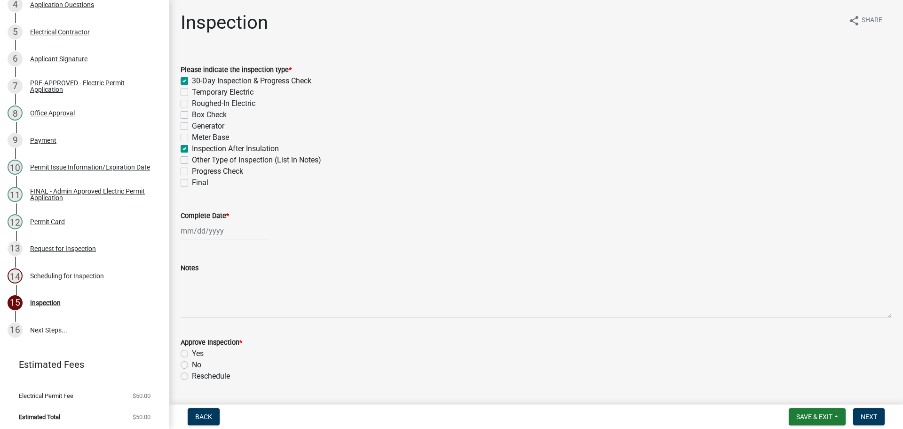
checkbox input "true"
checkbox input "false"
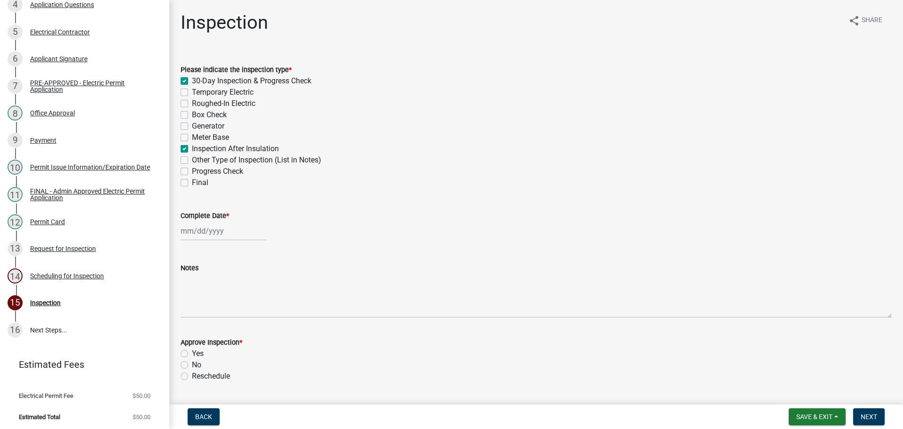
checkbox input "false"
checkbox input "true"
checkbox input "false"
click at [192, 180] on label "Final" at bounding box center [200, 182] width 16 height 11
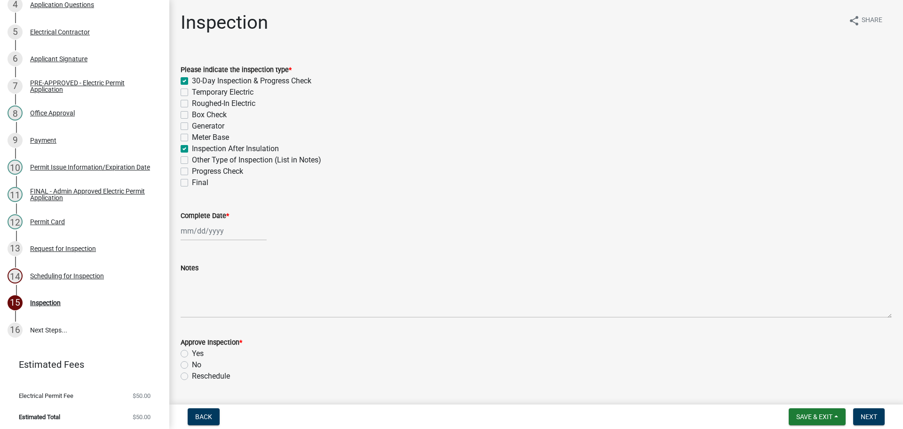
click at [192, 180] on input "Final" at bounding box center [195, 180] width 6 height 6
checkbox input "true"
checkbox input "false"
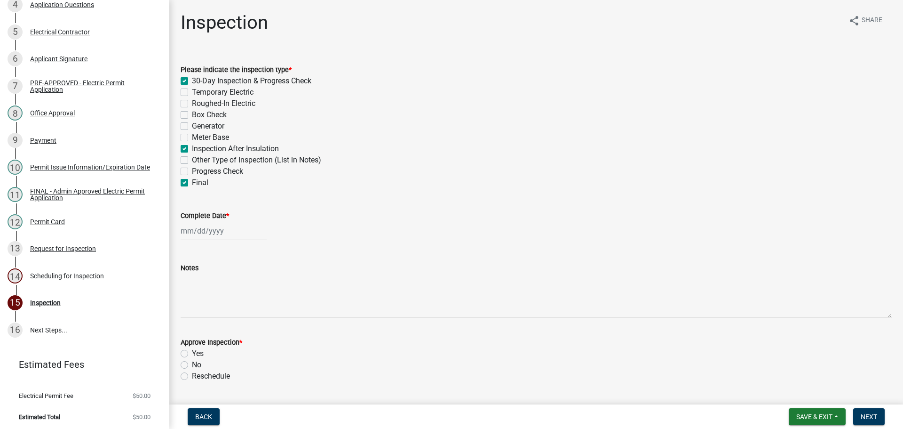
checkbox input "false"
checkbox input "true"
checkbox input "false"
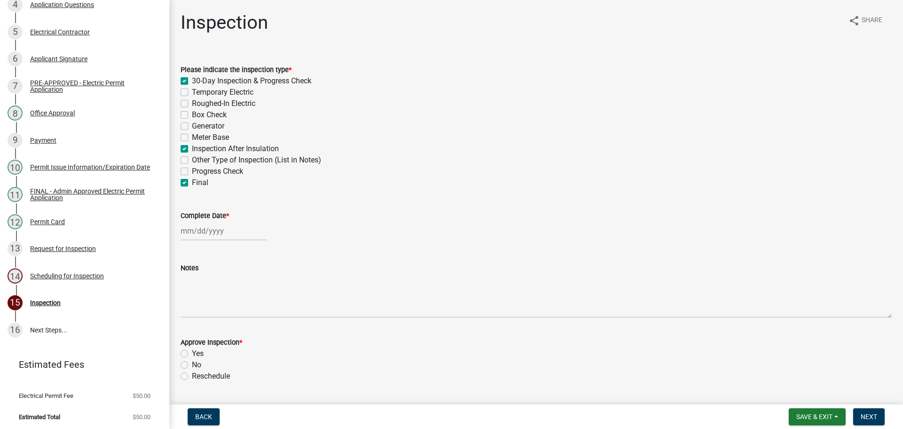
checkbox input "false"
checkbox input "true"
click at [198, 213] on label "Complete Date *" at bounding box center [205, 216] width 48 height 7
click at [198, 221] on input "Complete Date *" at bounding box center [224, 230] width 86 height 19
select select "9"
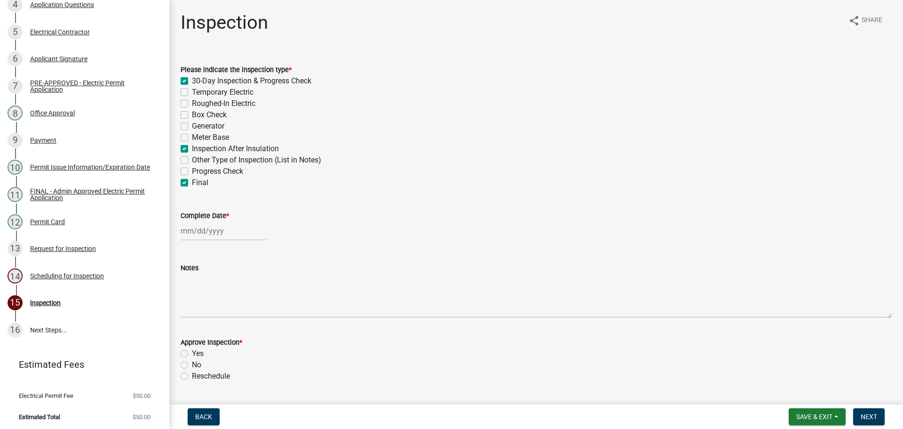
select select "2025"
click at [191, 306] on div "15" at bounding box center [190, 310] width 15 height 15
type input "[DATE]"
click at [192, 351] on label "Yes" at bounding box center [198, 353] width 12 height 11
click at [192, 351] on input "Yes" at bounding box center [195, 351] width 6 height 6
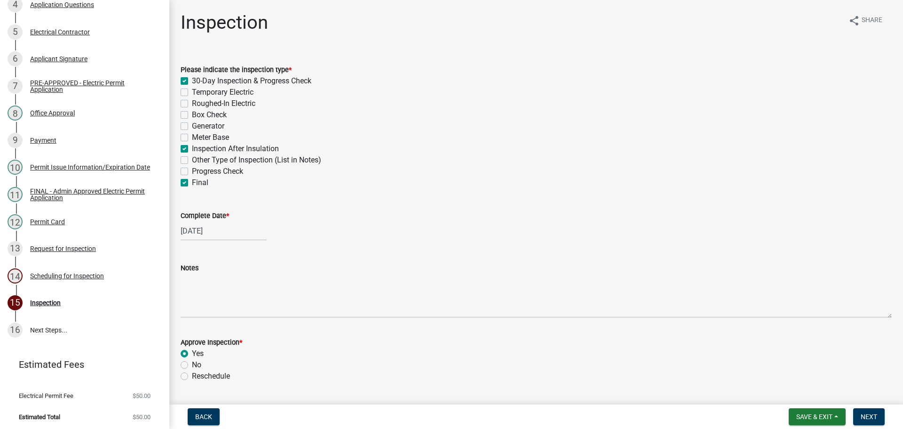
radio input "true"
click at [862, 413] on span "Next" at bounding box center [869, 417] width 16 height 8
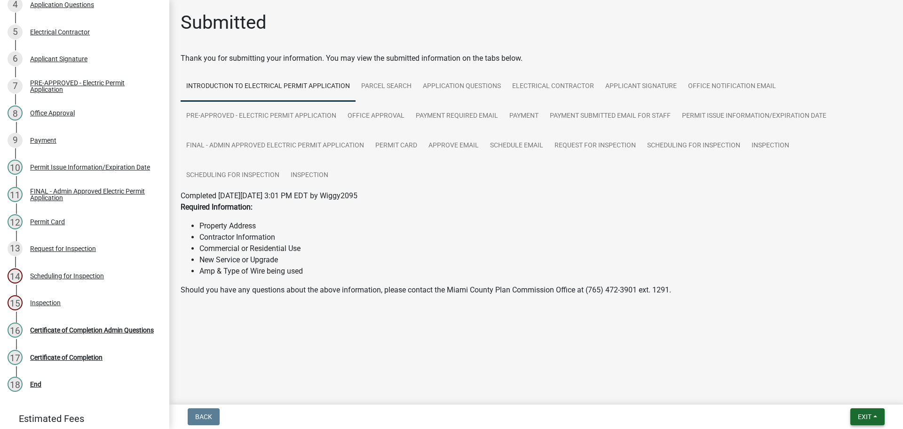
click at [861, 414] on span "Exit" at bounding box center [865, 417] width 14 height 8
click at [854, 388] on button "Save & Exit" at bounding box center [847, 392] width 75 height 23
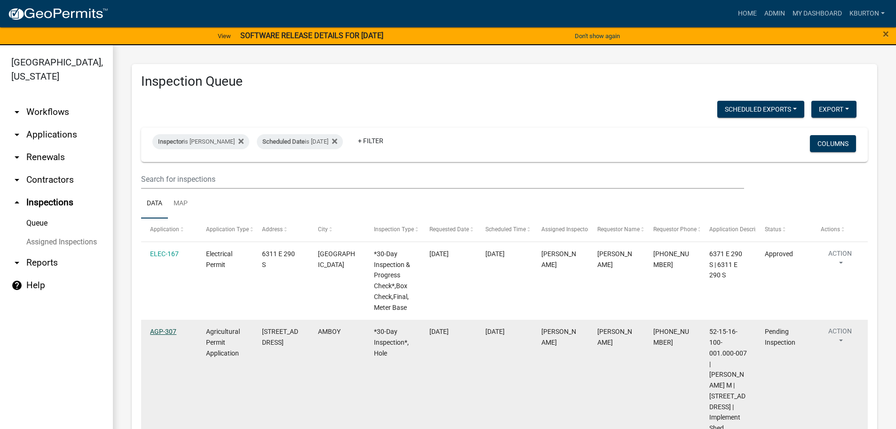
click at [158, 330] on link "AGP-307" at bounding box center [163, 331] width 26 height 8
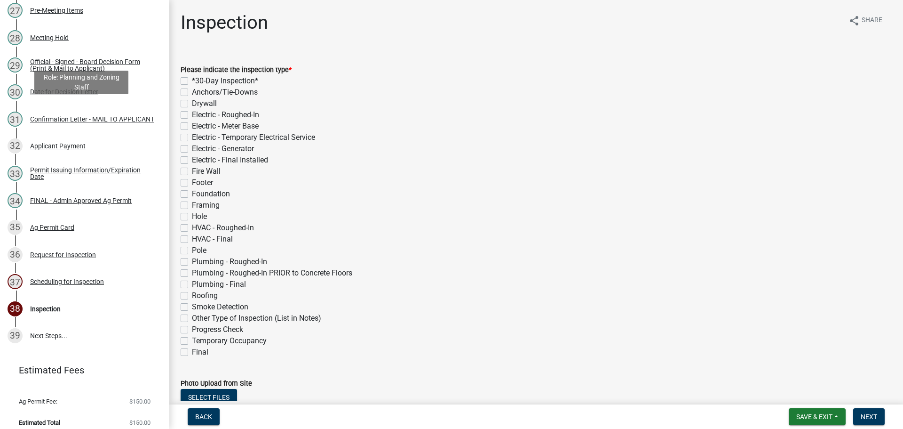
scroll to position [869, 0]
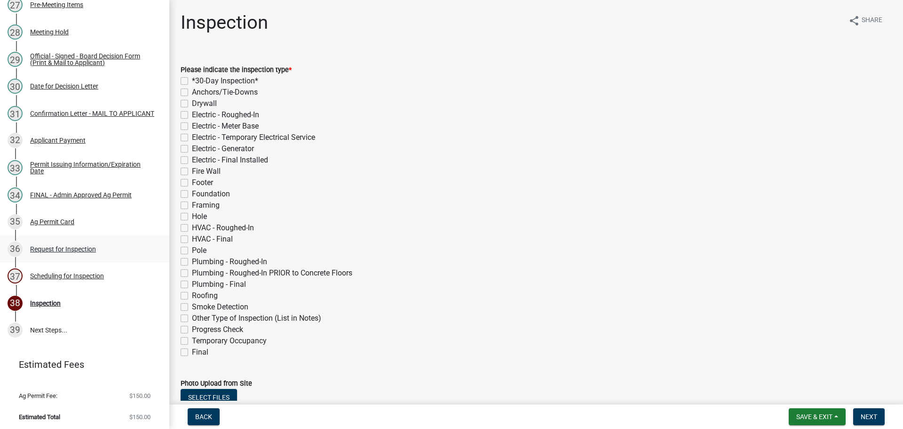
click at [62, 246] on div "Request for Inspection" at bounding box center [63, 249] width 66 height 7
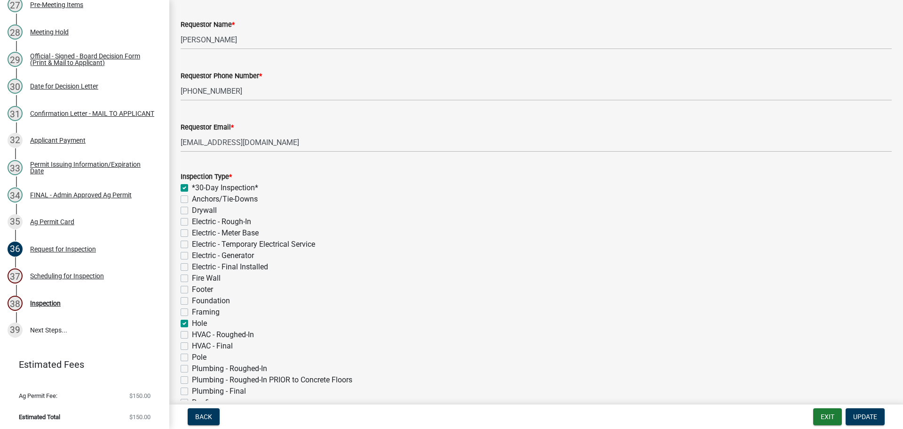
scroll to position [94, 0]
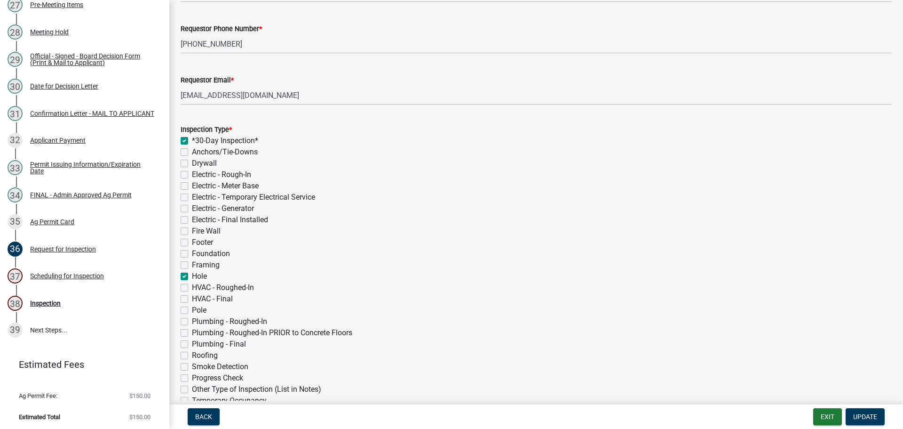
click at [192, 265] on label "Framing" at bounding box center [206, 264] width 28 height 11
click at [192, 265] on input "Framing" at bounding box center [195, 262] width 6 height 6
checkbox input "true"
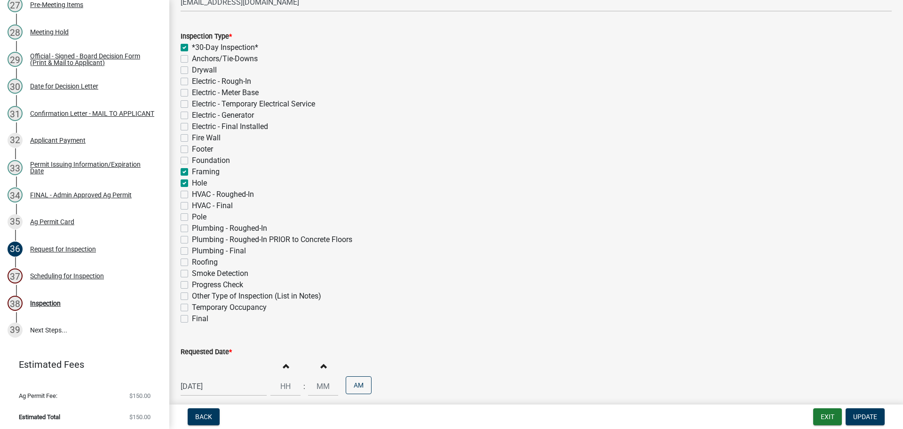
scroll to position [188, 0]
click at [192, 259] on label "Roofing" at bounding box center [205, 260] width 26 height 11
click at [192, 259] on input "Roofing" at bounding box center [195, 258] width 6 height 6
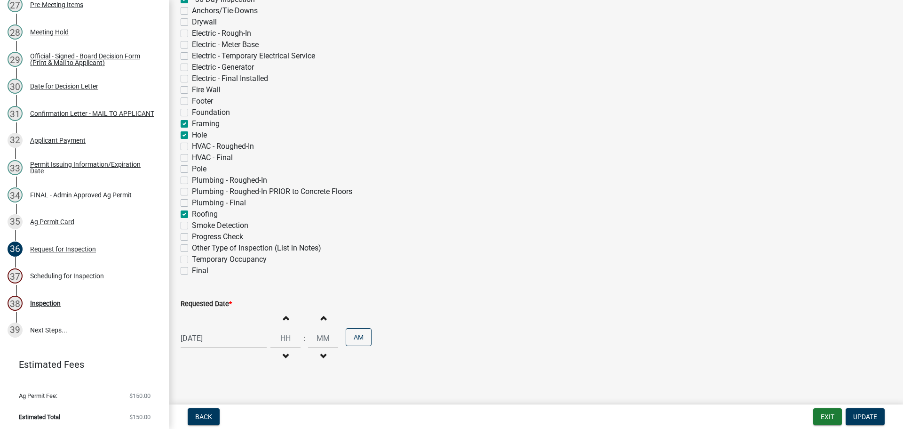
click at [222, 303] on label "Requested Date *" at bounding box center [206, 304] width 51 height 7
click at [222, 328] on input "[DATE]" at bounding box center [224, 337] width 86 height 19
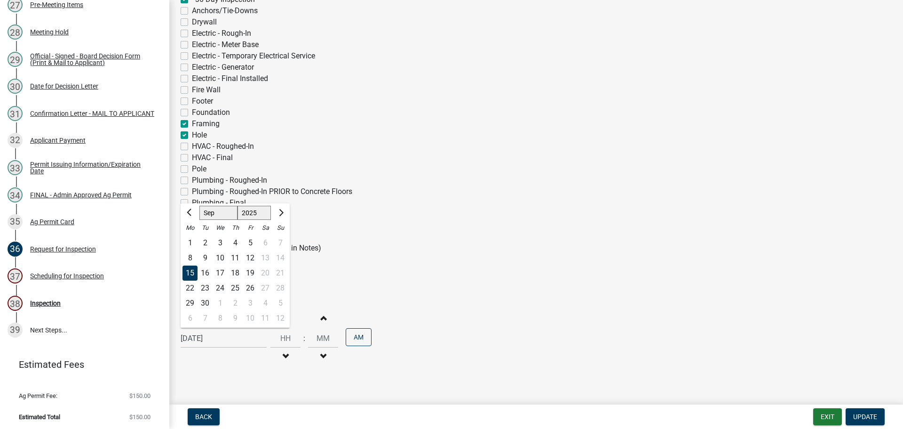
click at [188, 270] on div "15" at bounding box center [190, 272] width 15 height 15
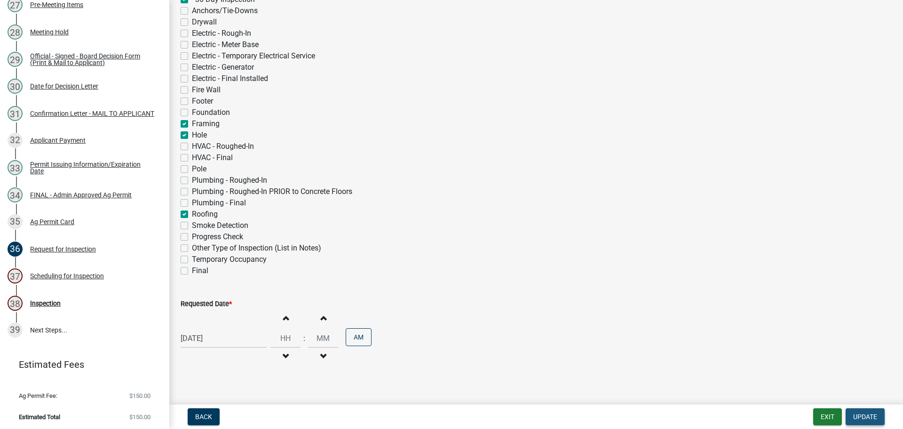
click at [875, 412] on button "Update" at bounding box center [865, 416] width 39 height 17
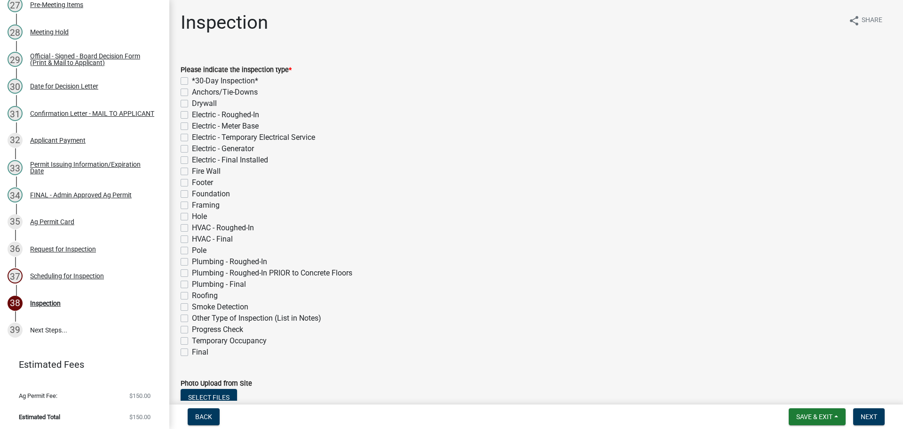
click at [192, 79] on label "*30-Day Inspection*" at bounding box center [225, 80] width 66 height 11
click at [192, 79] on input "*30-Day Inspection*" at bounding box center [195, 78] width 6 height 6
click at [192, 217] on label "Hole" at bounding box center [199, 216] width 15 height 11
click at [192, 217] on input "Hole" at bounding box center [195, 214] width 6 height 6
click at [192, 206] on label "Framing" at bounding box center [206, 205] width 28 height 11
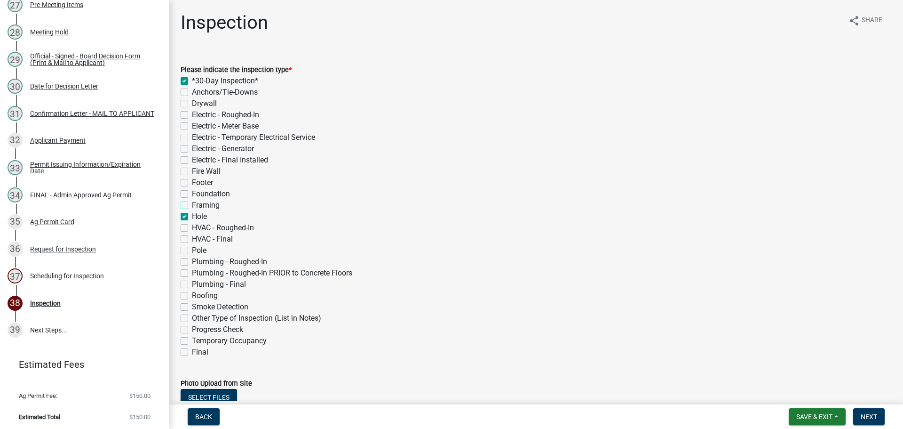
click at [192, 206] on input "Framing" at bounding box center [195, 203] width 6 height 6
click at [192, 295] on label "Roofing" at bounding box center [205, 295] width 26 height 11
click at [192, 295] on input "Roofing" at bounding box center [195, 293] width 6 height 6
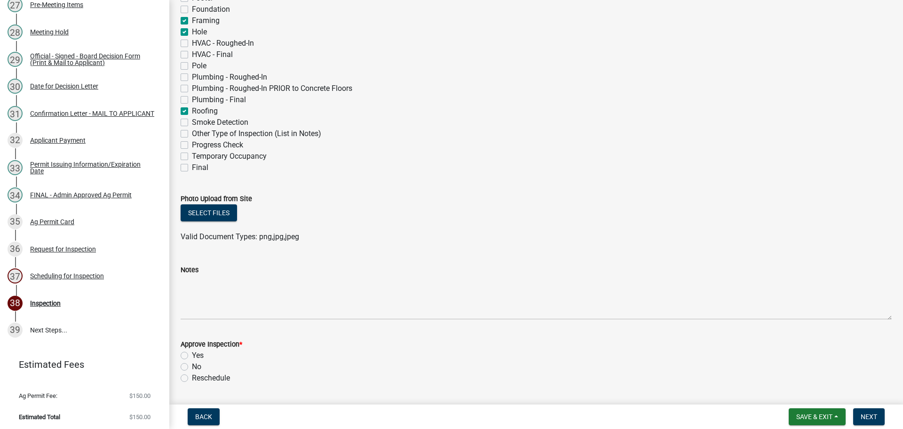
scroll to position [188, 0]
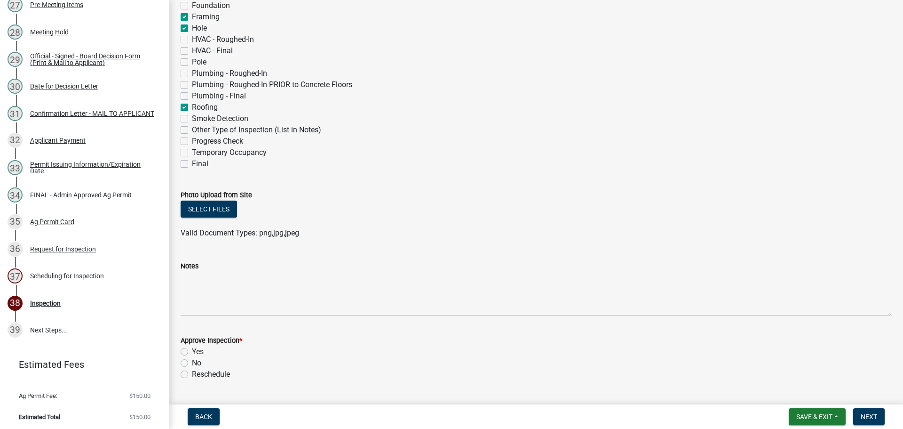
click at [192, 351] on label "Yes" at bounding box center [198, 351] width 12 height 11
click at [192, 351] on input "Yes" at bounding box center [195, 349] width 6 height 6
click at [871, 417] on span "Next" at bounding box center [869, 417] width 16 height 8
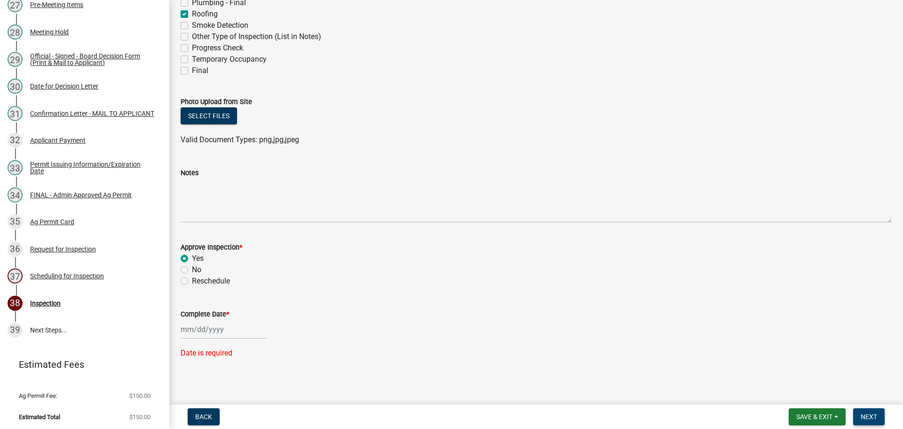
scroll to position [282, 0]
click at [212, 311] on label "Complete Date *" at bounding box center [205, 313] width 48 height 7
click at [212, 319] on input "Complete Date *" at bounding box center [224, 328] width 86 height 19
click at [191, 264] on div "15" at bounding box center [190, 262] width 15 height 15
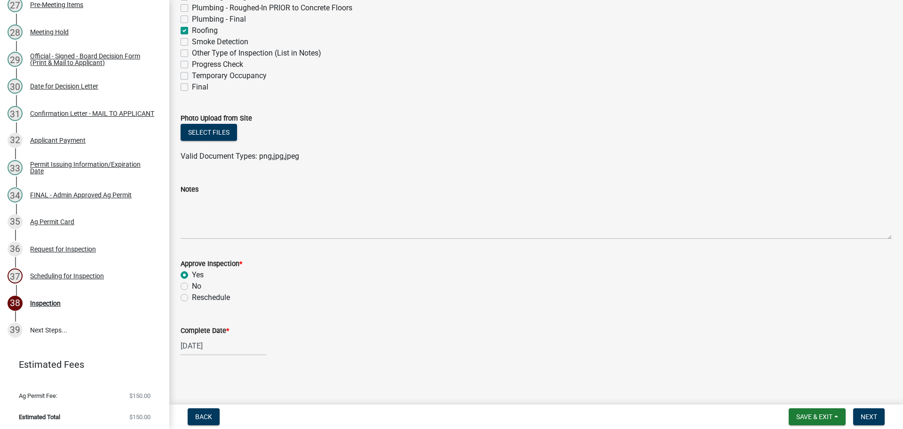
scroll to position [265, 0]
click at [862, 413] on span "Next" at bounding box center [869, 417] width 16 height 8
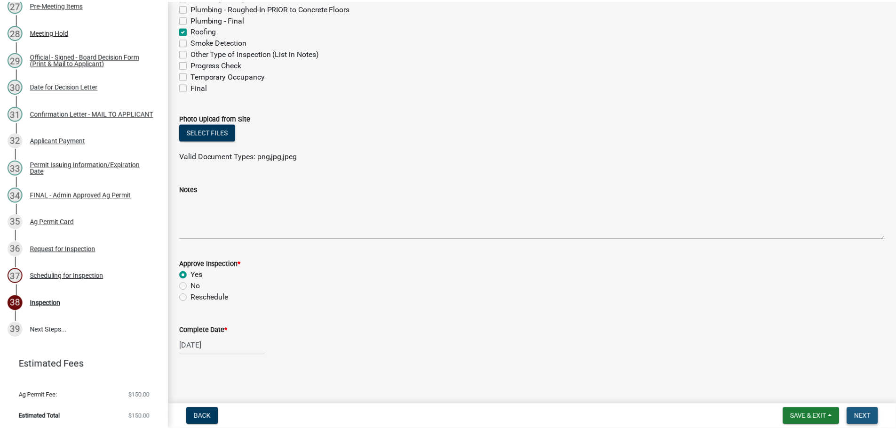
scroll to position [0, 0]
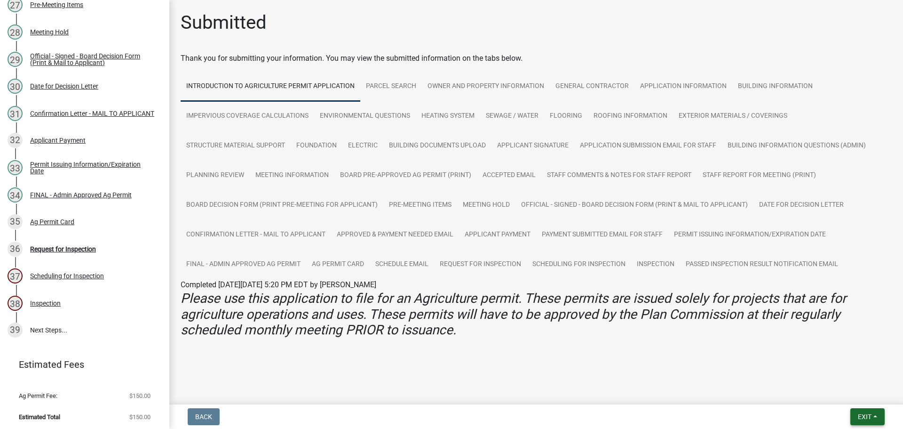
click at [868, 415] on span "Exit" at bounding box center [865, 417] width 14 height 8
click at [852, 388] on button "Save & Exit" at bounding box center [847, 392] width 75 height 23
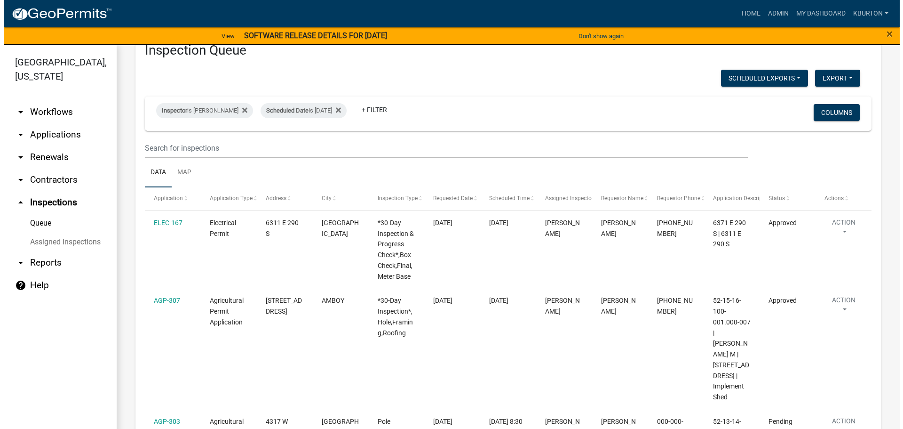
scroll to position [47, 0]
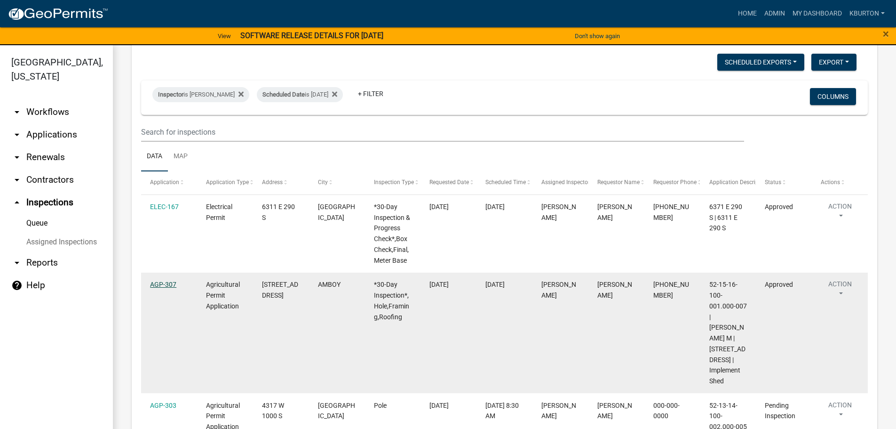
click at [168, 284] on link "AGP-307" at bounding box center [163, 284] width 26 height 8
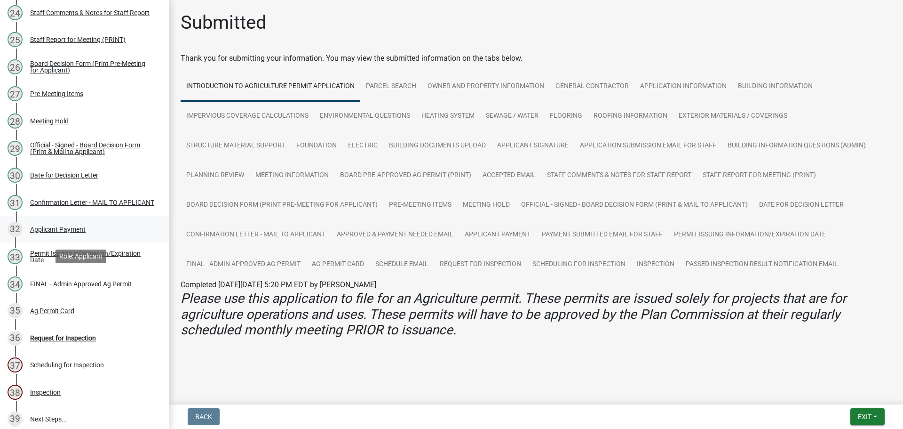
scroll to position [800, 0]
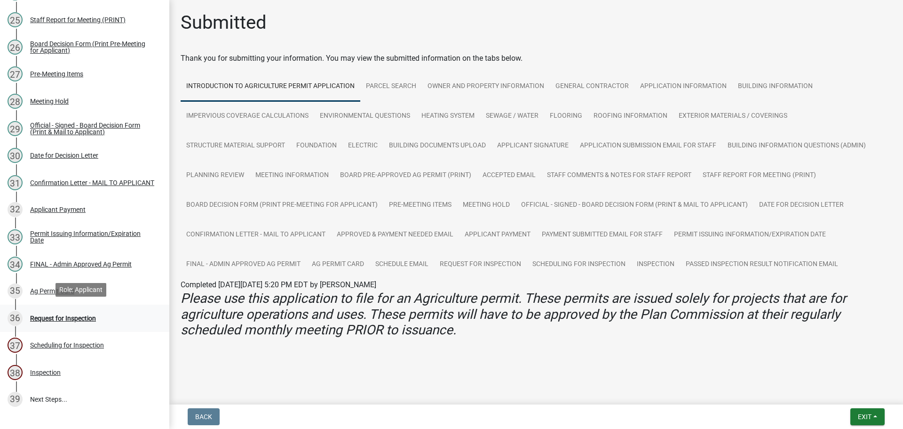
click at [76, 315] on div "Request for Inspection" at bounding box center [63, 318] width 66 height 7
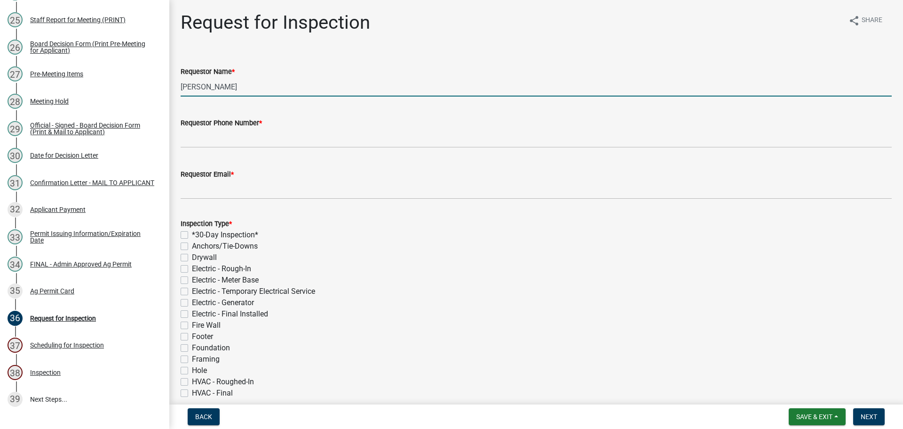
click at [274, 89] on input "[PERSON_NAME]" at bounding box center [536, 86] width 711 height 19
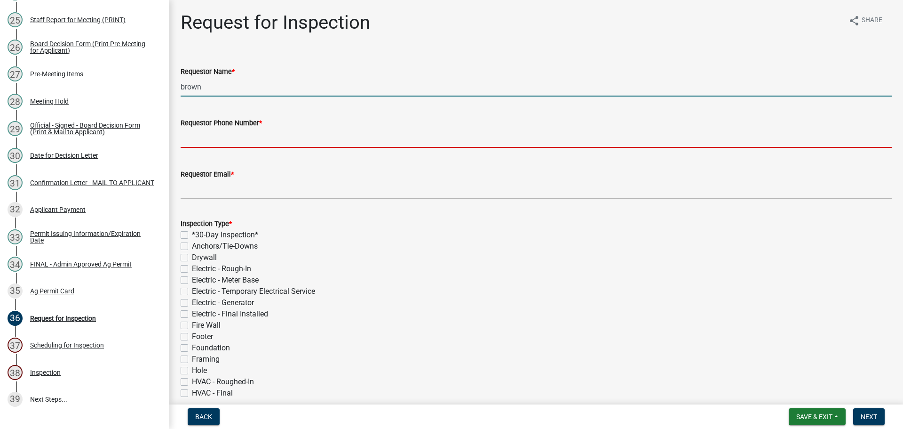
click at [241, 133] on input "Requestor Phone Number *" at bounding box center [536, 137] width 711 height 19
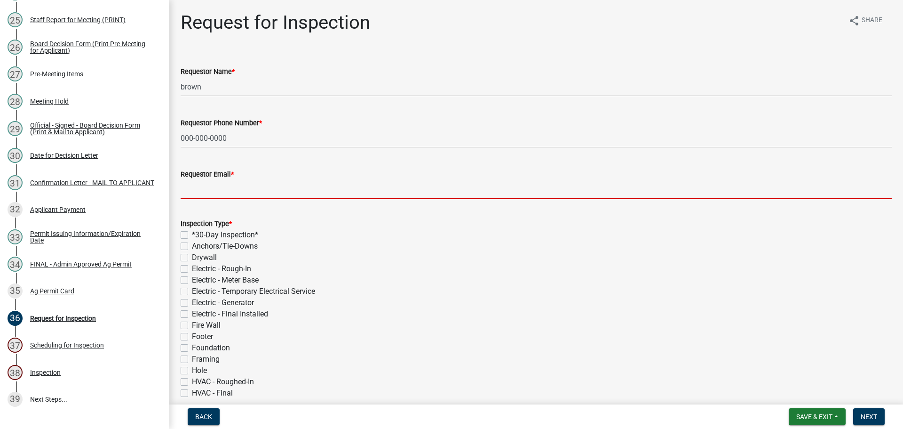
click at [245, 185] on input "Requestor Email *" at bounding box center [536, 189] width 711 height 19
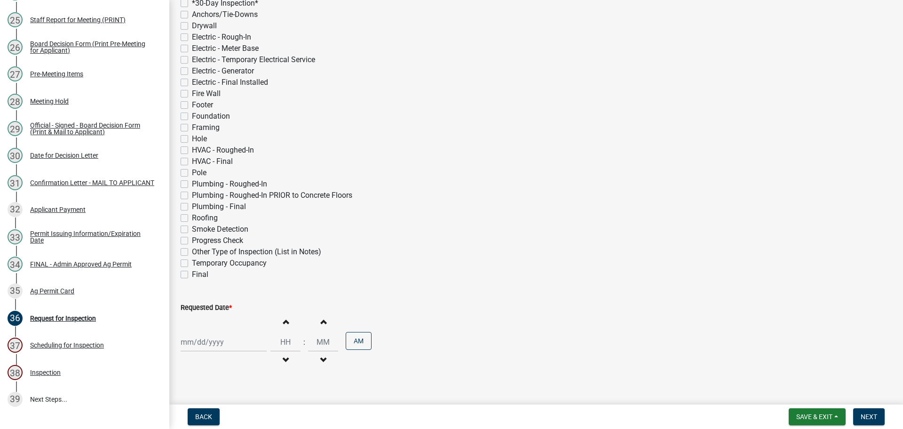
scroll to position [235, 0]
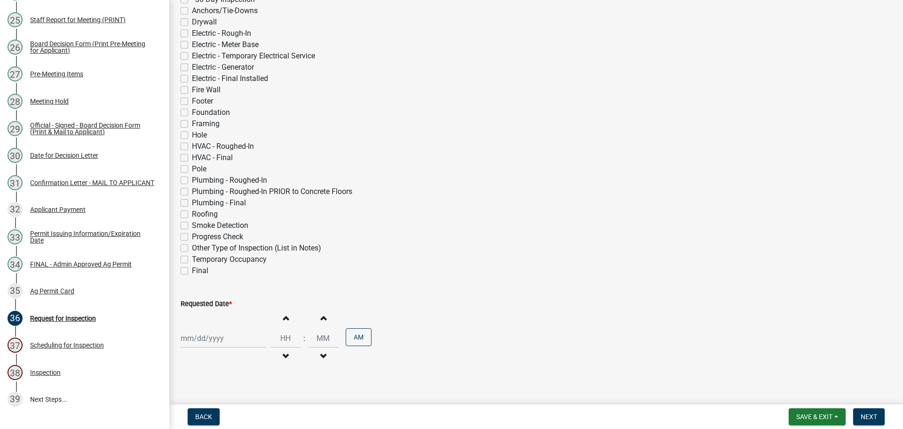
click at [192, 270] on label "Final" at bounding box center [200, 270] width 16 height 11
click at [192, 270] on input "Final" at bounding box center [195, 268] width 6 height 6
click at [204, 304] on label "Requested Date *" at bounding box center [206, 304] width 51 height 7
click at [204, 328] on input "Requested Date *" at bounding box center [224, 337] width 86 height 19
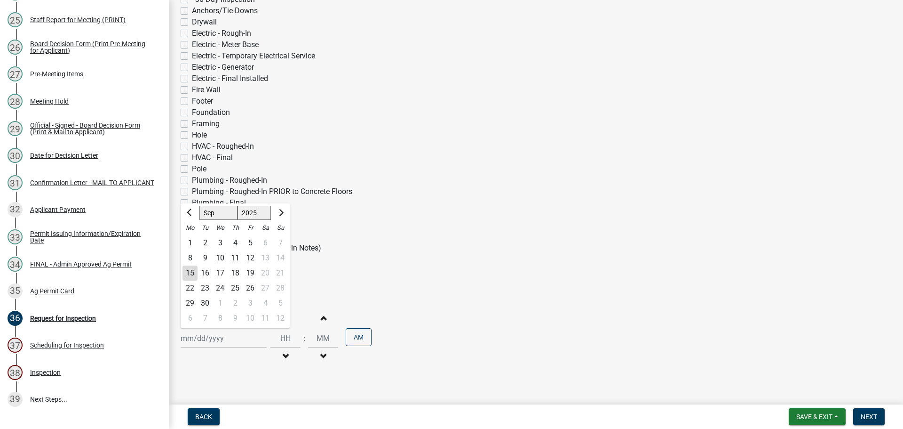
click at [214, 213] on select "Jan Feb Mar Apr May Jun [DATE] Aug Sep Oct Nov Dec" at bounding box center [219, 213] width 38 height 14
click at [200, 206] on select "Jan Feb Mar Apr May Jun [DATE] Aug Sep Oct Nov Dec" at bounding box center [219, 213] width 38 height 14
click at [204, 271] on div "14" at bounding box center [205, 272] width 15 height 15
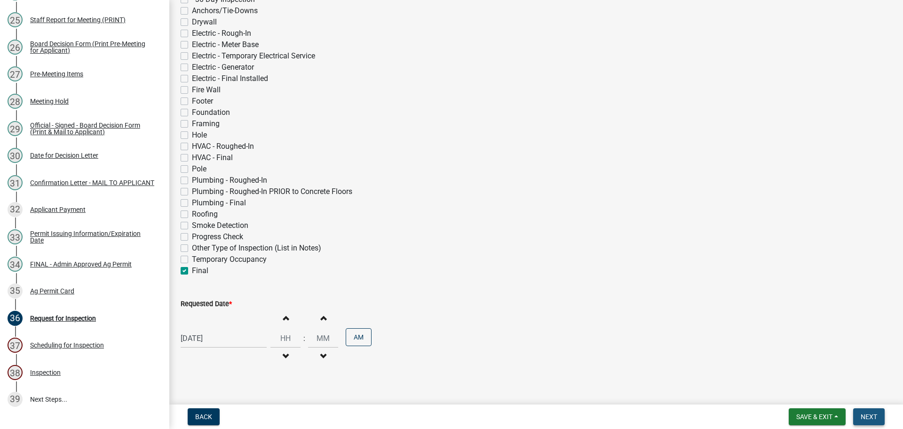
click at [866, 416] on span "Next" at bounding box center [869, 417] width 16 height 8
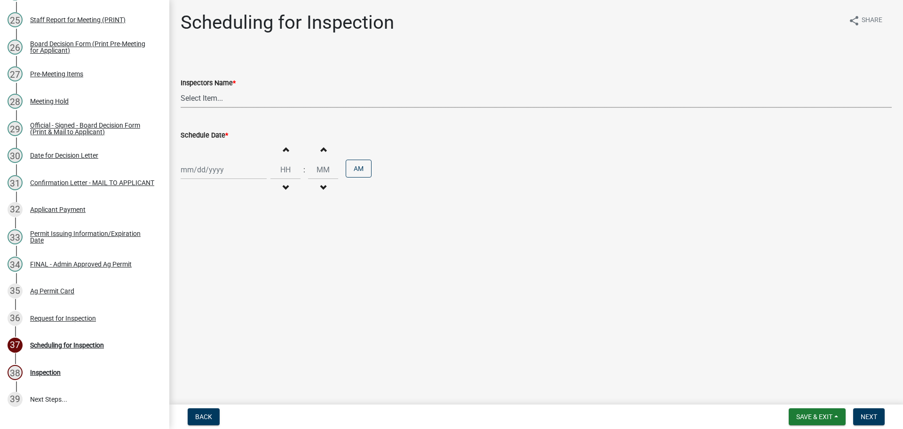
click at [228, 94] on select "Select Item... bmthomas ([PERSON_NAME]) croser ([PERSON_NAME]) [PERSON_NAME] ([…" at bounding box center [536, 97] width 711 height 19
click at [181, 88] on select "Select Item... bmthomas ([PERSON_NAME]) croser ([PERSON_NAME]) [PERSON_NAME] ([…" at bounding box center [536, 97] width 711 height 19
click at [203, 132] on label "Schedule Date *" at bounding box center [205, 135] width 48 height 7
click at [203, 160] on input "Schedule Date *" at bounding box center [224, 169] width 86 height 19
click at [214, 192] on select "Jan Feb Mar Apr May Jun [DATE] Aug Sep Oct Nov Dec" at bounding box center [219, 190] width 38 height 14
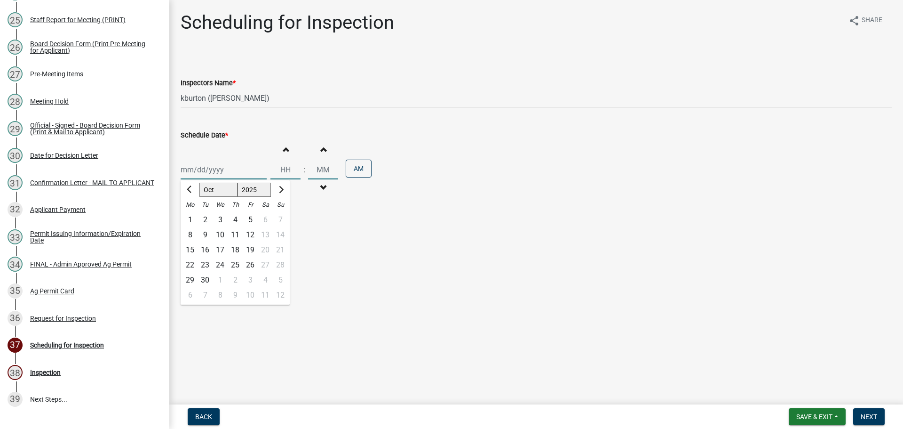
click at [200, 183] on select "Jan Feb Mar Apr May Jun [DATE] Aug Sep Oct Nov Dec" at bounding box center [219, 190] width 38 height 14
click at [205, 248] on div "14" at bounding box center [205, 249] width 15 height 15
click at [875, 414] on span "Next" at bounding box center [869, 417] width 16 height 8
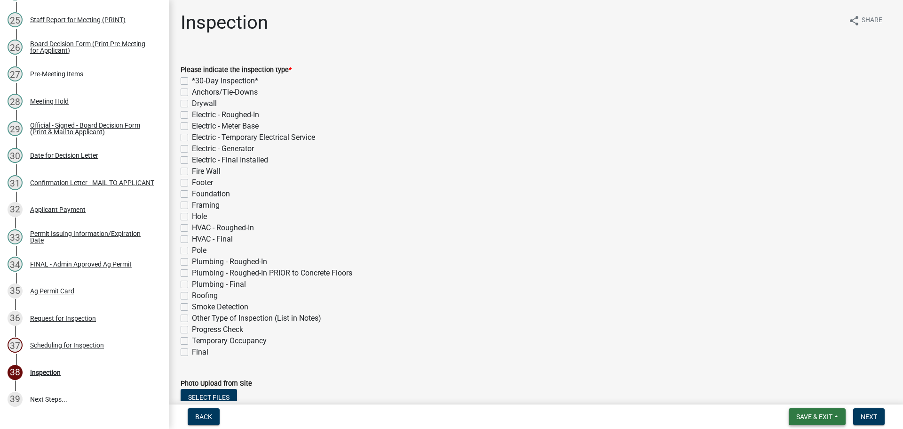
click at [824, 415] on span "Save & Exit" at bounding box center [815, 417] width 36 height 8
click at [810, 389] on button "Save & Exit" at bounding box center [808, 392] width 75 height 23
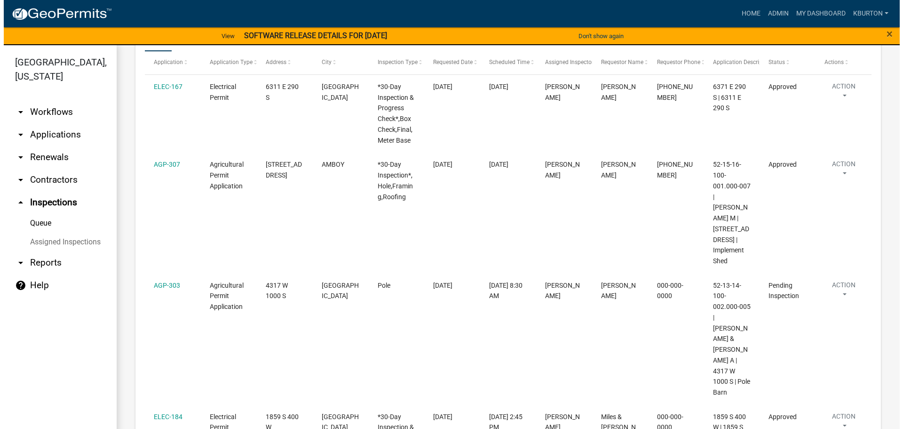
scroll to position [188, 0]
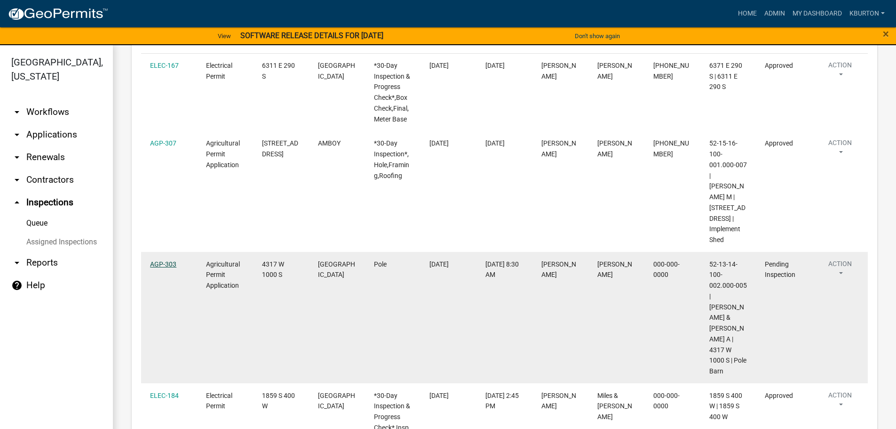
click at [161, 263] on link "AGP-303" at bounding box center [163, 264] width 26 height 8
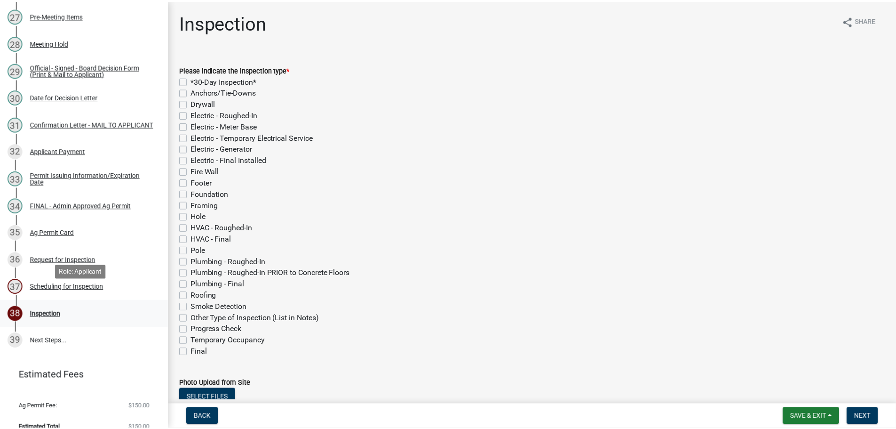
scroll to position [869, 0]
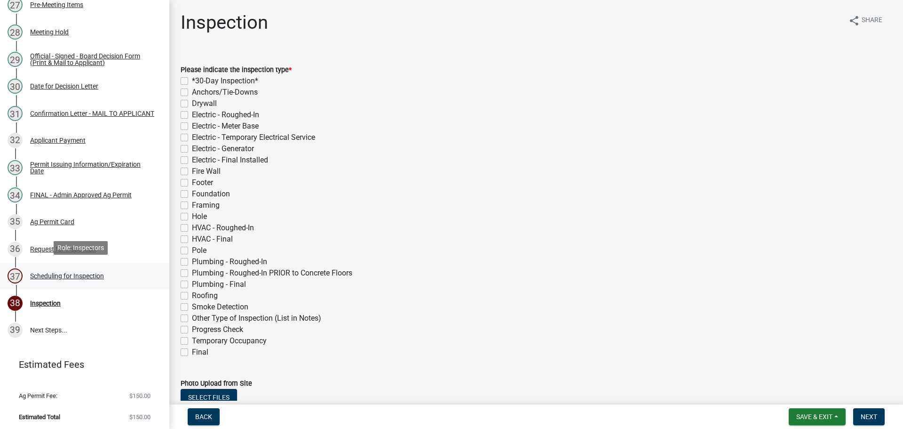
click at [90, 272] on div "Scheduling for Inspection" at bounding box center [67, 275] width 74 height 7
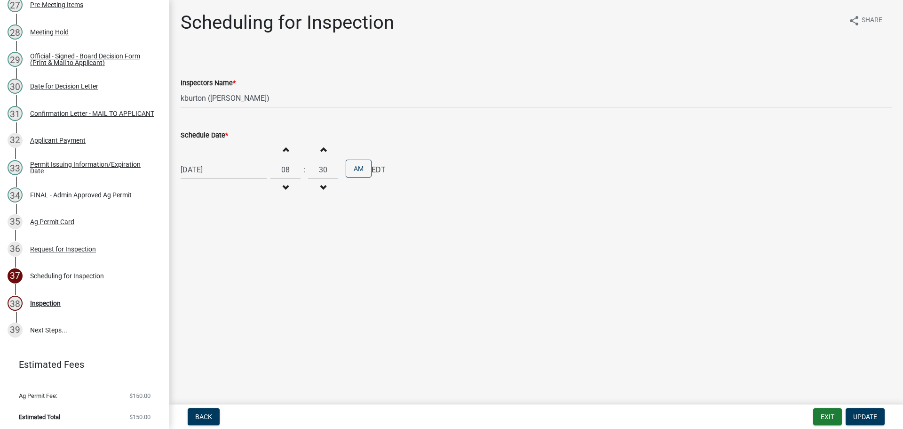
click at [217, 134] on label "Schedule Date *" at bounding box center [205, 135] width 48 height 7
click at [217, 160] on input "[DATE]" at bounding box center [224, 169] width 86 height 19
click at [237, 249] on div "18" at bounding box center [235, 249] width 15 height 15
click at [859, 413] on span "Update" at bounding box center [866, 417] width 24 height 8
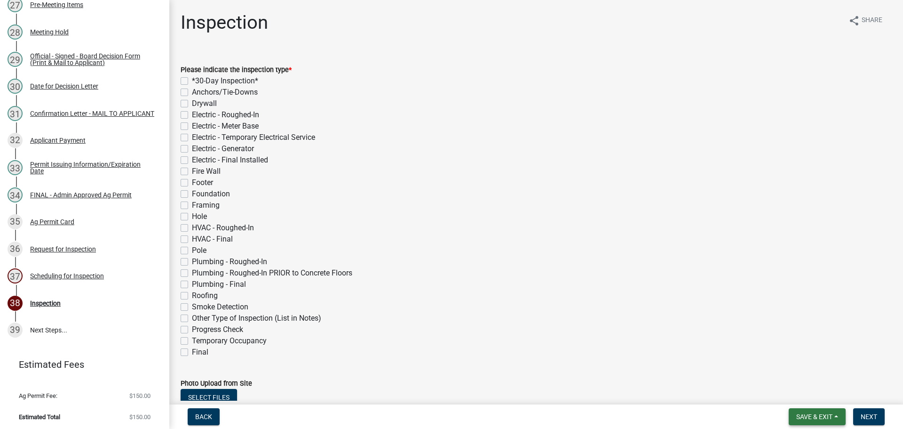
click at [809, 412] on button "Save & Exit" at bounding box center [817, 416] width 57 height 17
click at [804, 397] on button "Save & Exit" at bounding box center [808, 392] width 75 height 23
